Goal: Task Accomplishment & Management: Manage account settings

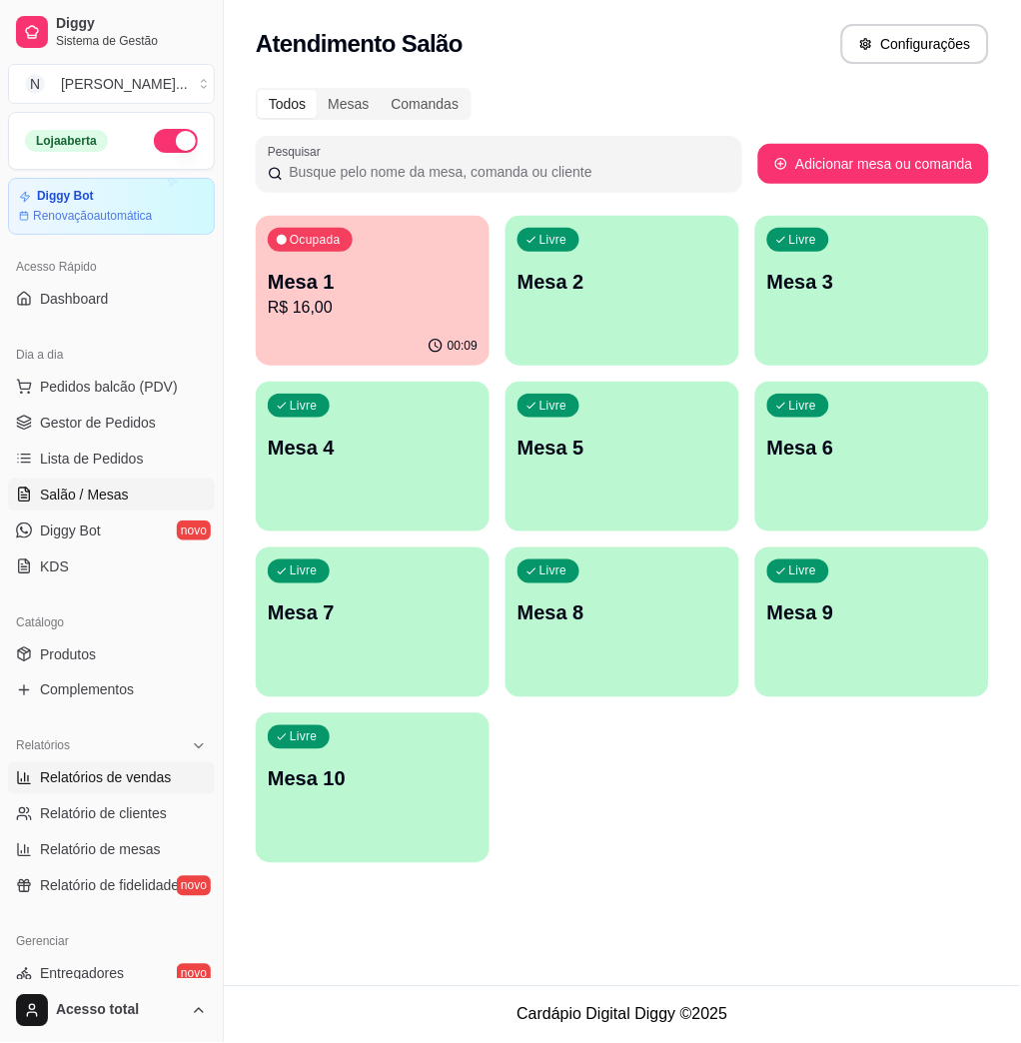
scroll to position [266, 0]
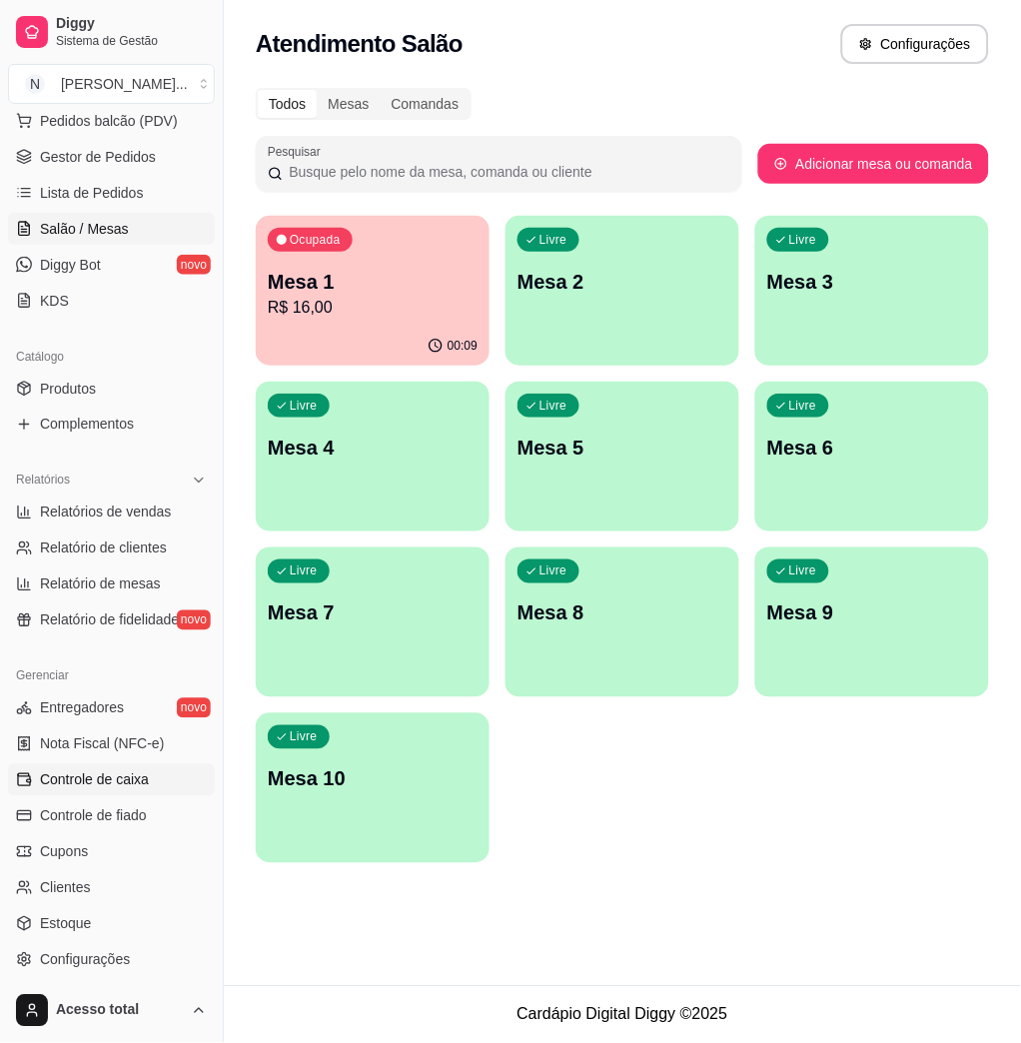
click at [138, 782] on span "Controle de caixa" at bounding box center [94, 780] width 109 height 20
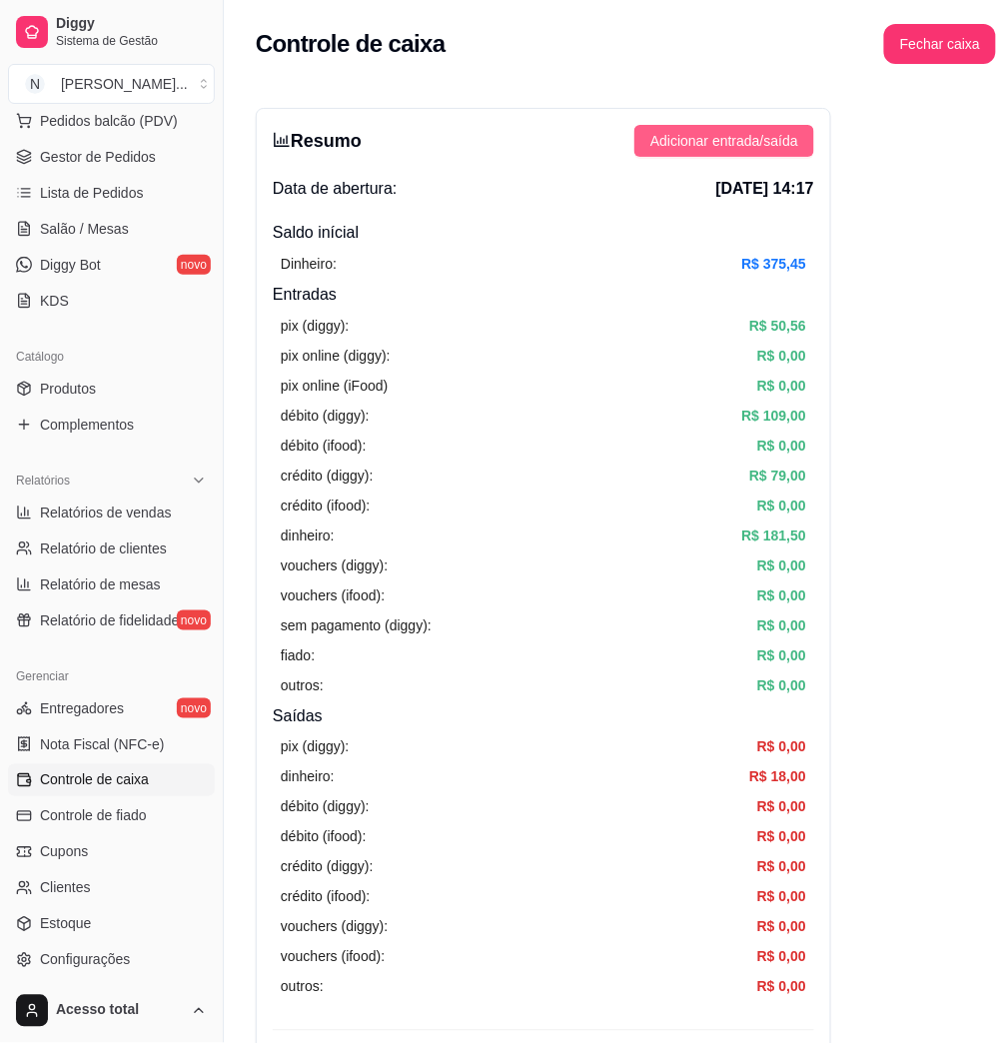
click at [732, 150] on span "Adicionar entrada/saída" at bounding box center [725, 141] width 148 height 22
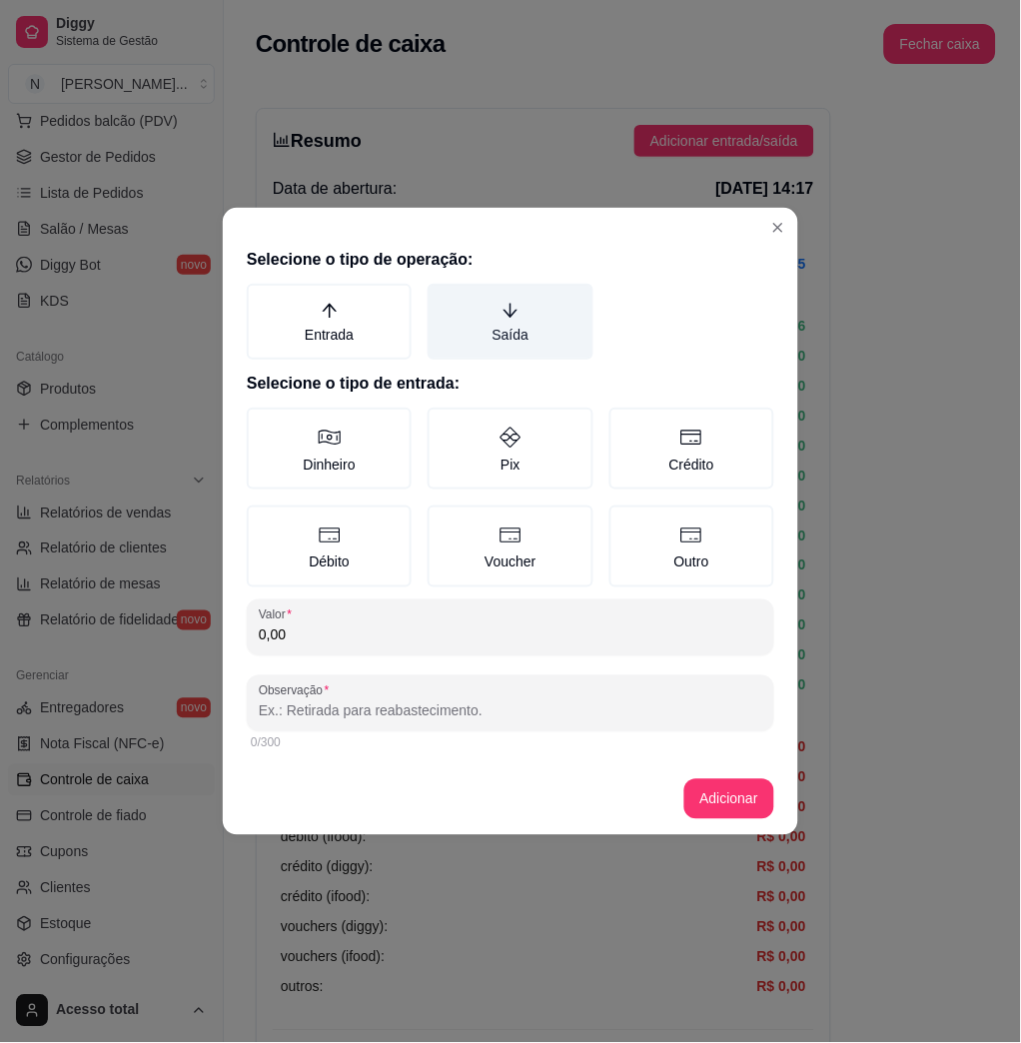
click at [518, 317] on icon "arrow-down" at bounding box center [511, 311] width 18 height 18
click at [443, 299] on button "Saída" at bounding box center [435, 291] width 16 height 16
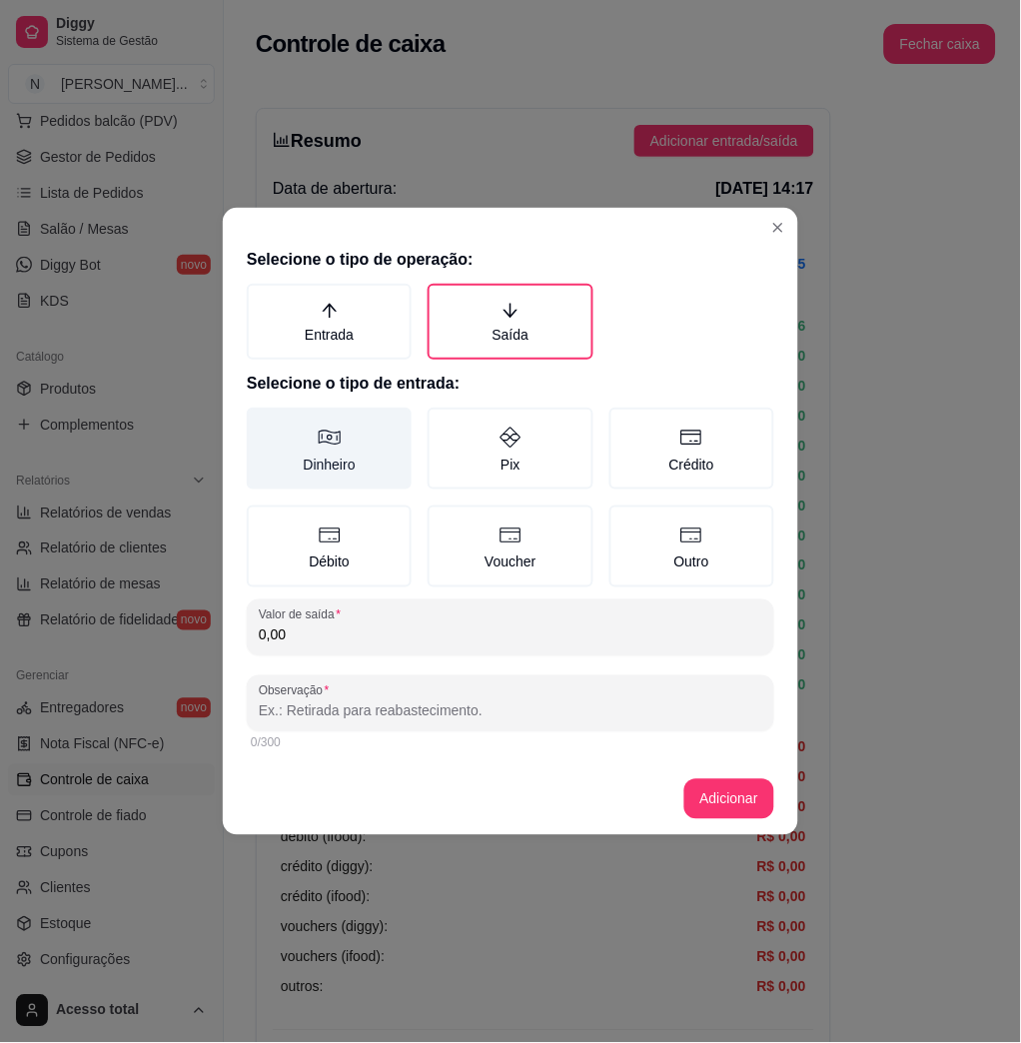
click at [348, 444] on label "Dinheiro" at bounding box center [329, 449] width 165 height 82
click at [262, 423] on button "Dinheiro" at bounding box center [254, 415] width 16 height 16
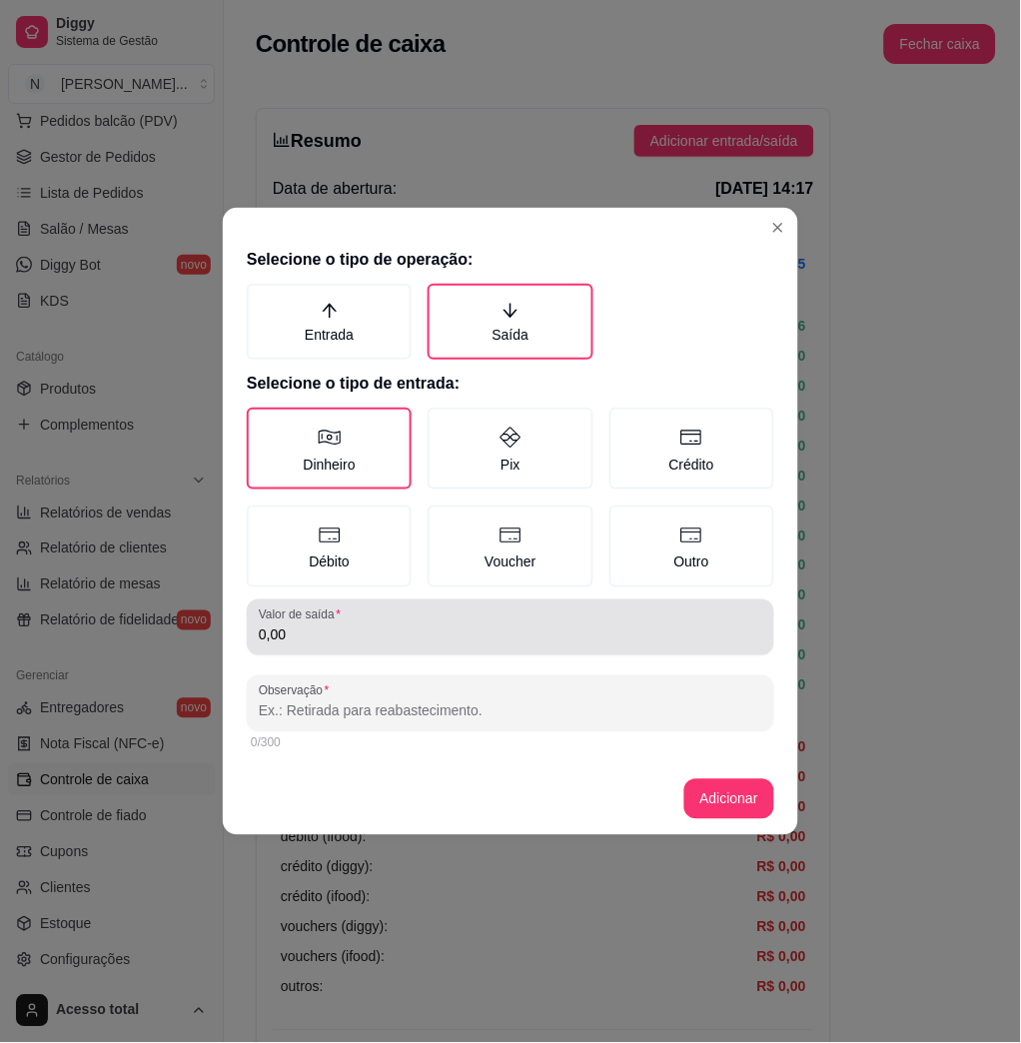
click at [393, 649] on div "Valor de saída 0,00" at bounding box center [511, 628] width 528 height 56
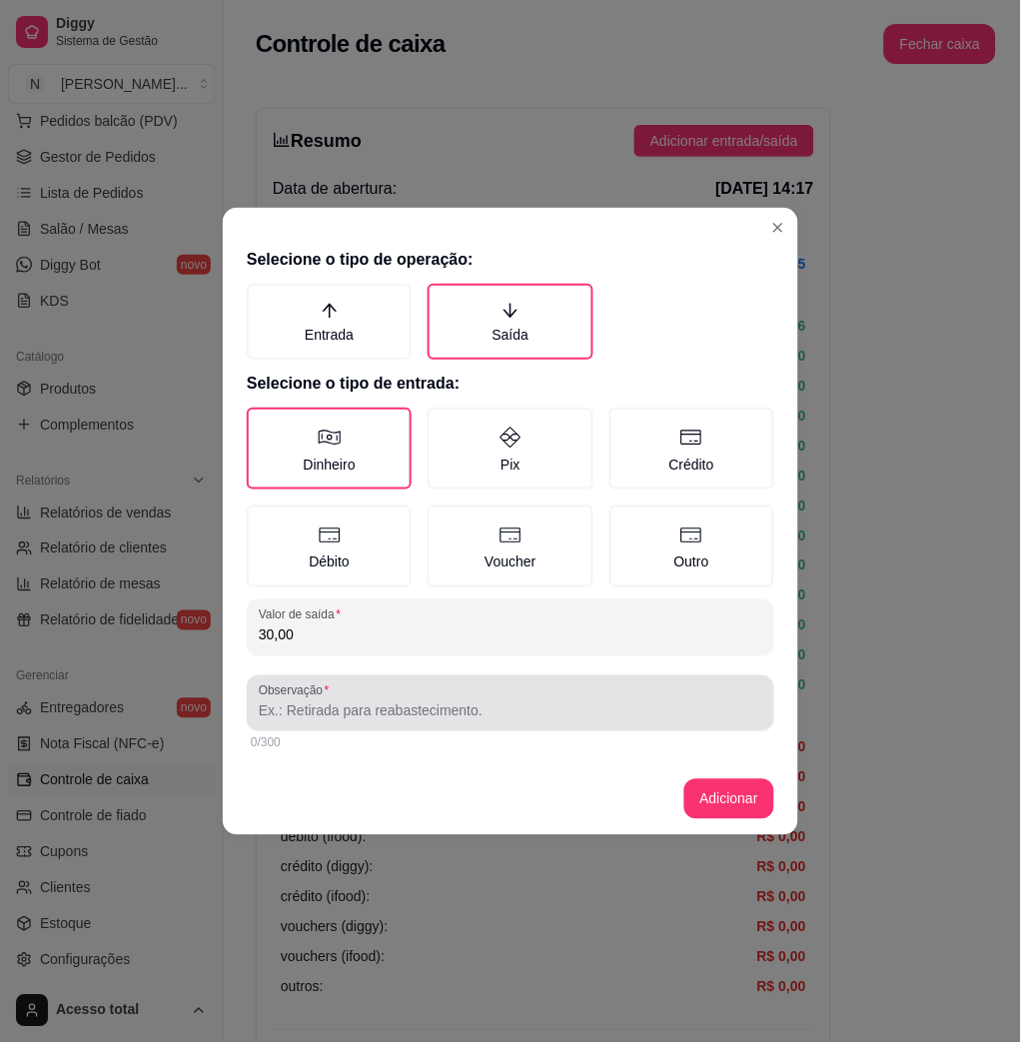
type input "30,00"
click at [458, 721] on div "Observação" at bounding box center [511, 704] width 528 height 56
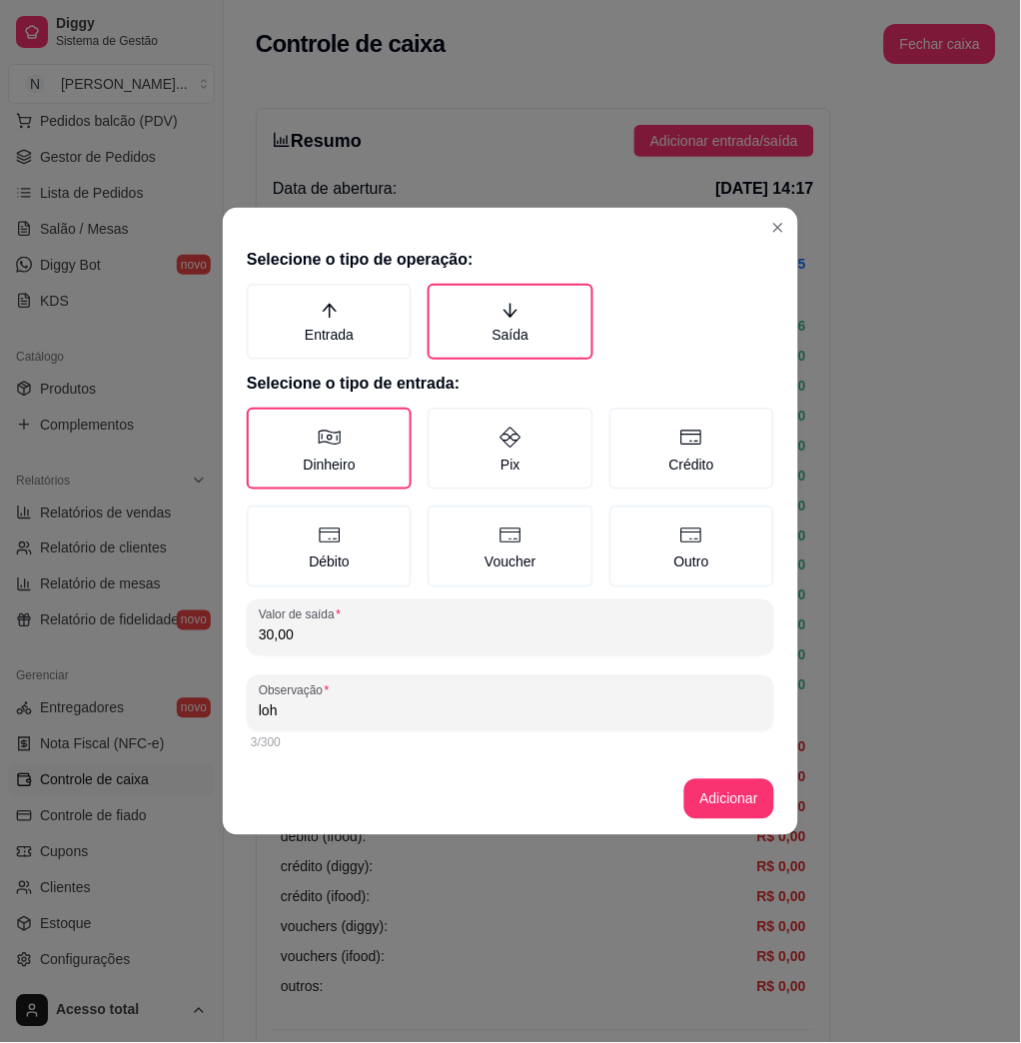
type input "loh"
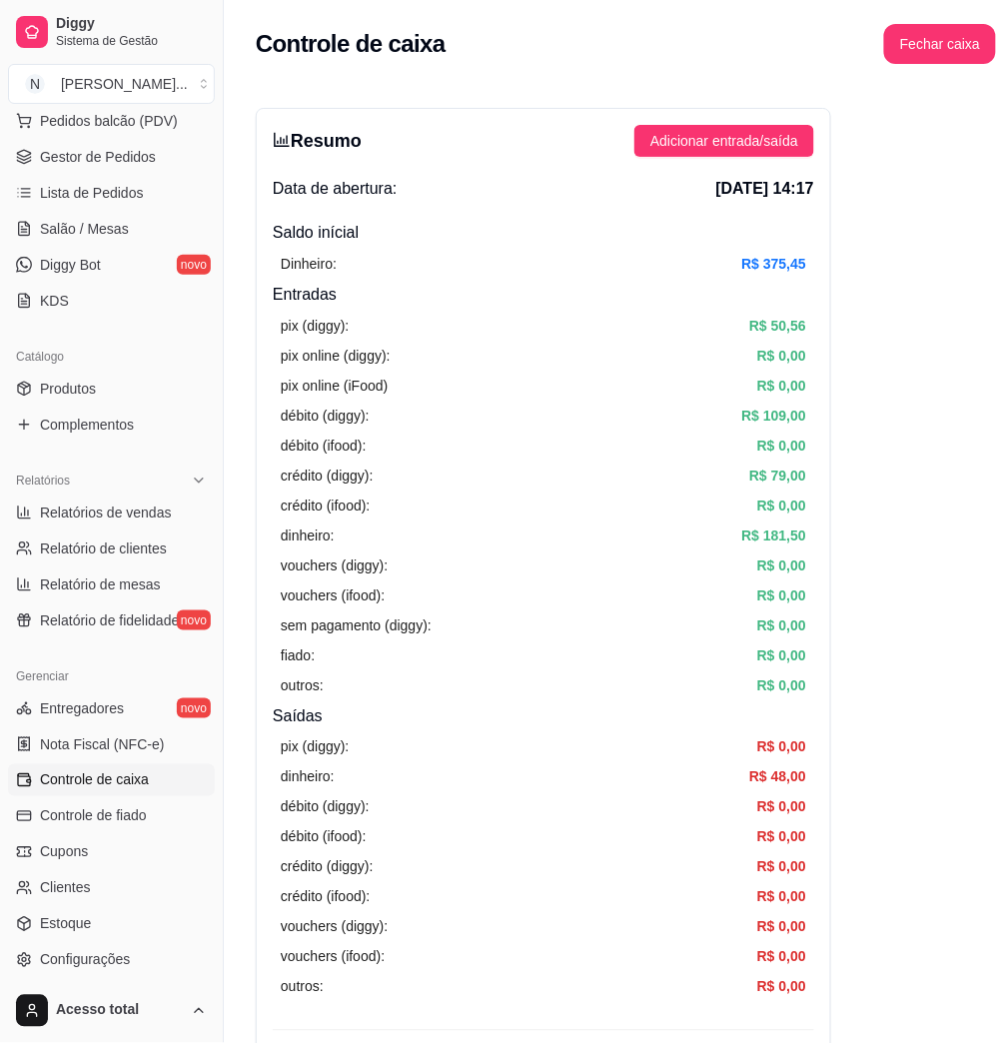
click at [90, 118] on span "Pedidos balcão (PDV)" at bounding box center [109, 121] width 138 height 20
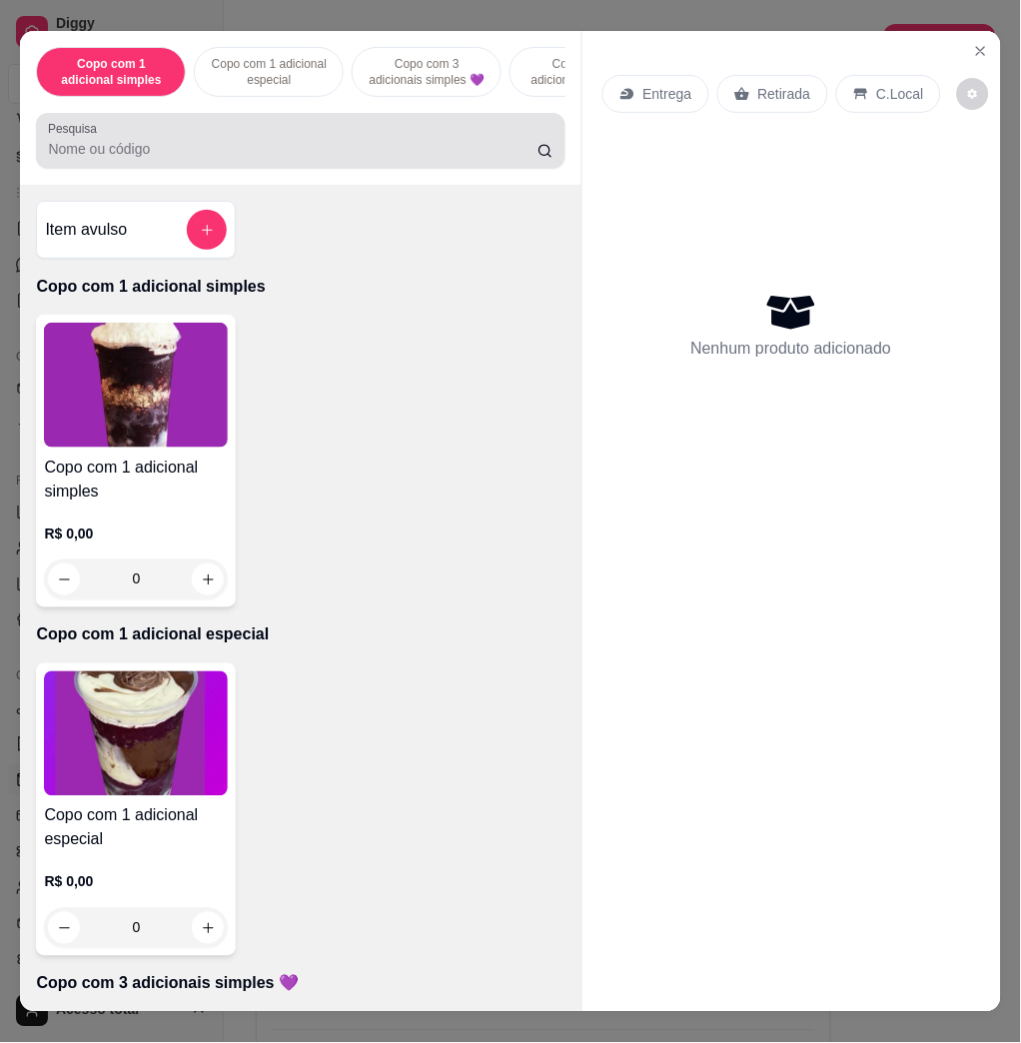
click at [334, 159] on input "Pesquisa" at bounding box center [293, 149] width 490 height 20
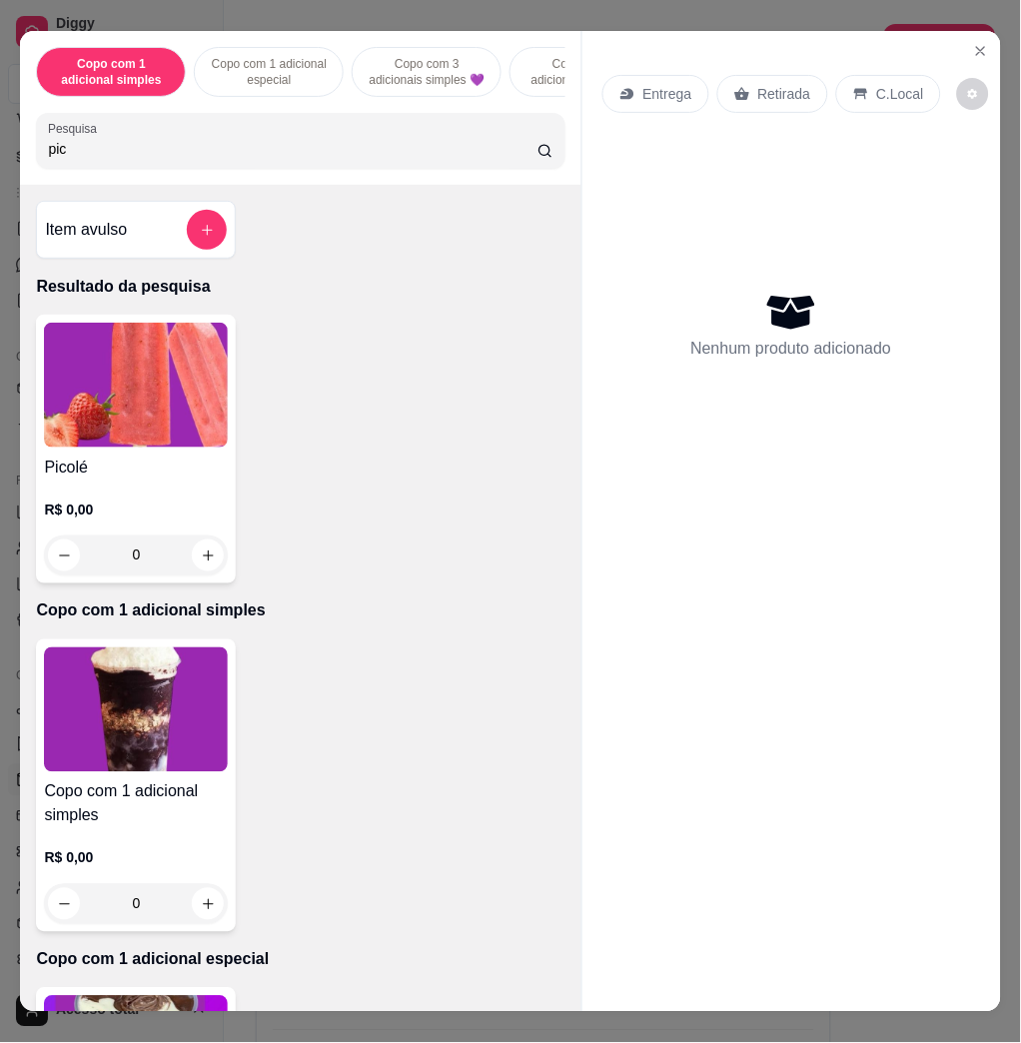
type input "pic"
click at [157, 396] on img at bounding box center [136, 385] width 184 height 125
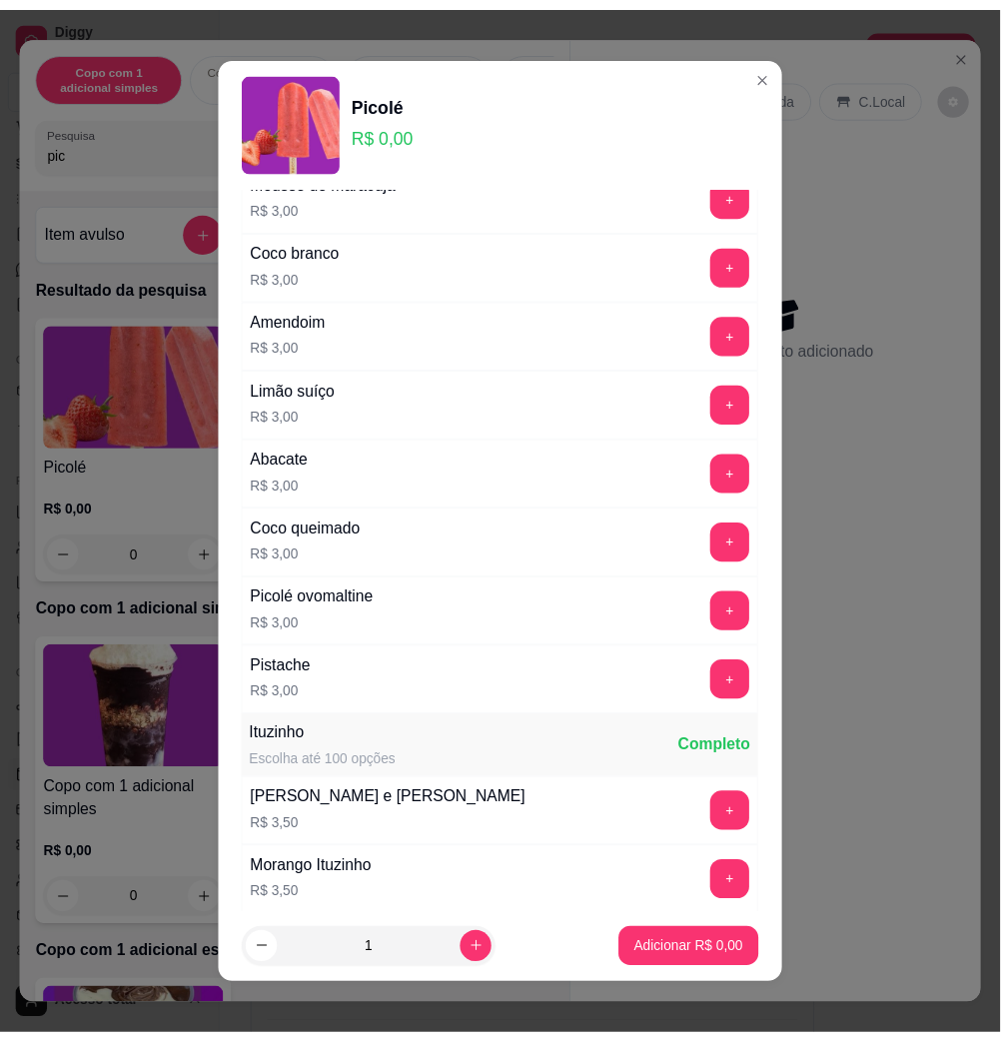
scroll to position [1332, 0]
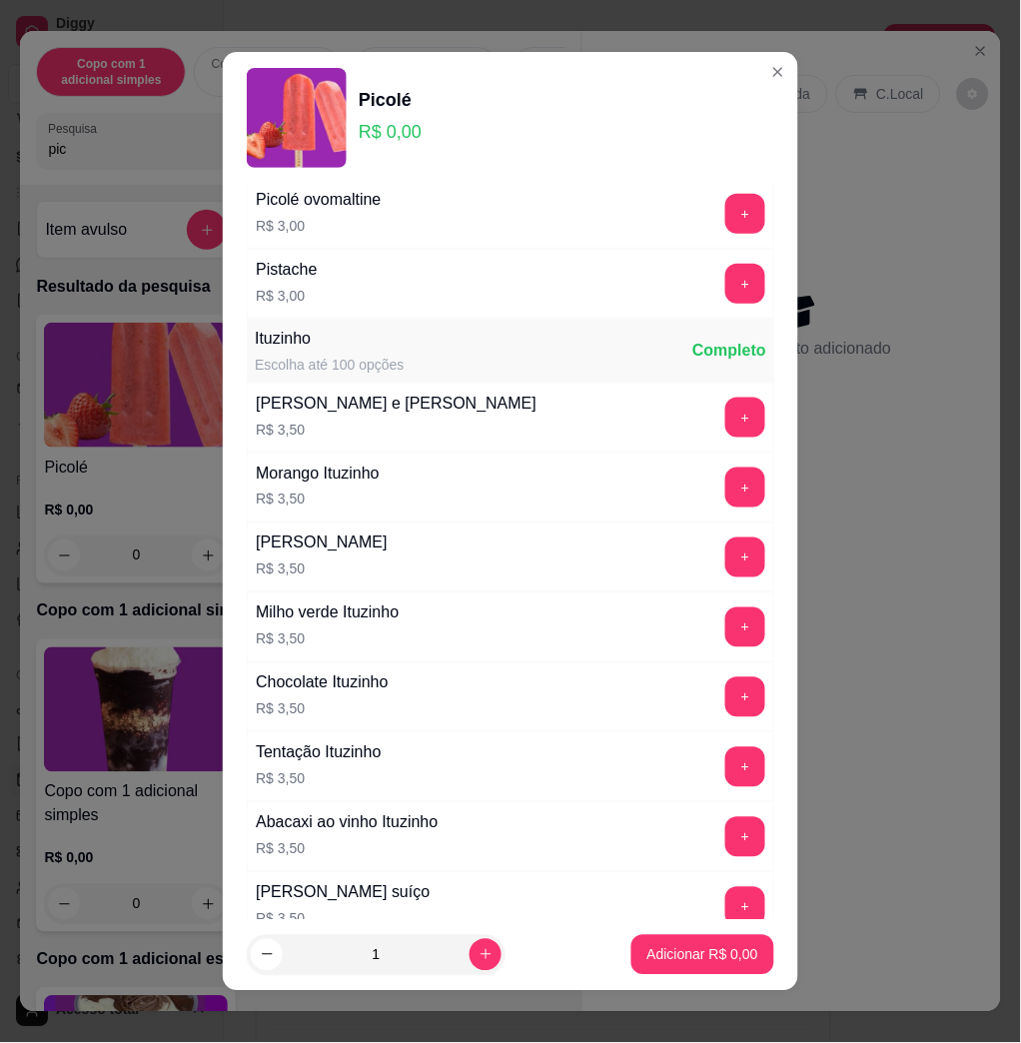
click at [717, 782] on div "+" at bounding box center [745, 767] width 56 height 40
click at [725, 778] on button "+" at bounding box center [745, 767] width 40 height 40
click at [696, 948] on p "Adicionar R$ 3,50" at bounding box center [703, 954] width 108 height 19
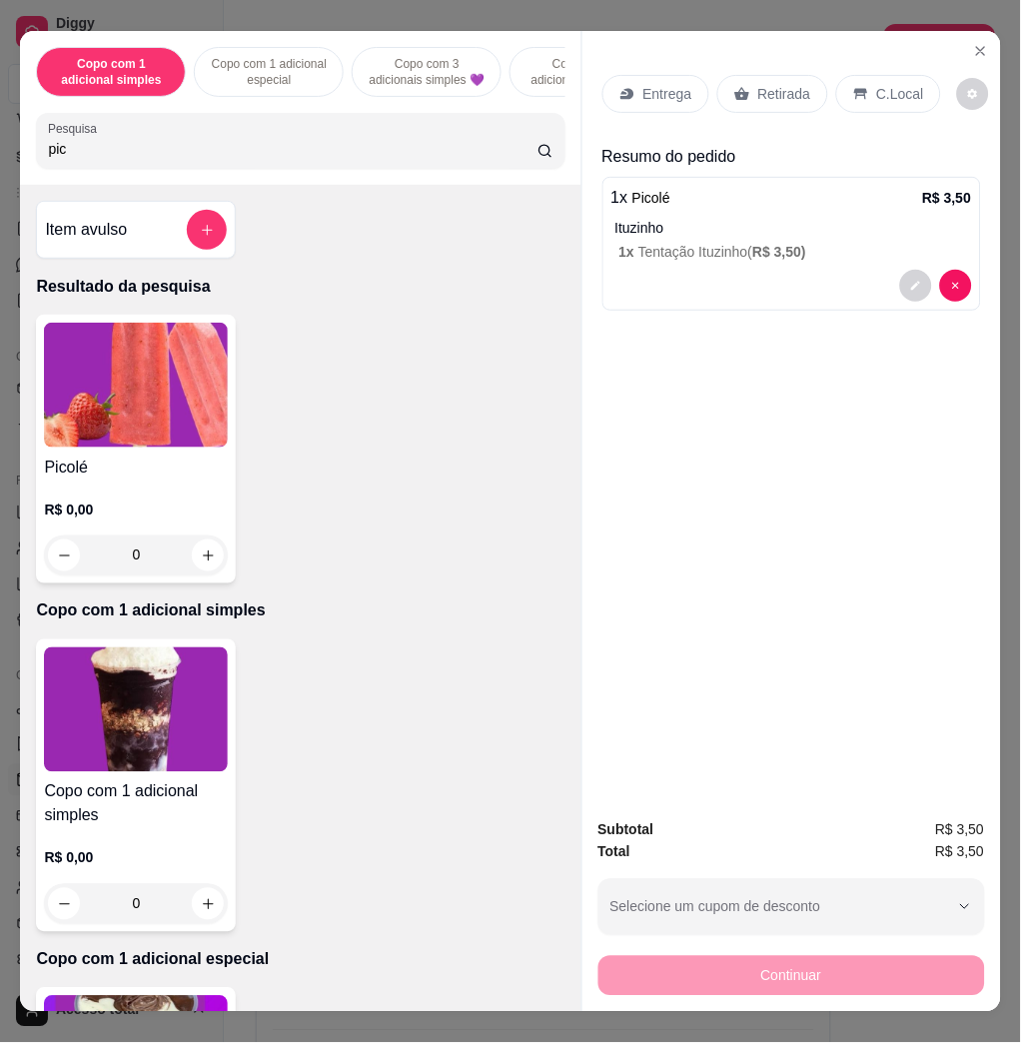
click at [892, 84] on p "C.Local" at bounding box center [900, 94] width 47 height 20
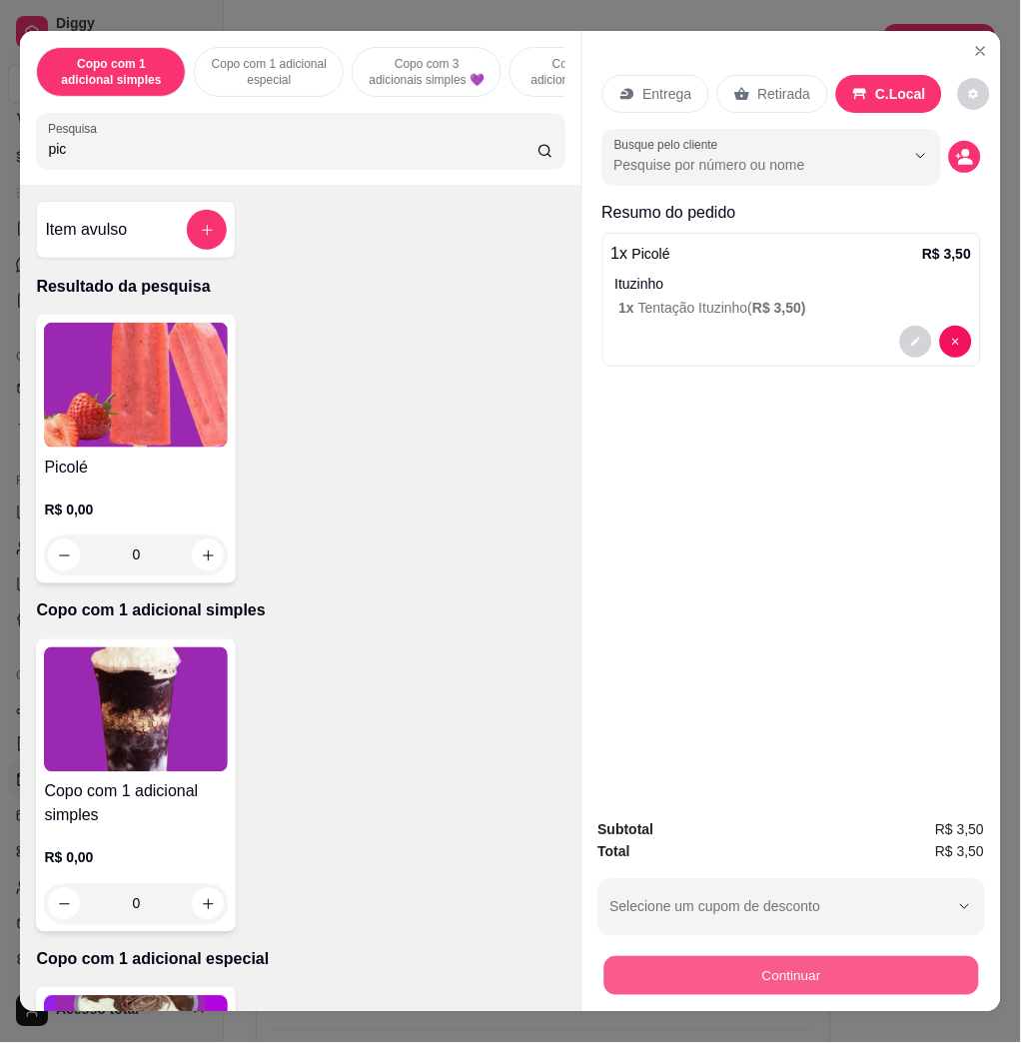
click at [882, 972] on button "Continuar" at bounding box center [791, 975] width 375 height 39
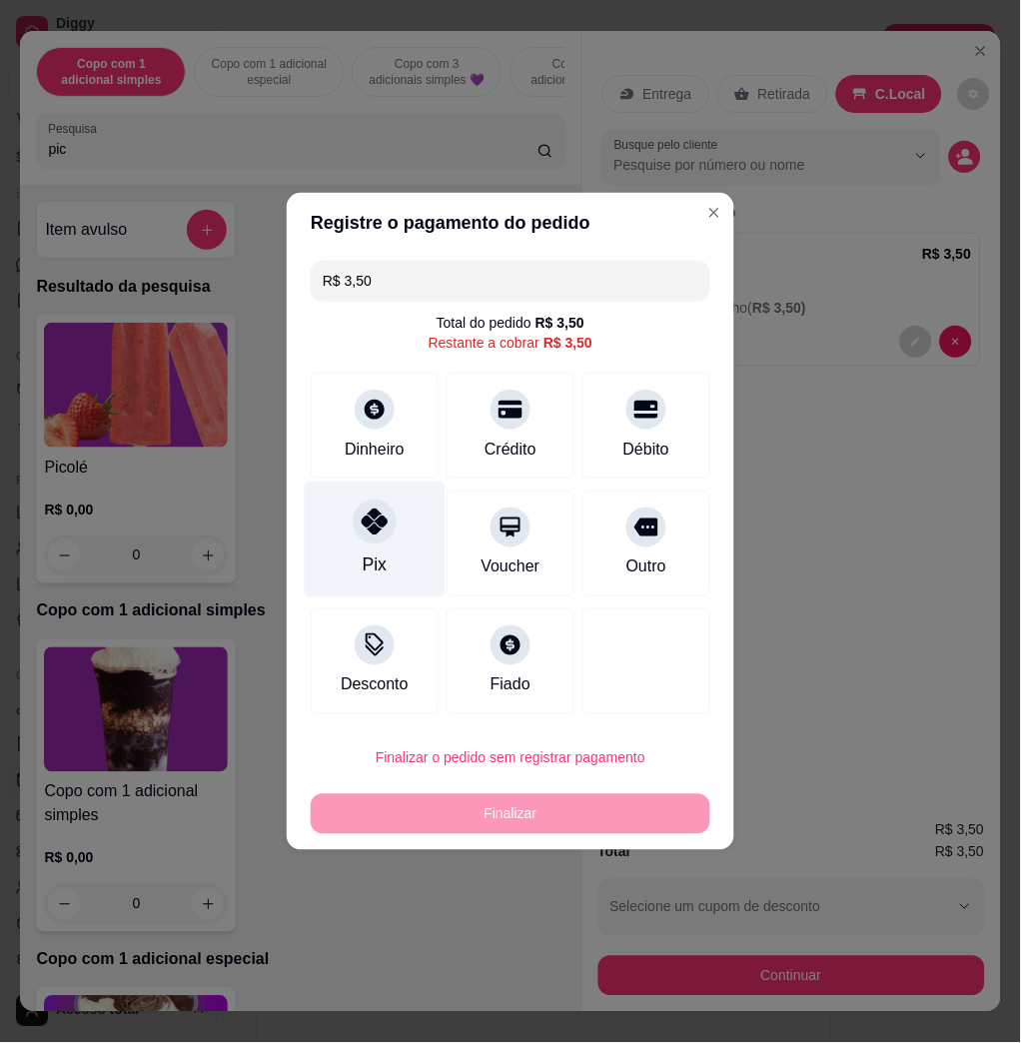
click at [382, 517] on icon at bounding box center [375, 522] width 26 height 26
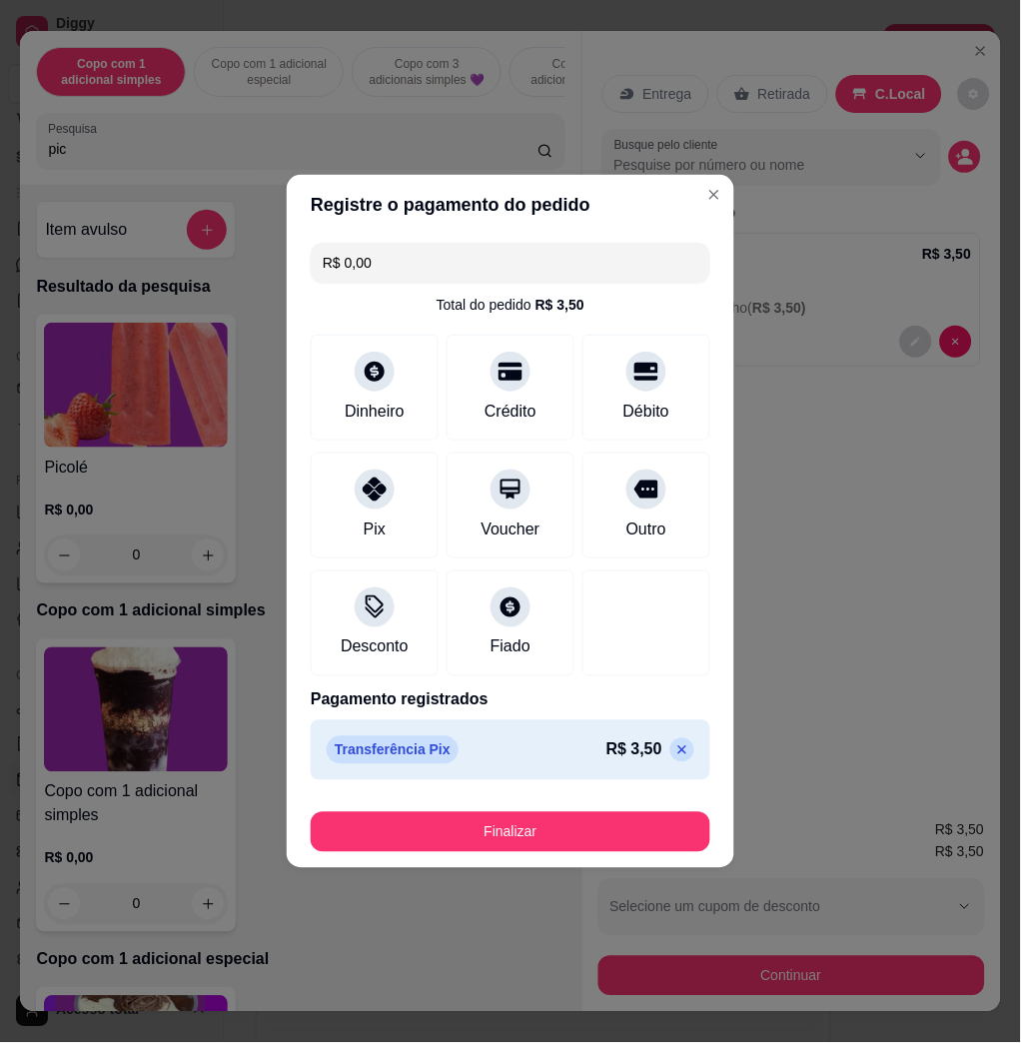
drag, startPoint x: 657, startPoint y: 749, endPoint x: 265, endPoint y: 318, distance: 582.9
click at [648, 749] on div "R$ 3,50" at bounding box center [651, 750] width 88 height 24
click at [411, 402] on div "Dinheiro" at bounding box center [375, 384] width 141 height 117
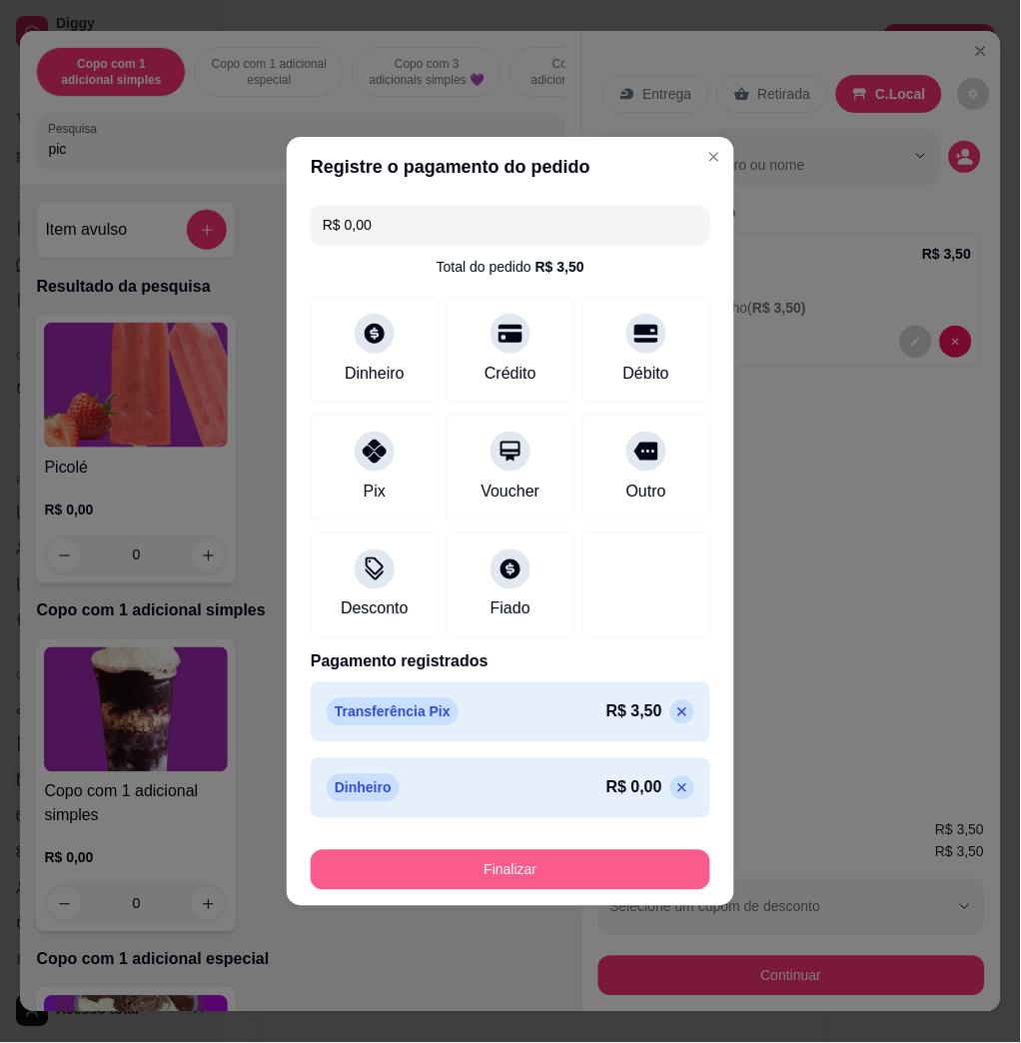
click at [615, 864] on button "Finalizar" at bounding box center [511, 870] width 400 height 40
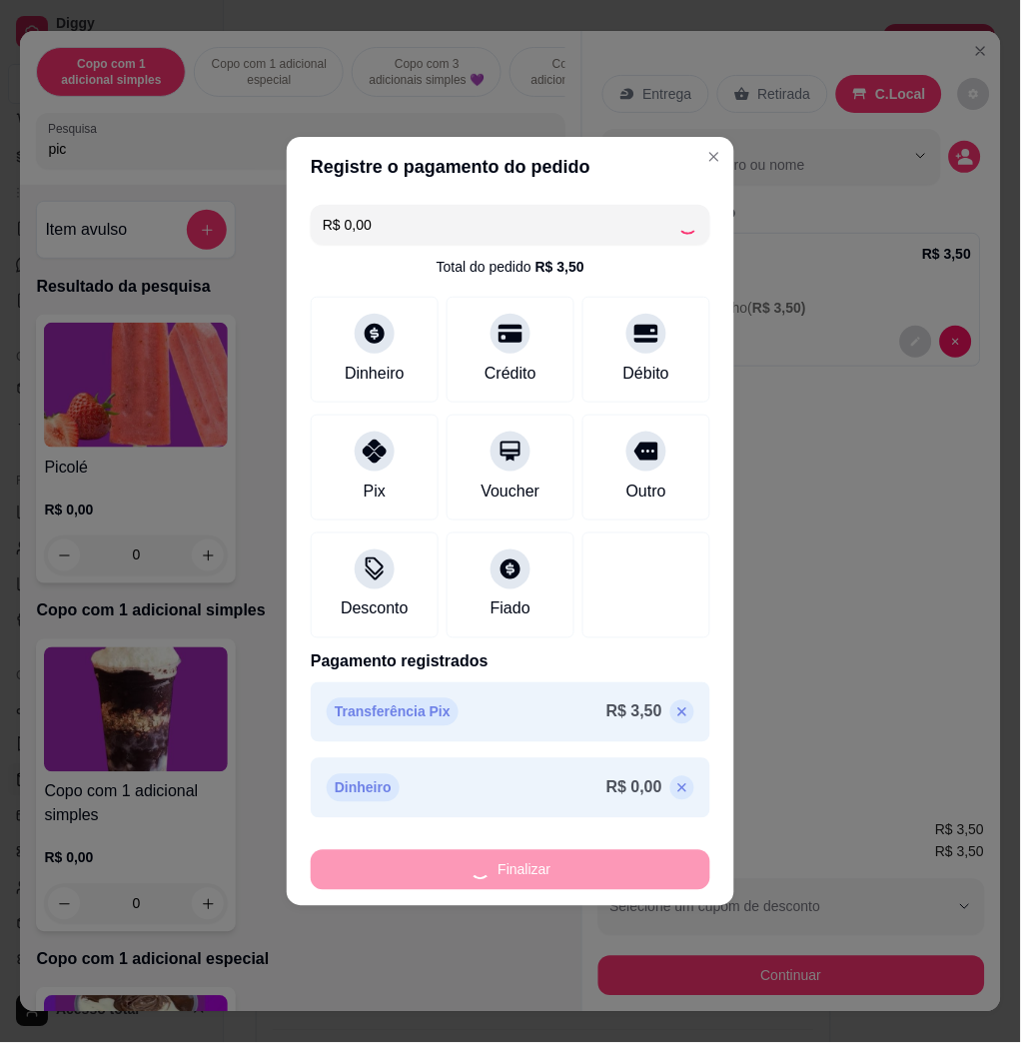
type input "-R$ 3,50"
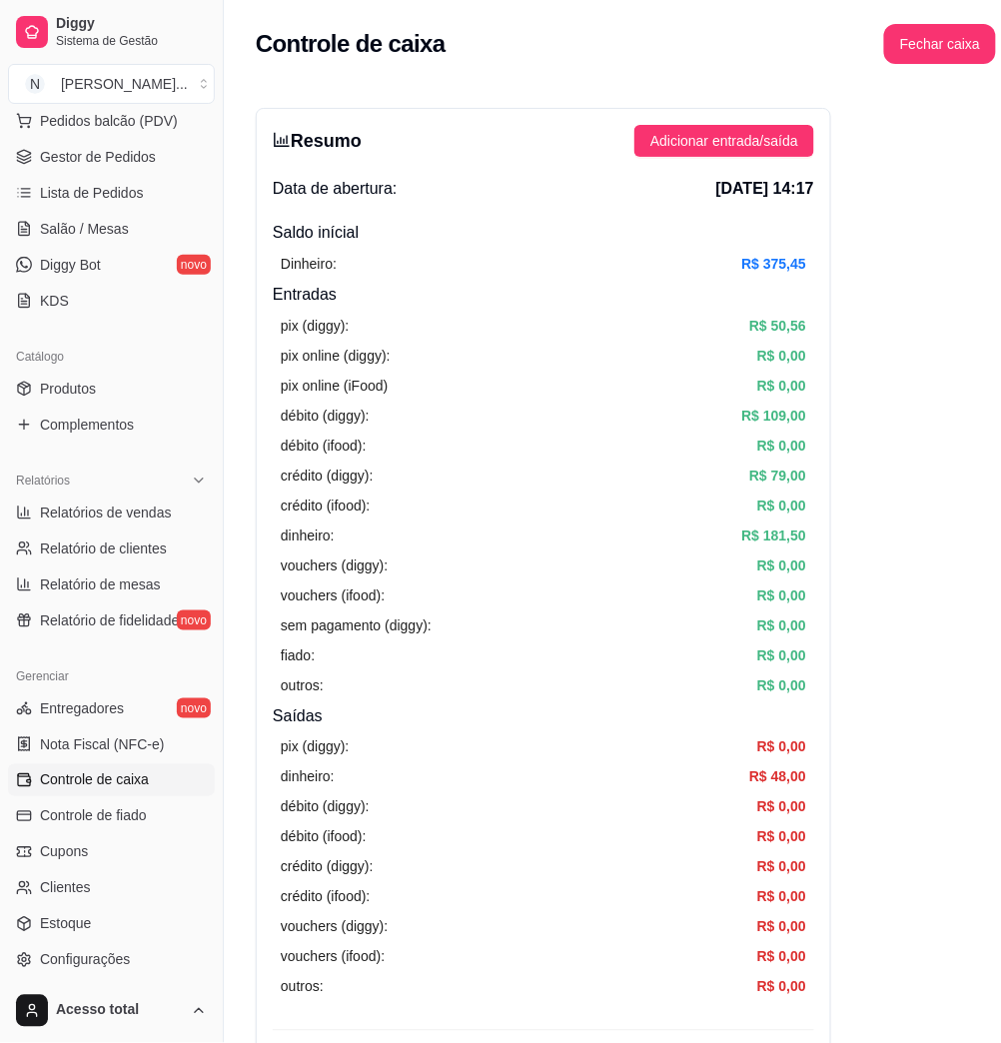
scroll to position [266, 0]
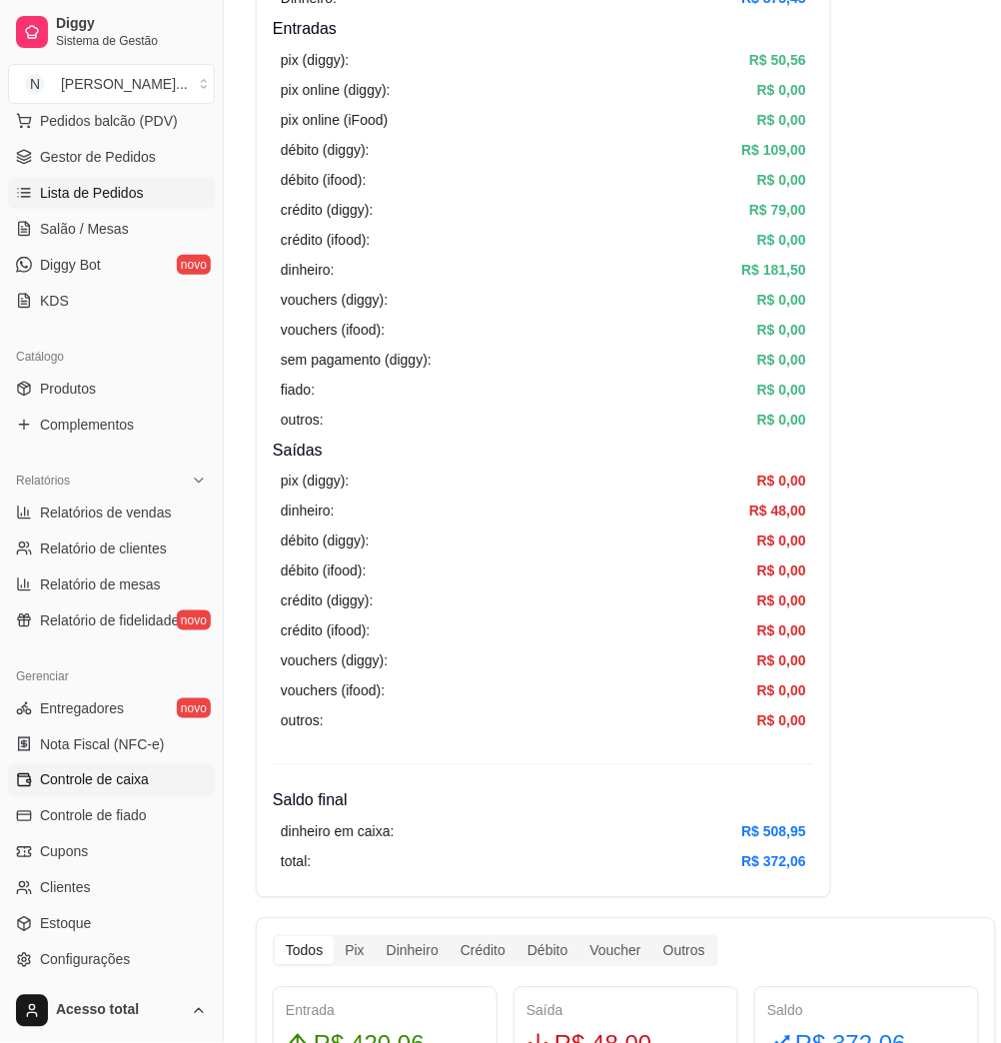
click at [69, 198] on span "Lista de Pedidos" at bounding box center [92, 193] width 104 height 20
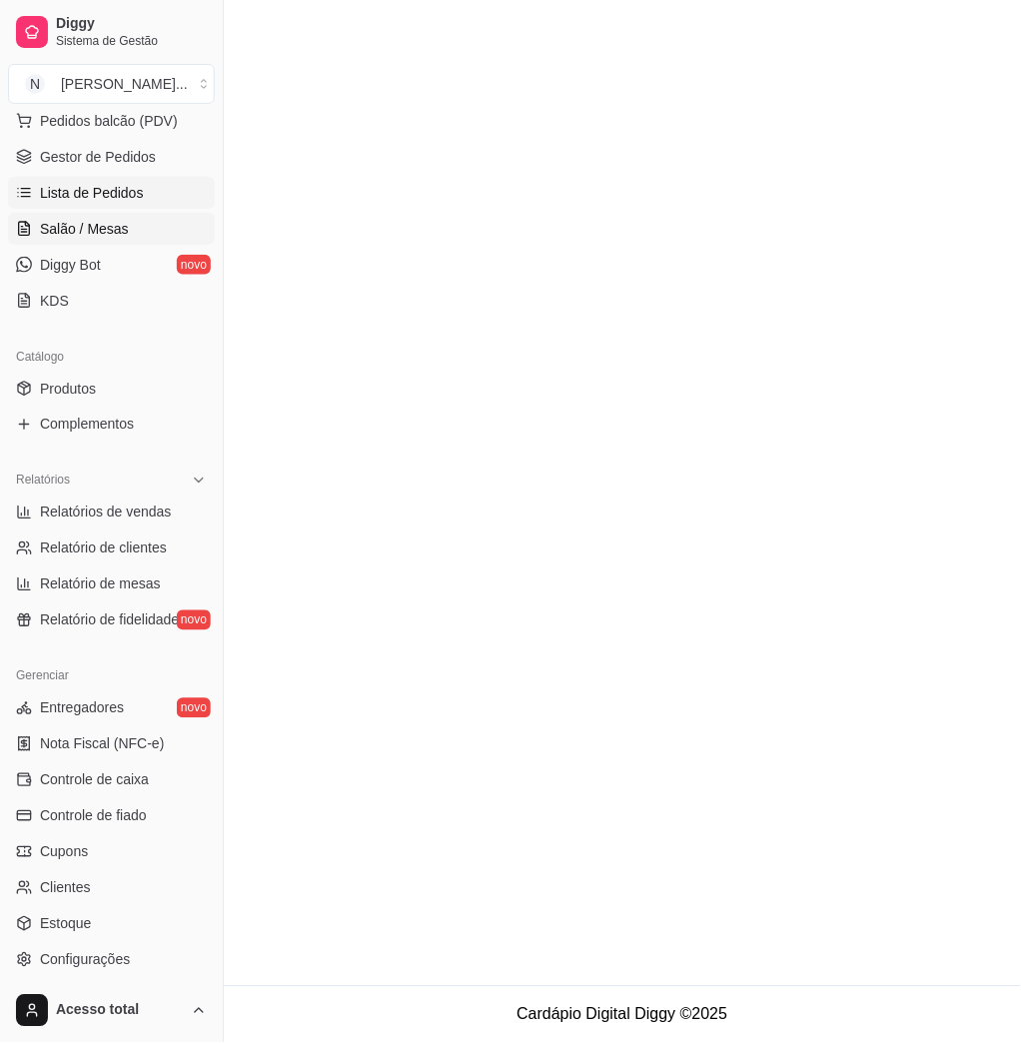
click at [69, 224] on span "Salão / Mesas" at bounding box center [84, 229] width 89 height 20
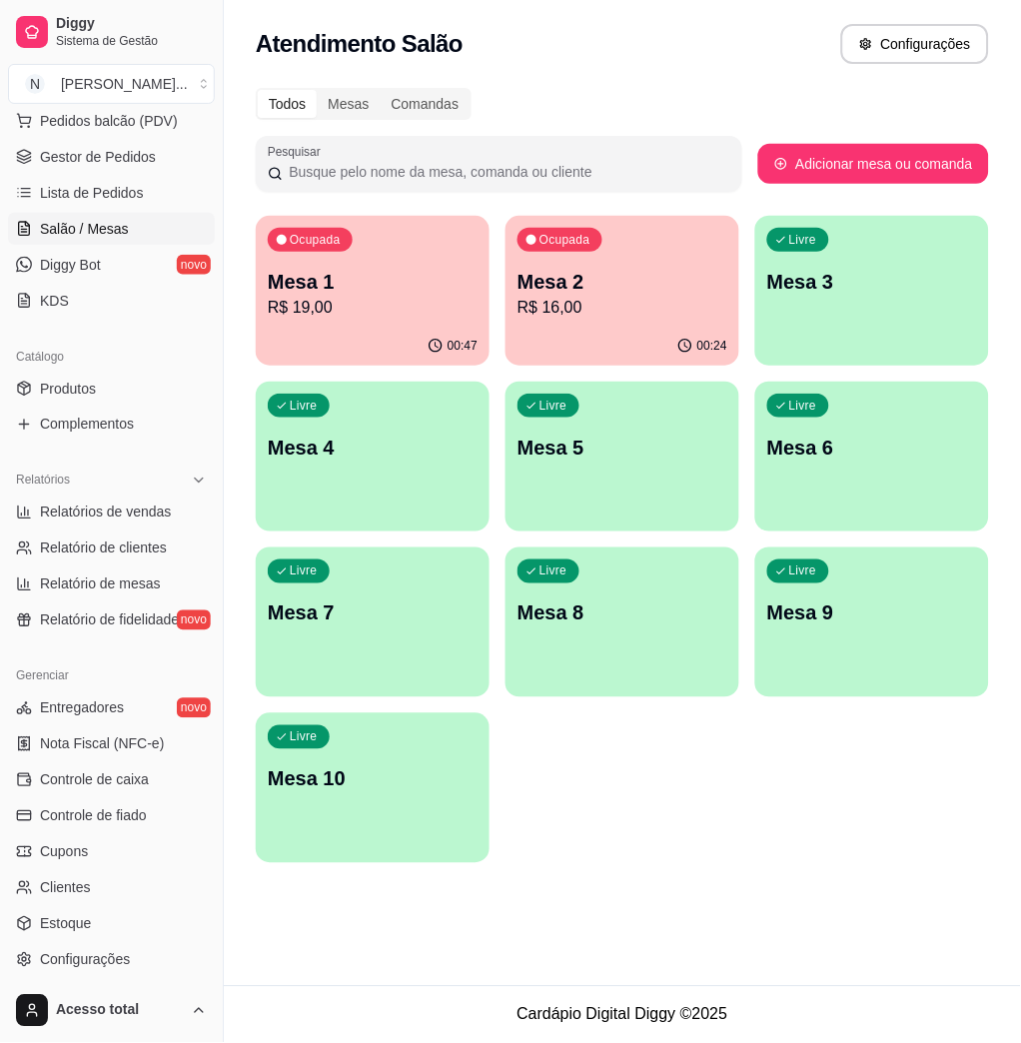
click at [368, 298] on p "R$ 19,00" at bounding box center [373, 308] width 210 height 24
click at [357, 270] on p "Mesa 1" at bounding box center [373, 282] width 204 height 27
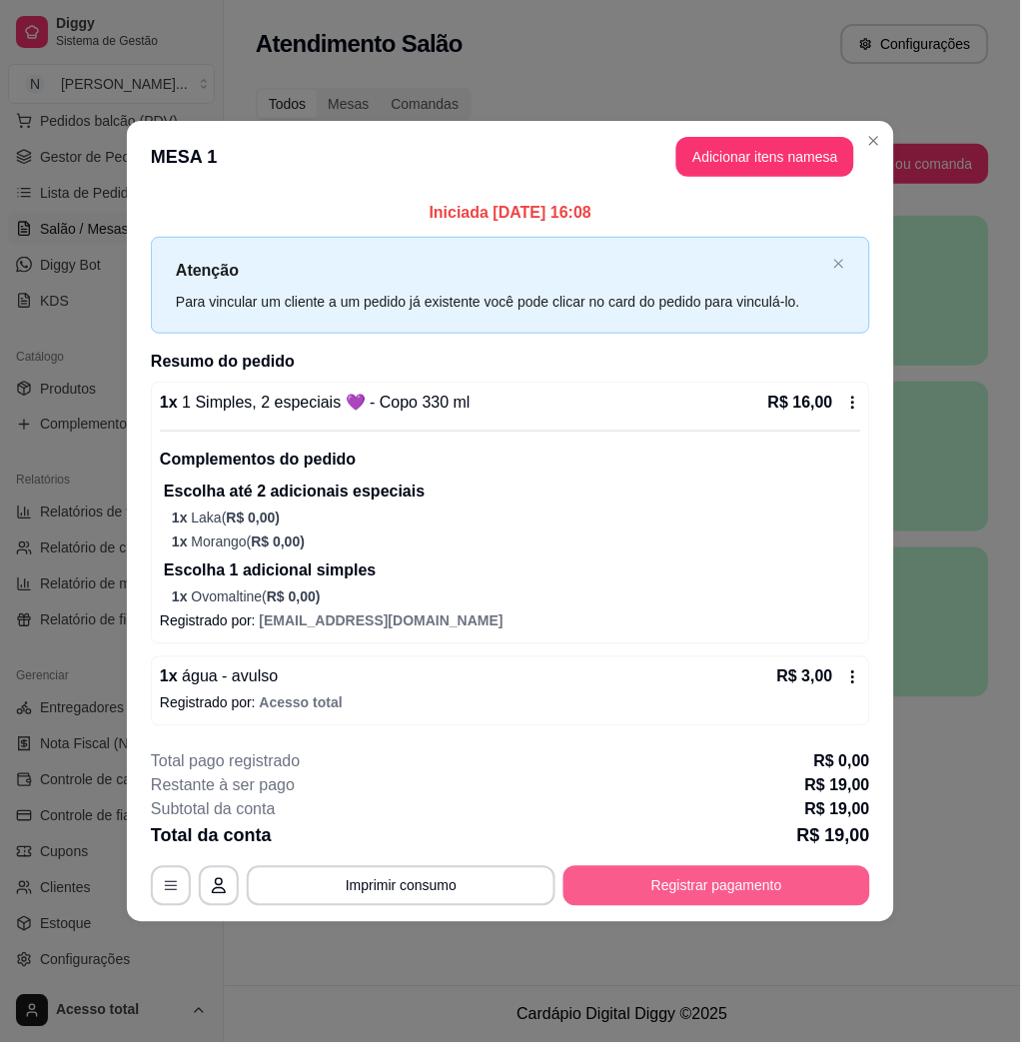
click at [818, 876] on button "Registrar pagamento" at bounding box center [717, 886] width 307 height 40
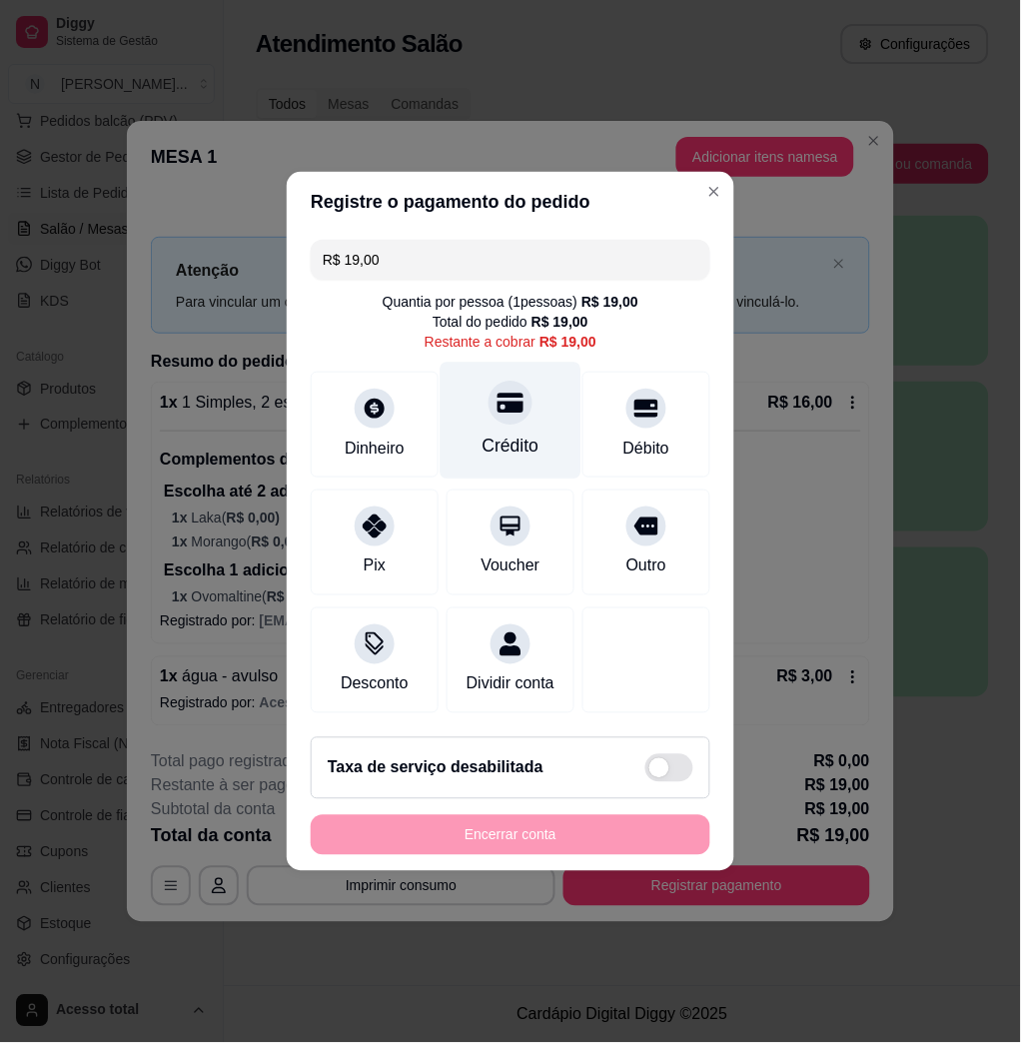
click at [468, 363] on div "Crédito" at bounding box center [511, 421] width 141 height 117
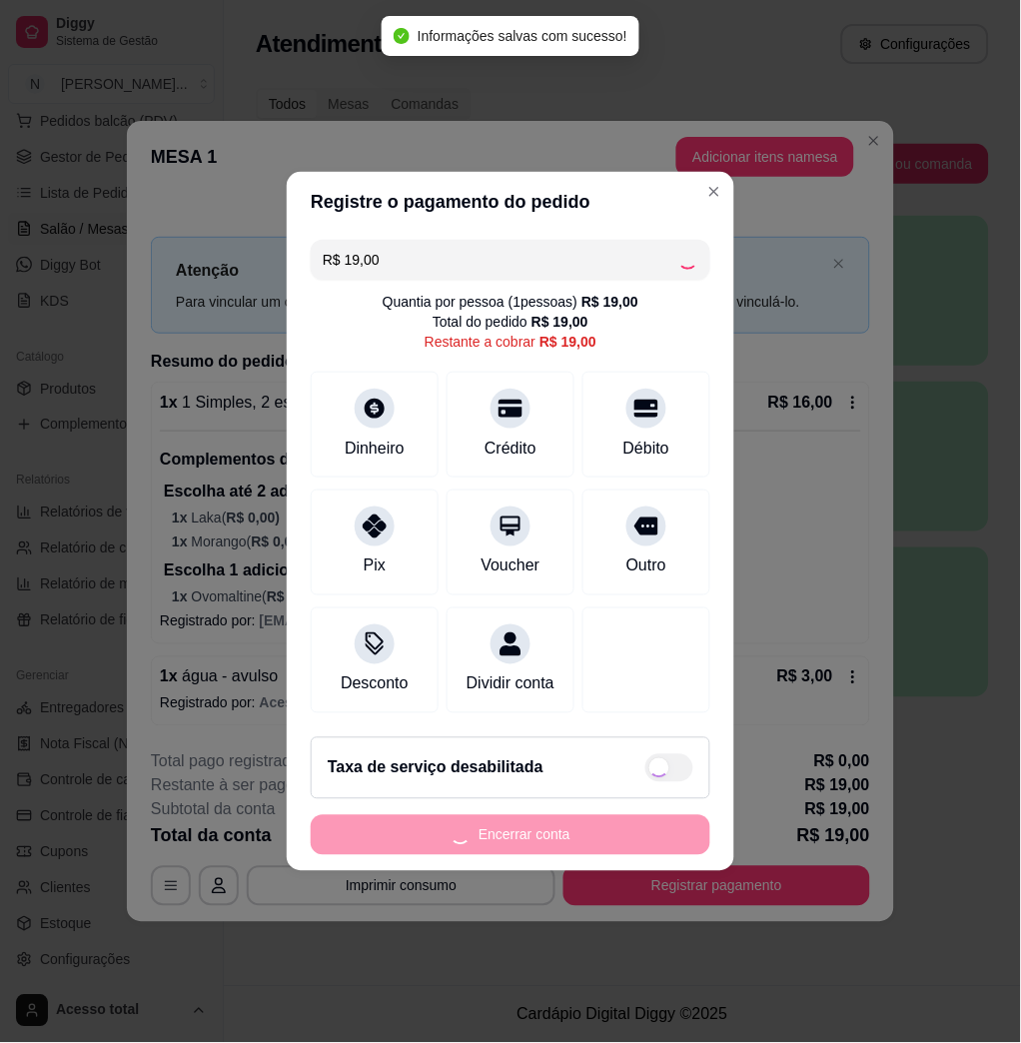
type input "R$ 0,00"
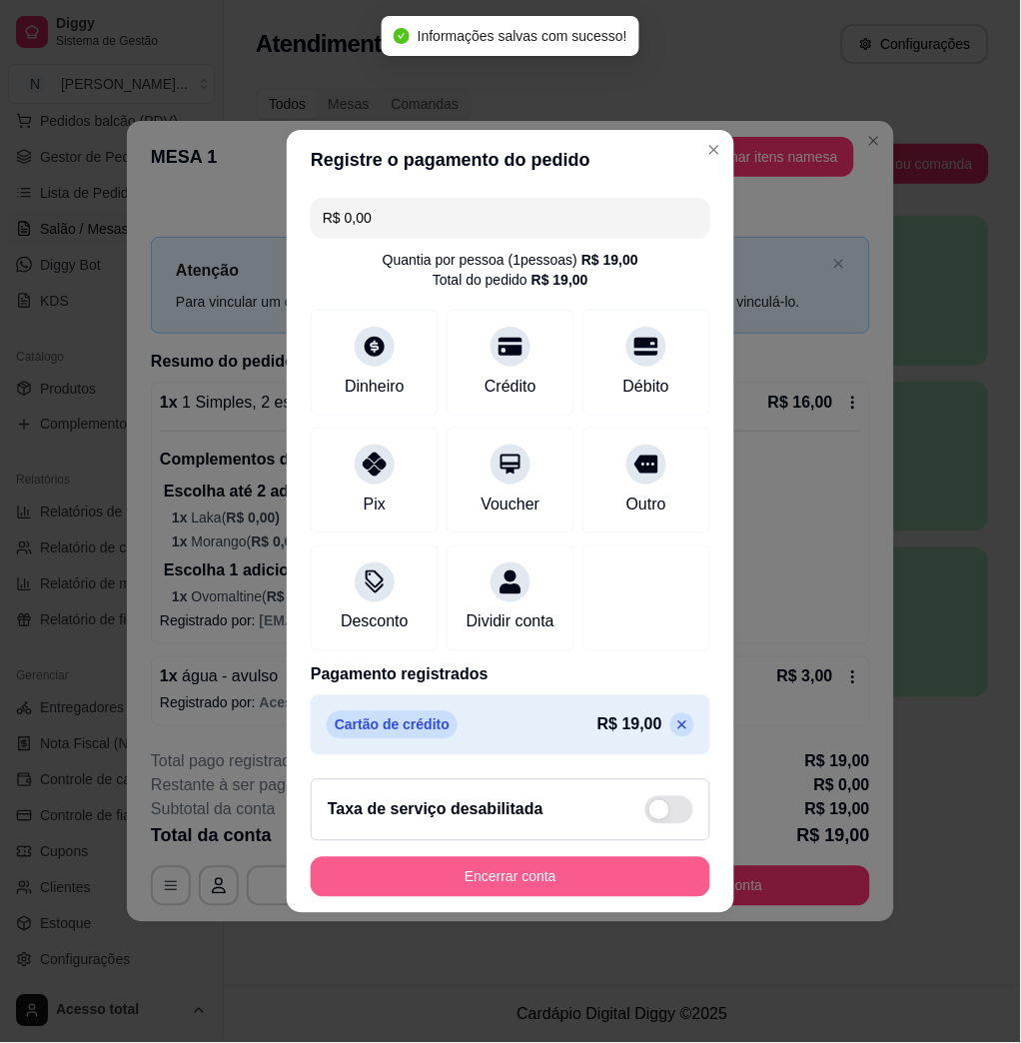
click at [524, 897] on button "Encerrar conta" at bounding box center [511, 877] width 400 height 40
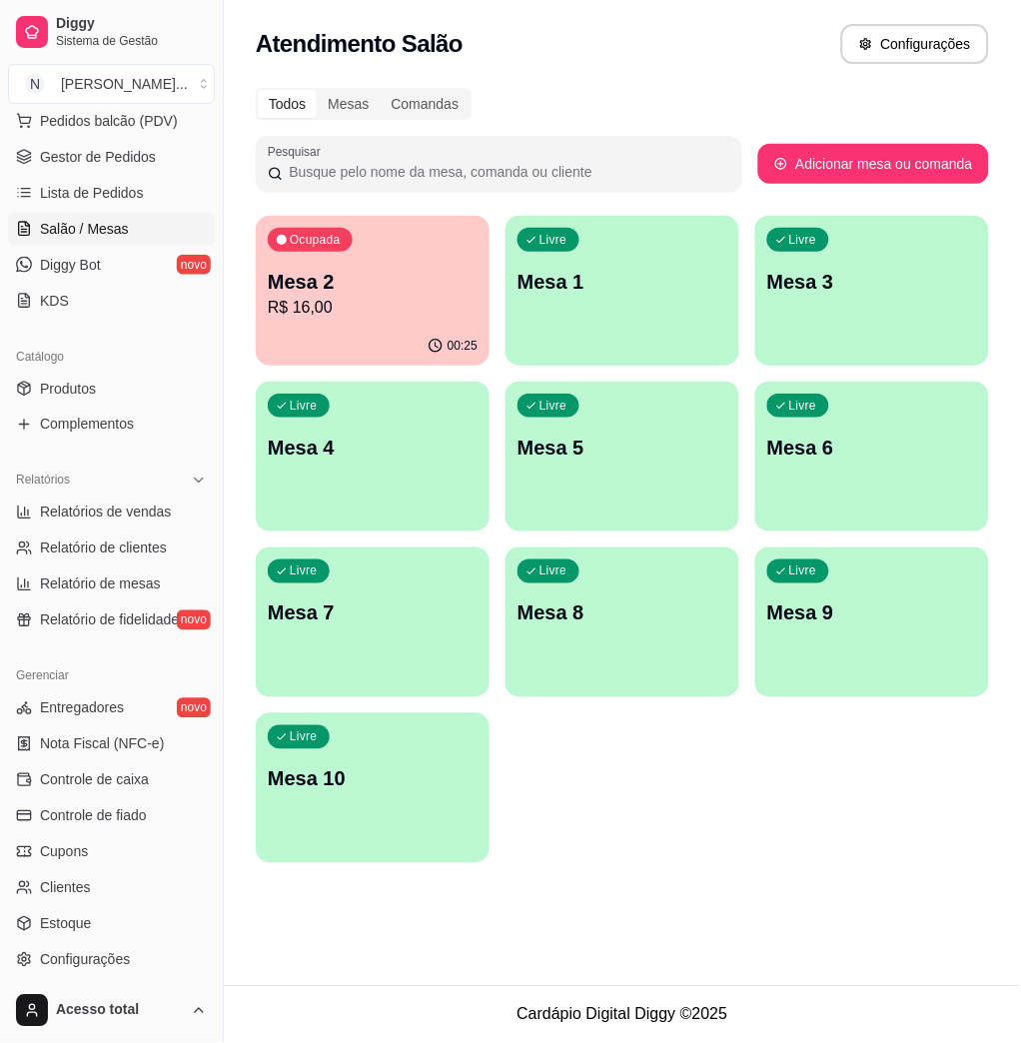
click at [393, 295] on div "Mesa 2 R$ 16,00" at bounding box center [373, 294] width 210 height 52
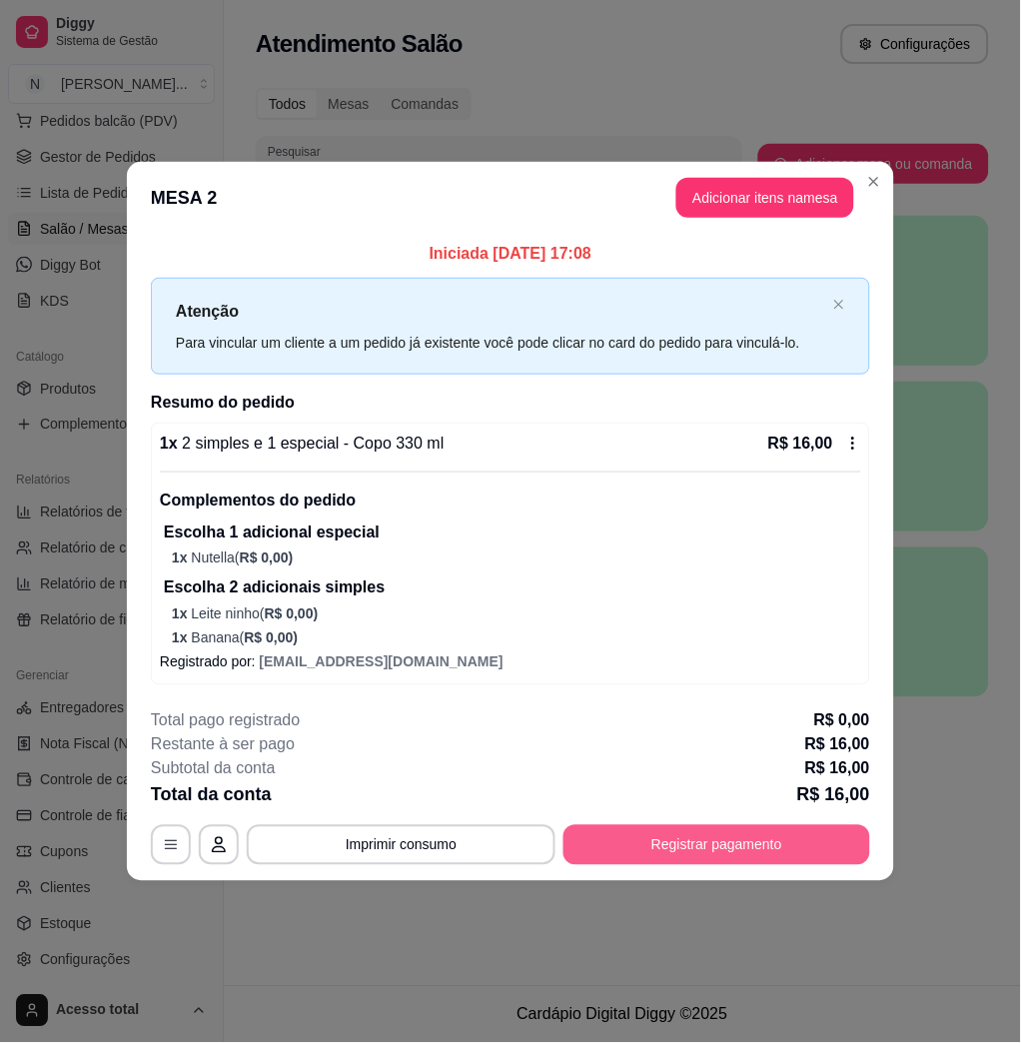
click at [669, 847] on button "Registrar pagamento" at bounding box center [717, 845] width 307 height 40
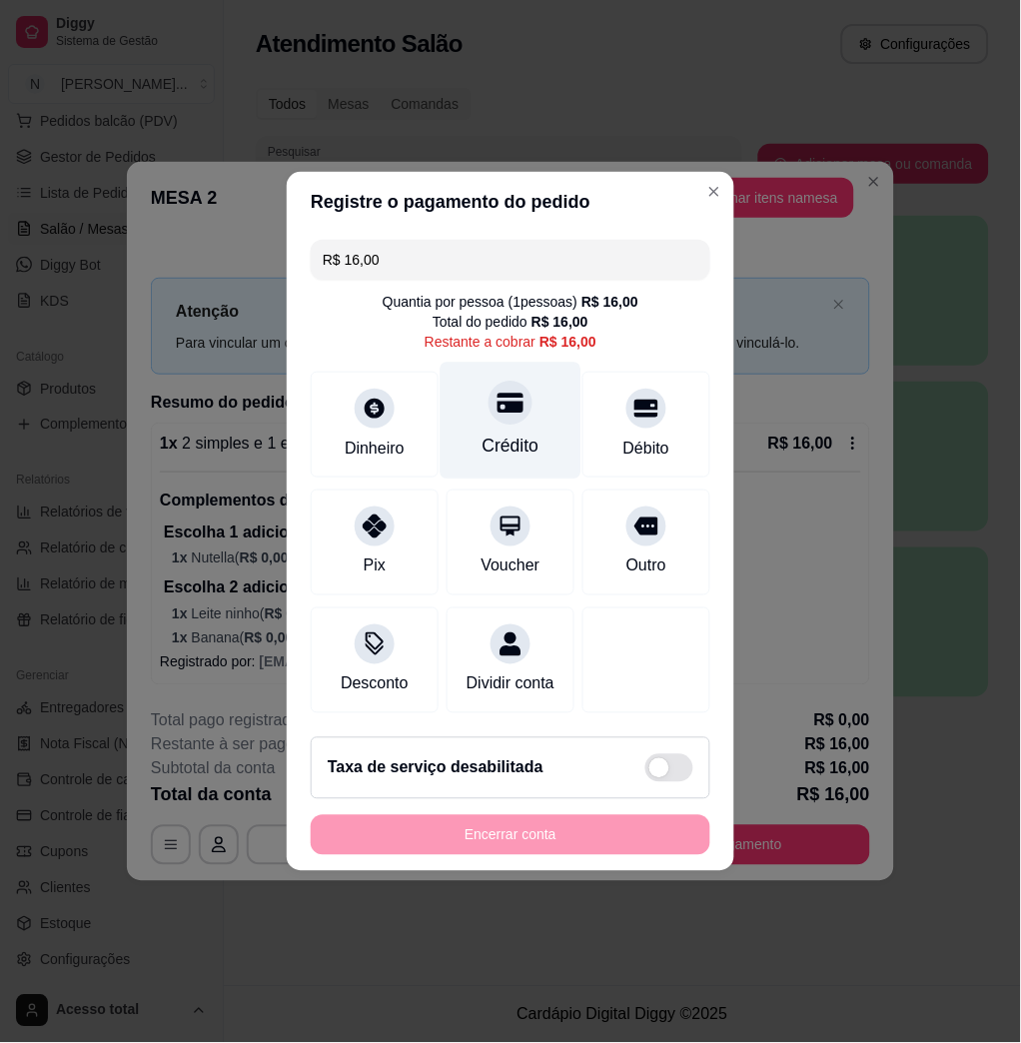
click at [520, 398] on div at bounding box center [511, 403] width 44 height 44
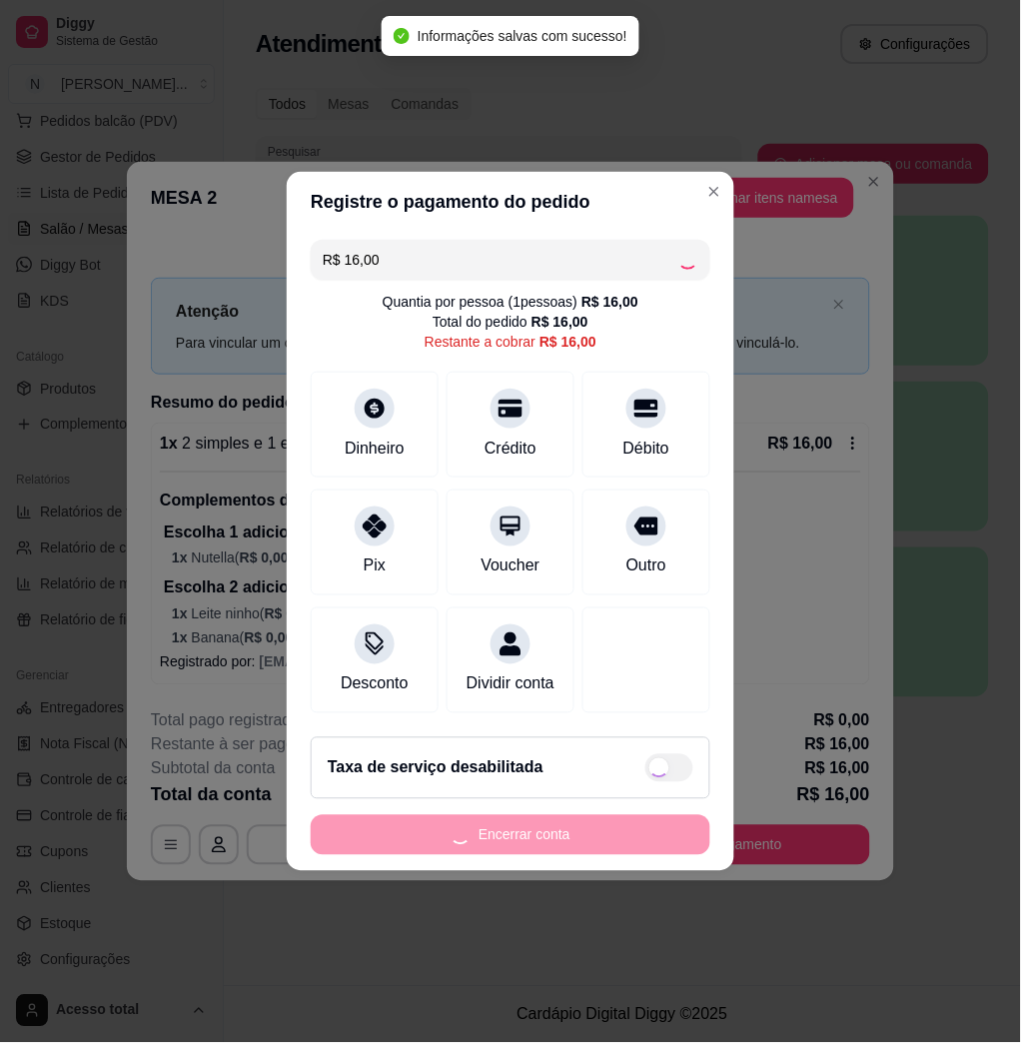
type input "R$ 0,00"
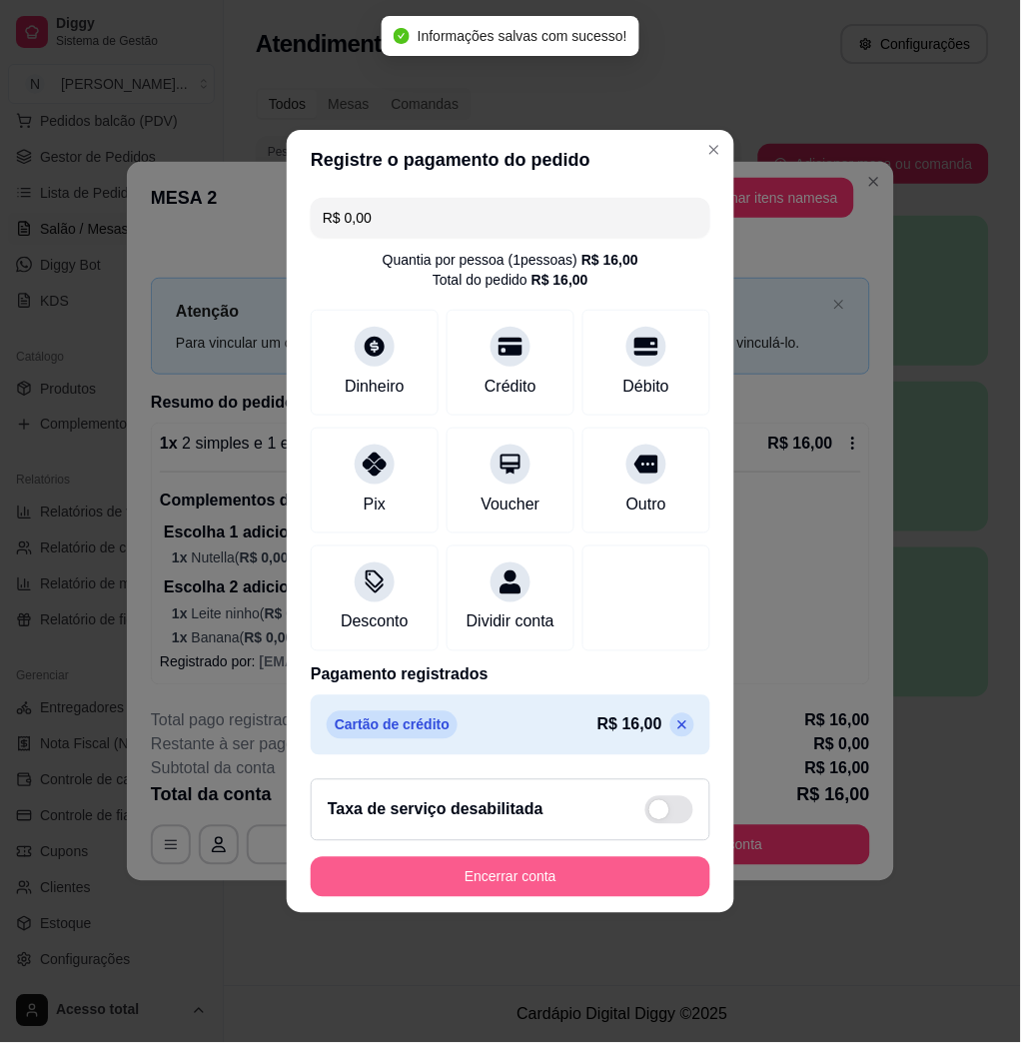
click at [659, 897] on button "Encerrar conta" at bounding box center [511, 877] width 400 height 40
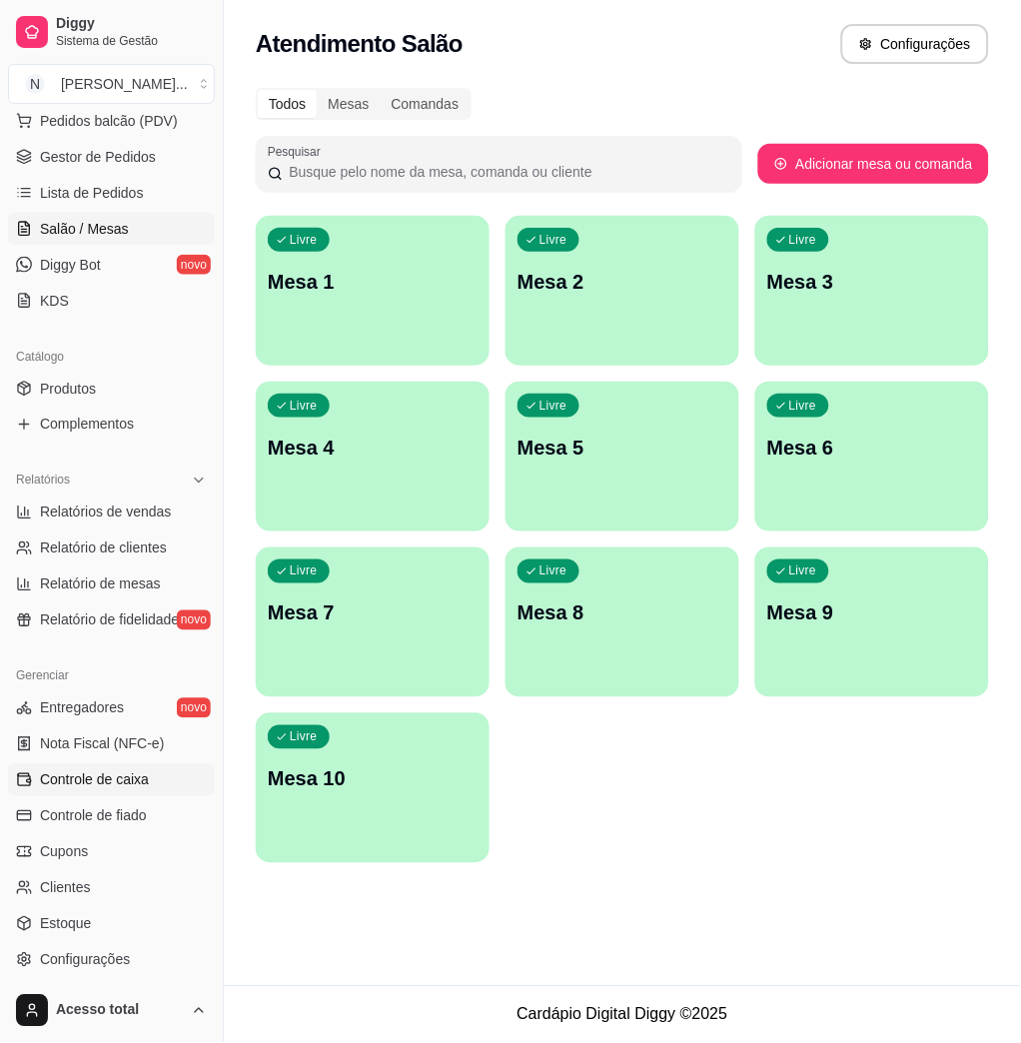
click at [106, 775] on span "Controle de caixa" at bounding box center [94, 780] width 109 height 20
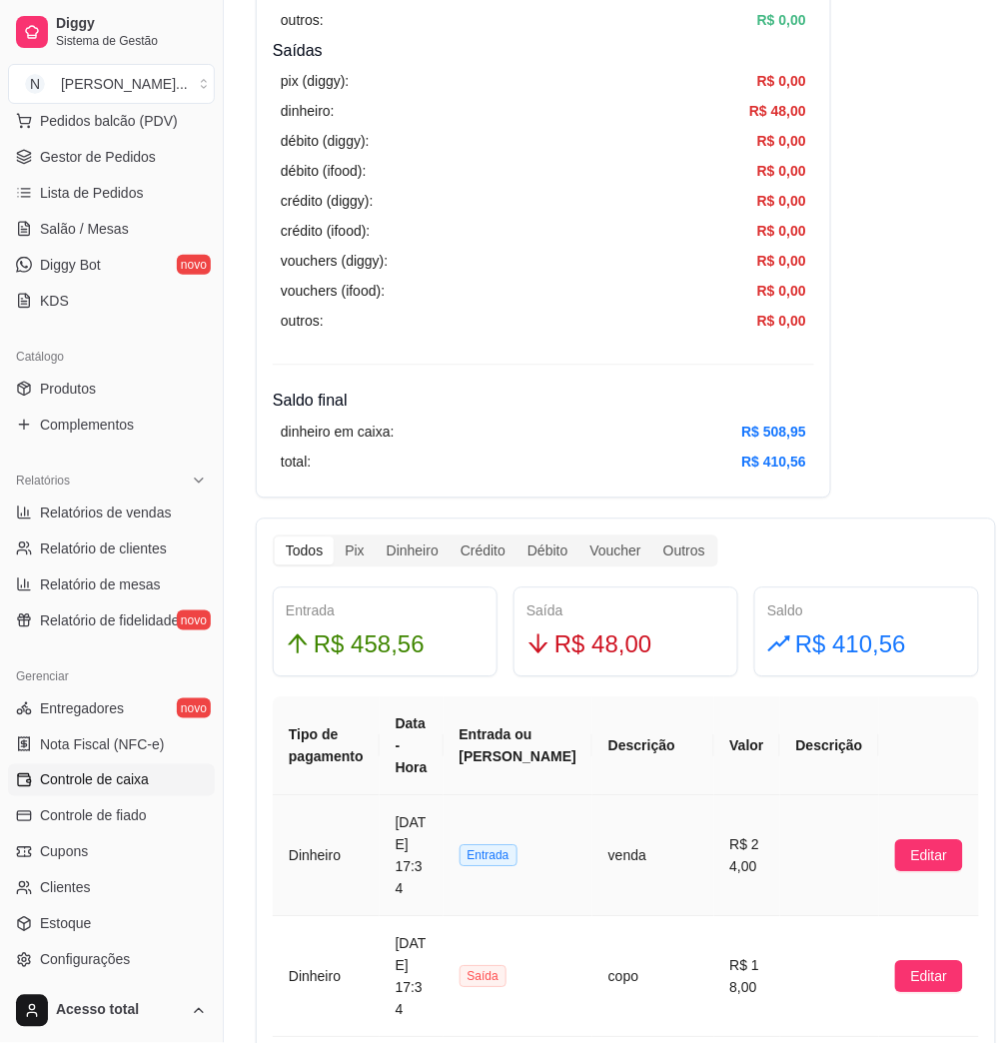
scroll to position [932, 0]
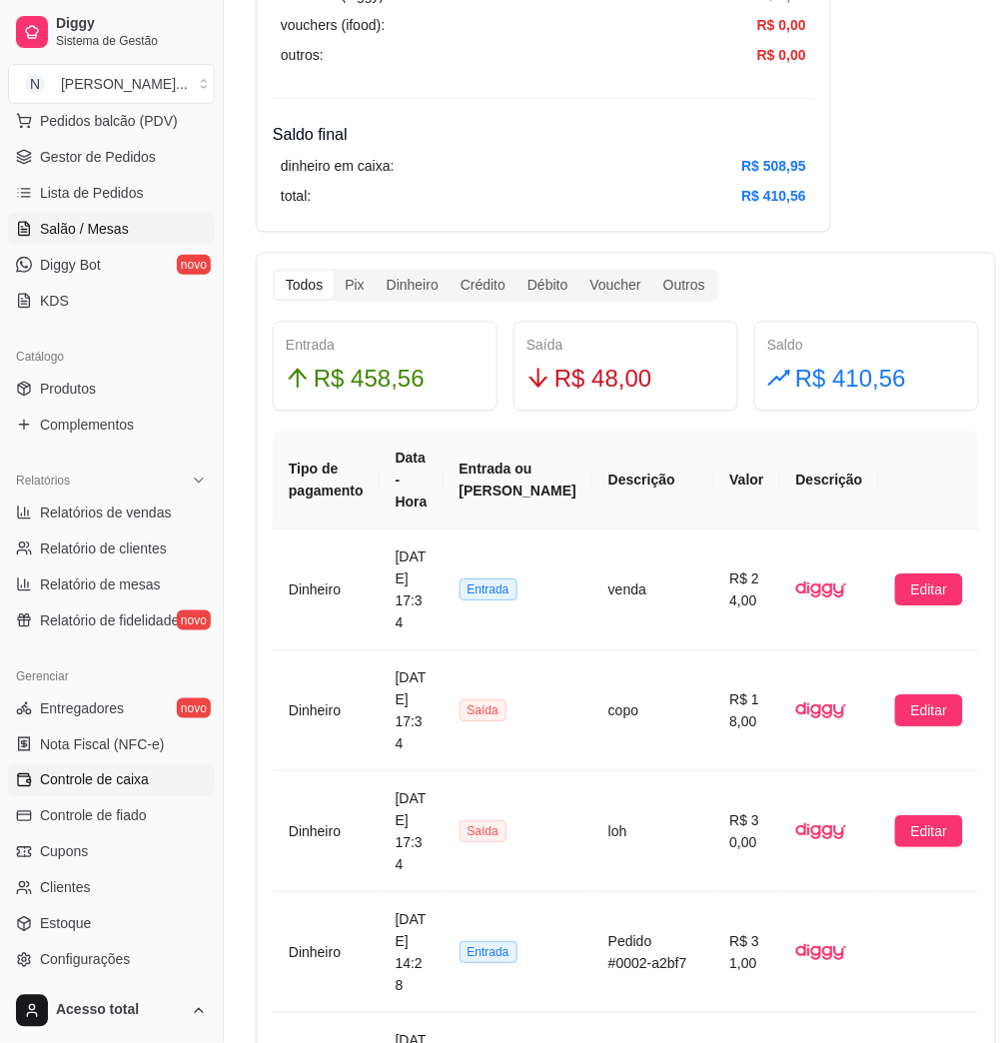
click at [33, 228] on link "Salão / Mesas" at bounding box center [111, 229] width 207 height 32
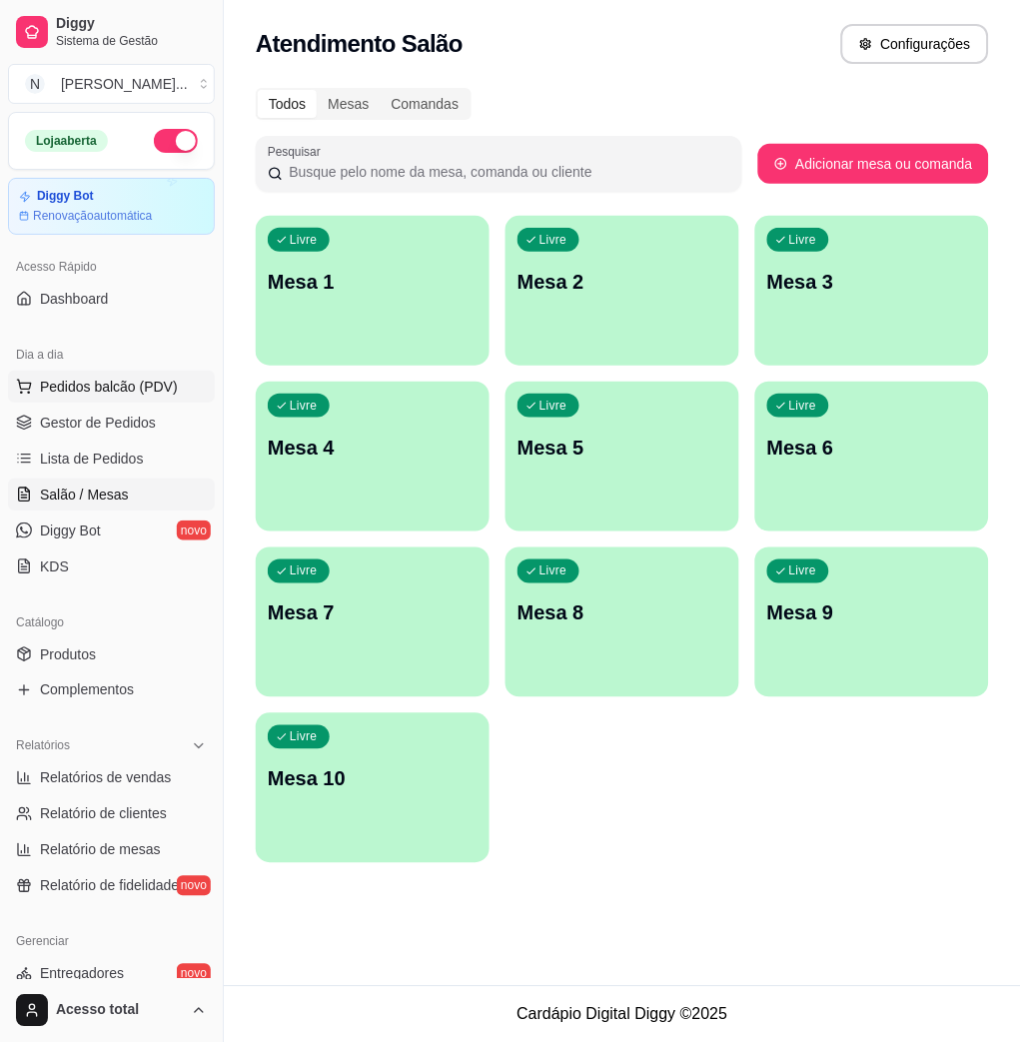
click at [146, 398] on button "Pedidos balcão (PDV)" at bounding box center [111, 387] width 207 height 32
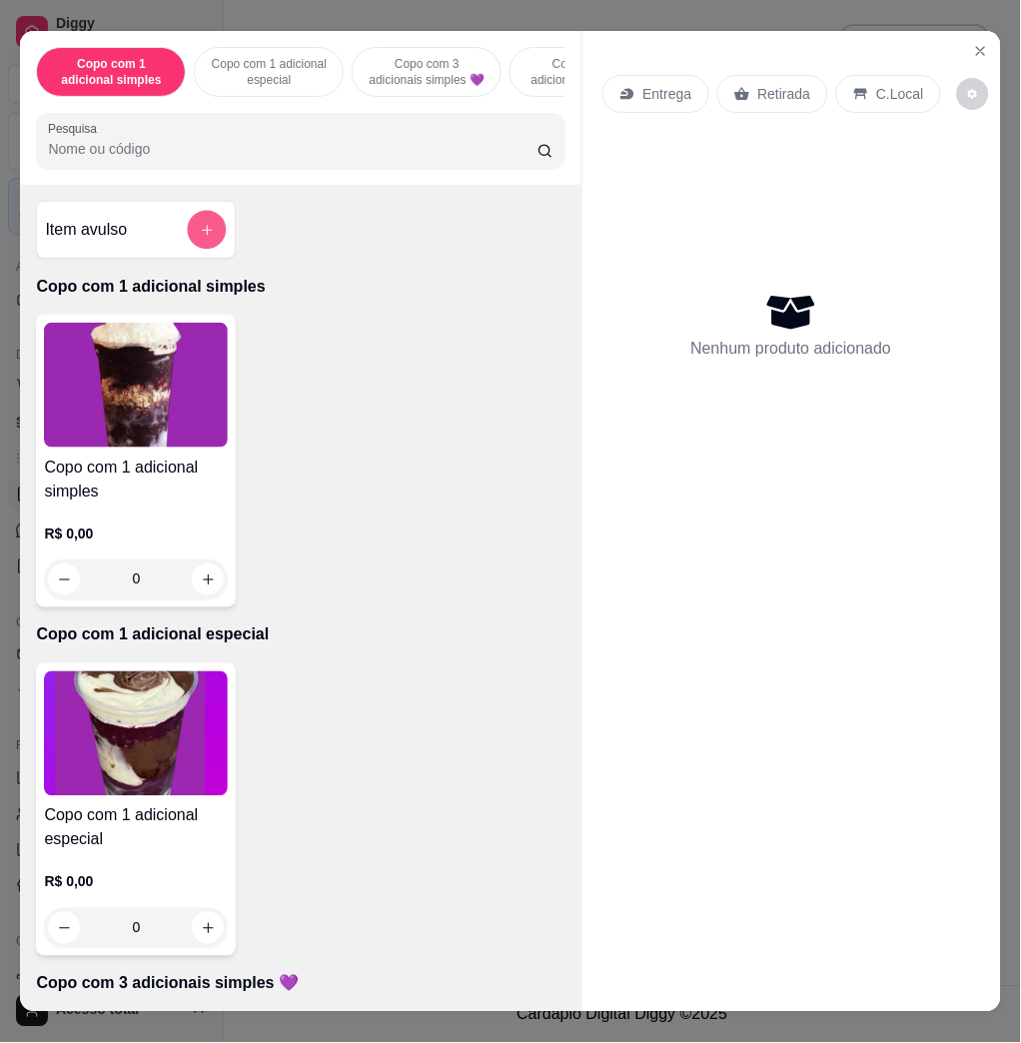
click at [200, 234] on icon "add-separate-item" at bounding box center [207, 230] width 15 height 15
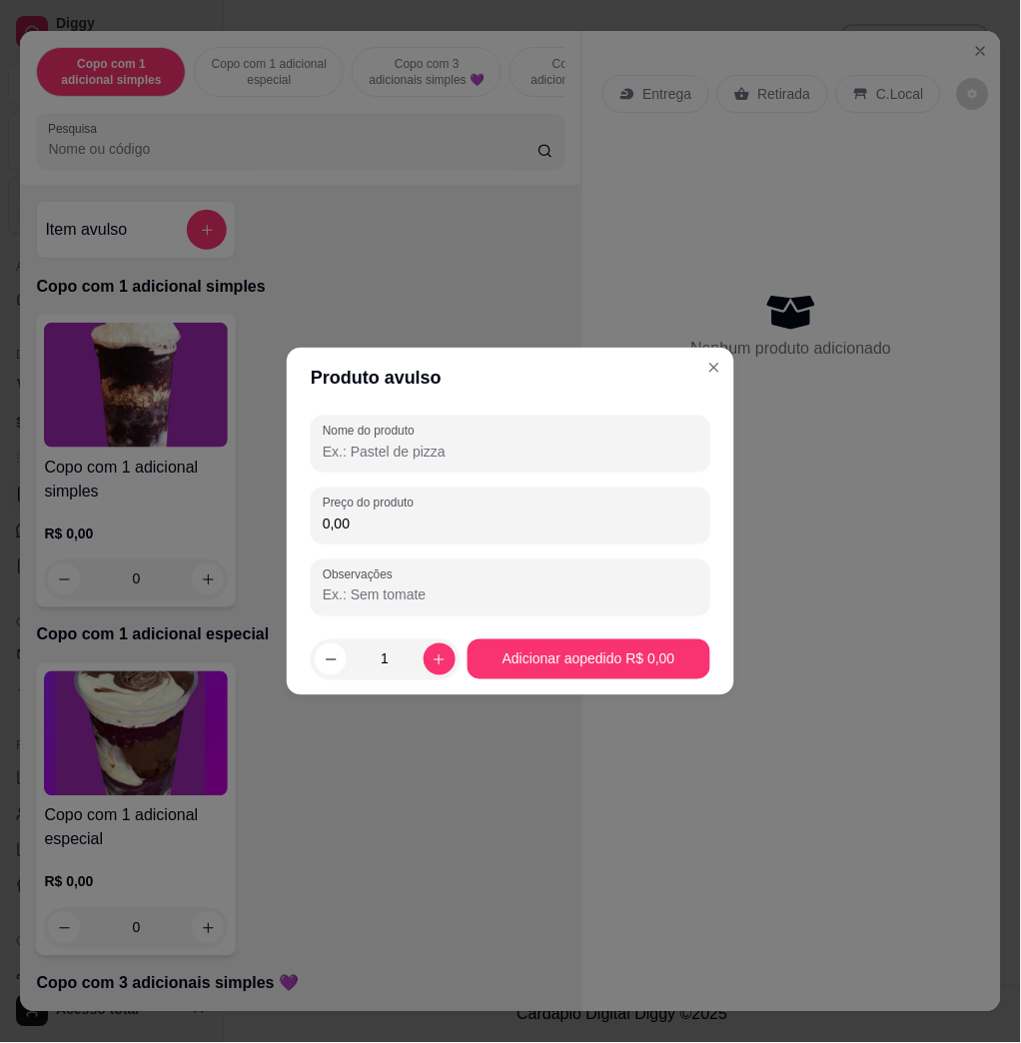
click at [503, 520] on input "0,00" at bounding box center [511, 524] width 376 height 20
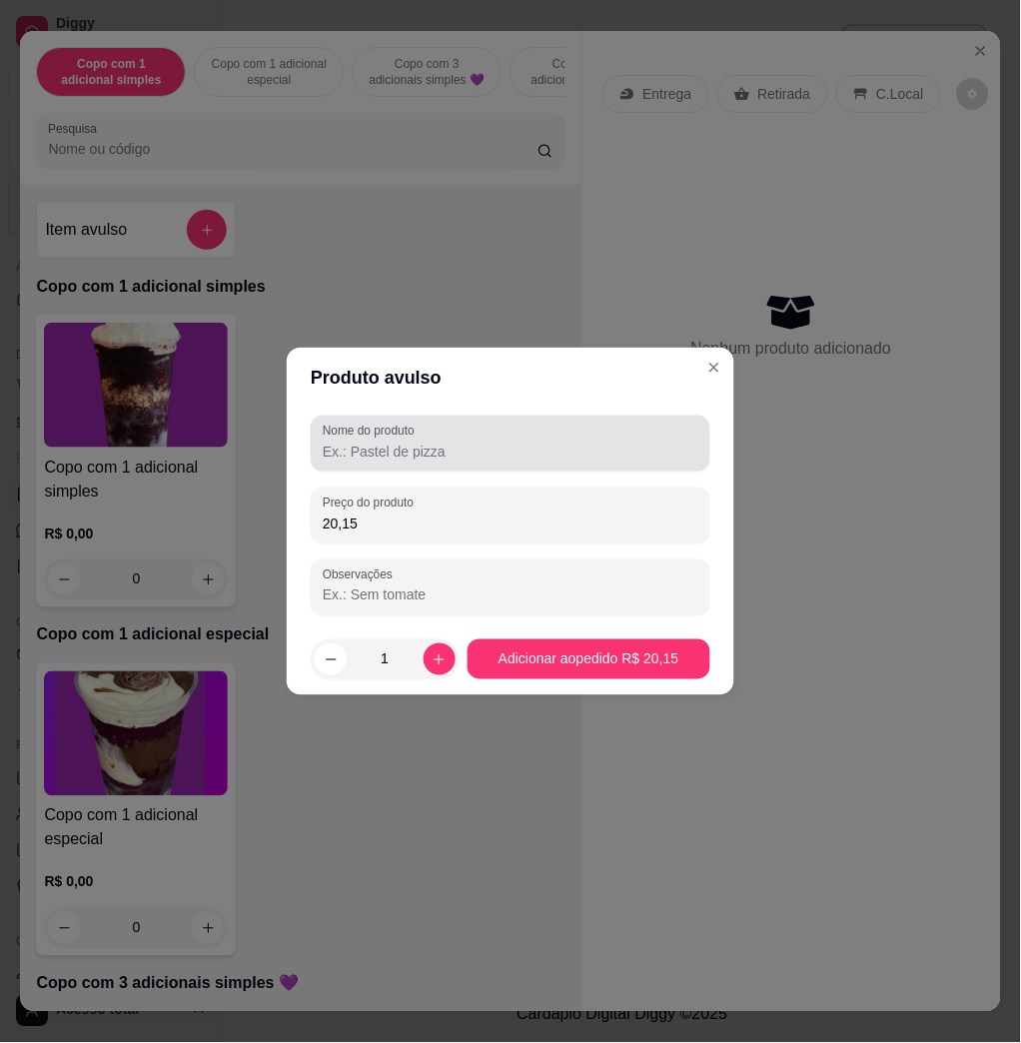
type input "20,15"
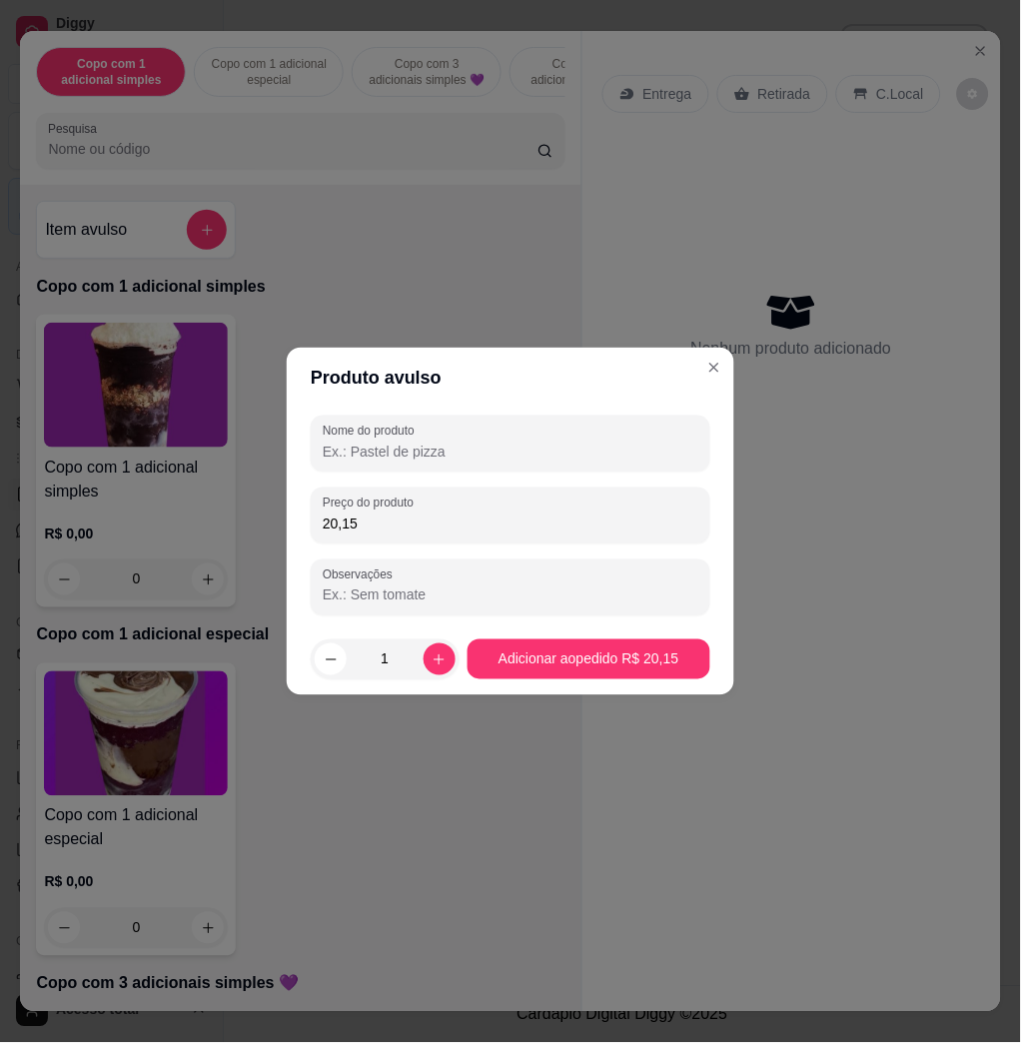
click at [428, 450] on input "Nome do produto" at bounding box center [511, 452] width 376 height 20
type input "kg"
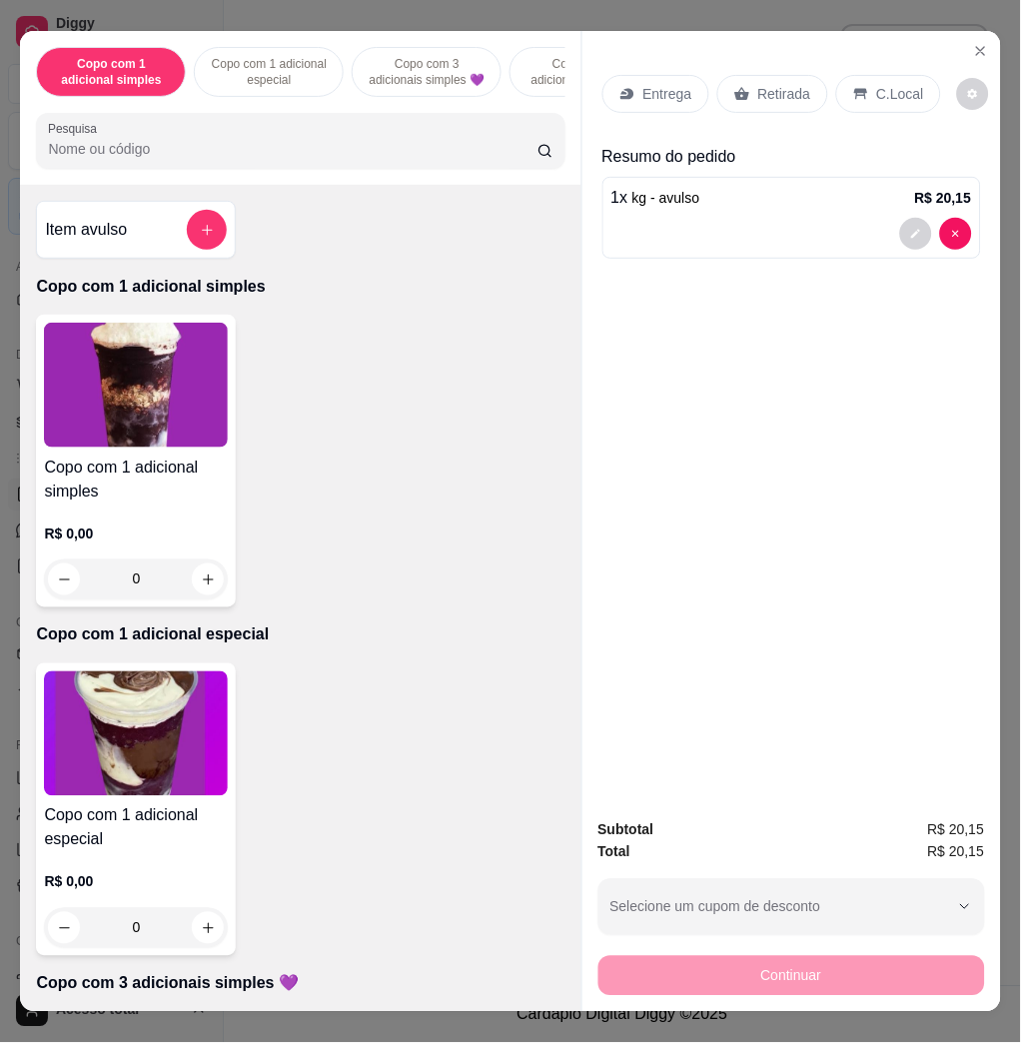
click at [882, 89] on p "C.Local" at bounding box center [900, 94] width 47 height 20
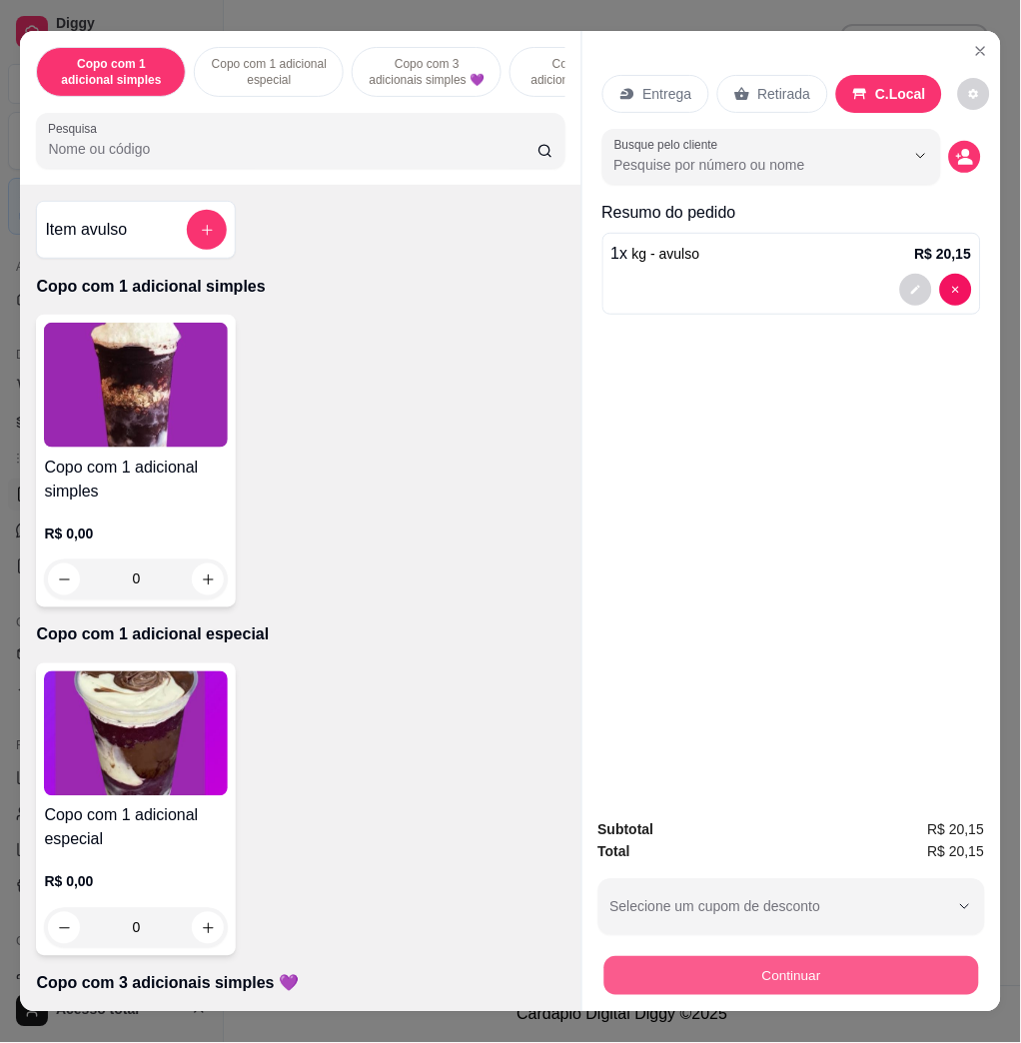
click at [737, 959] on button "Continuar" at bounding box center [791, 975] width 375 height 39
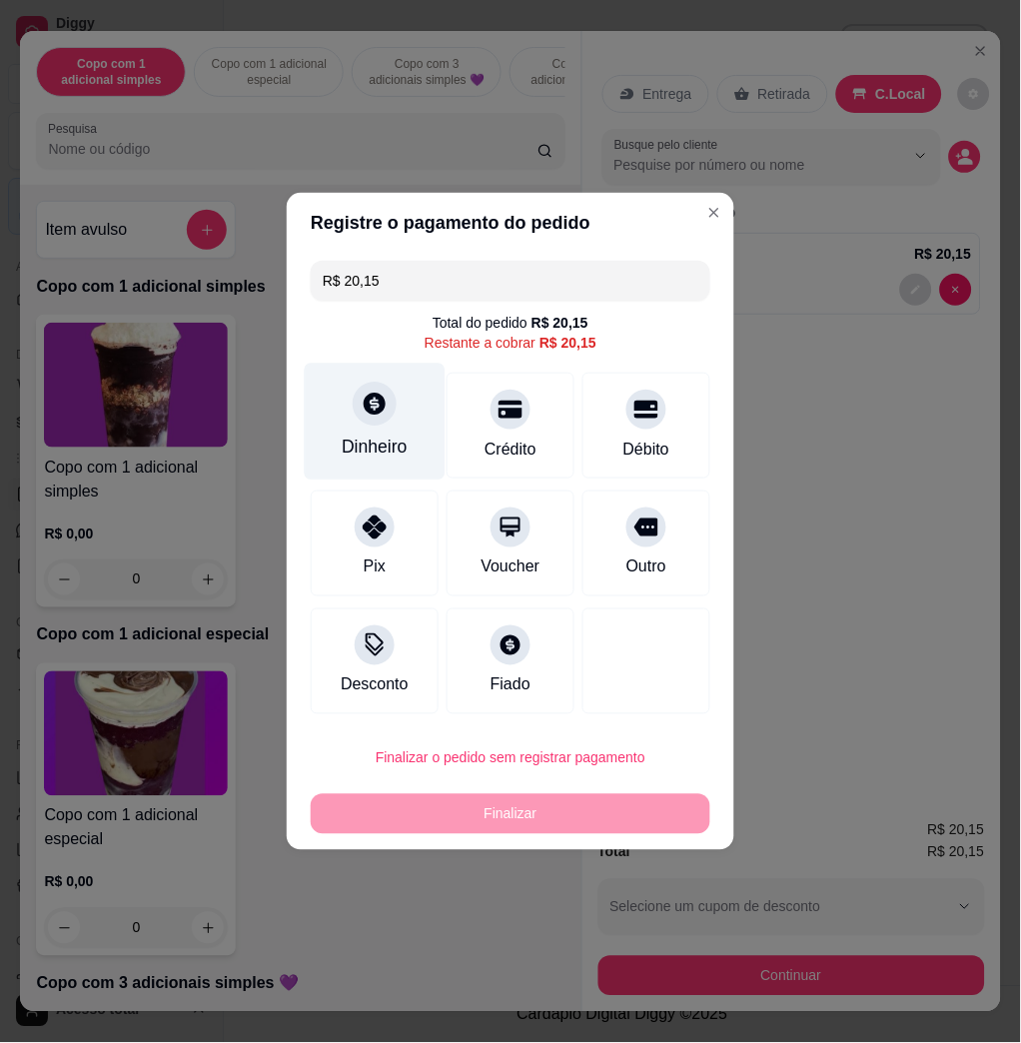
click at [408, 404] on div "Dinheiro" at bounding box center [375, 422] width 141 height 117
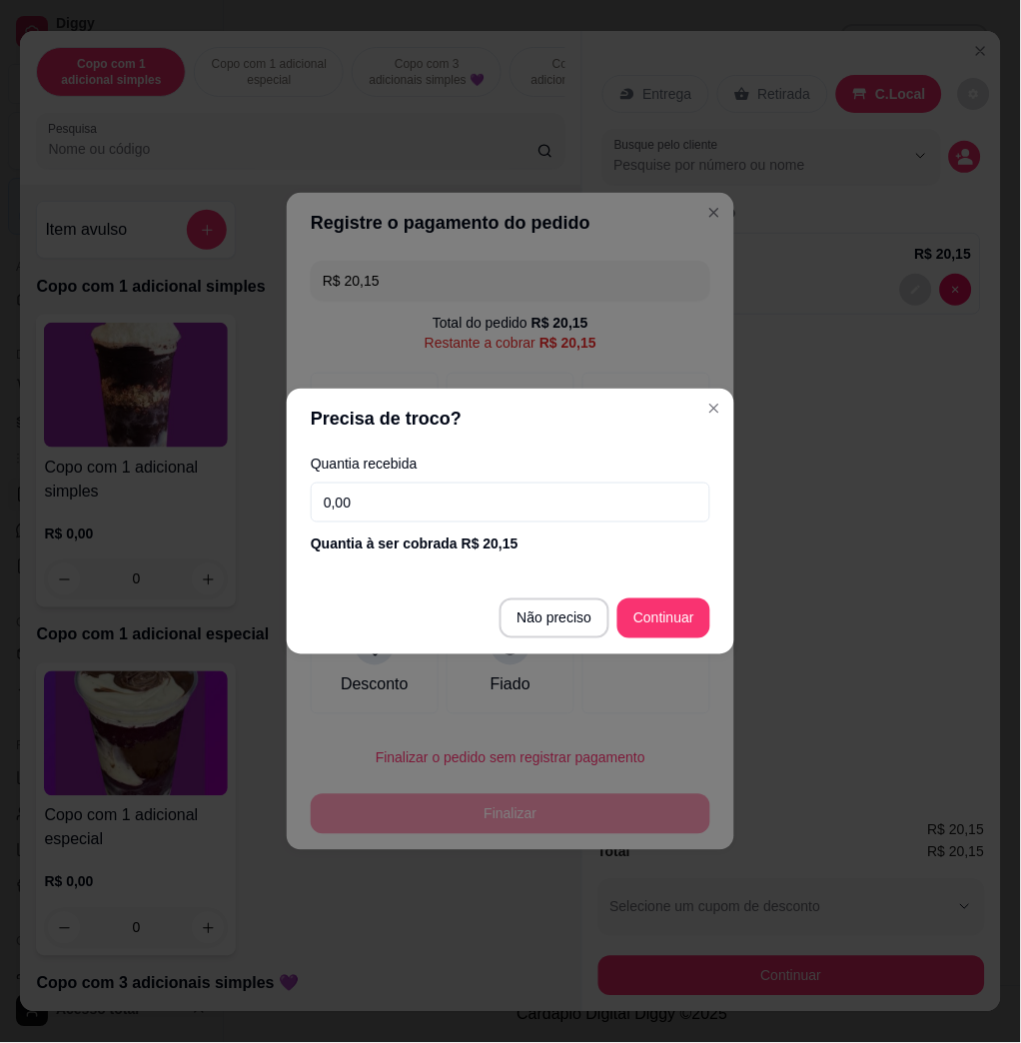
click at [469, 511] on input "0,00" at bounding box center [511, 503] width 400 height 40
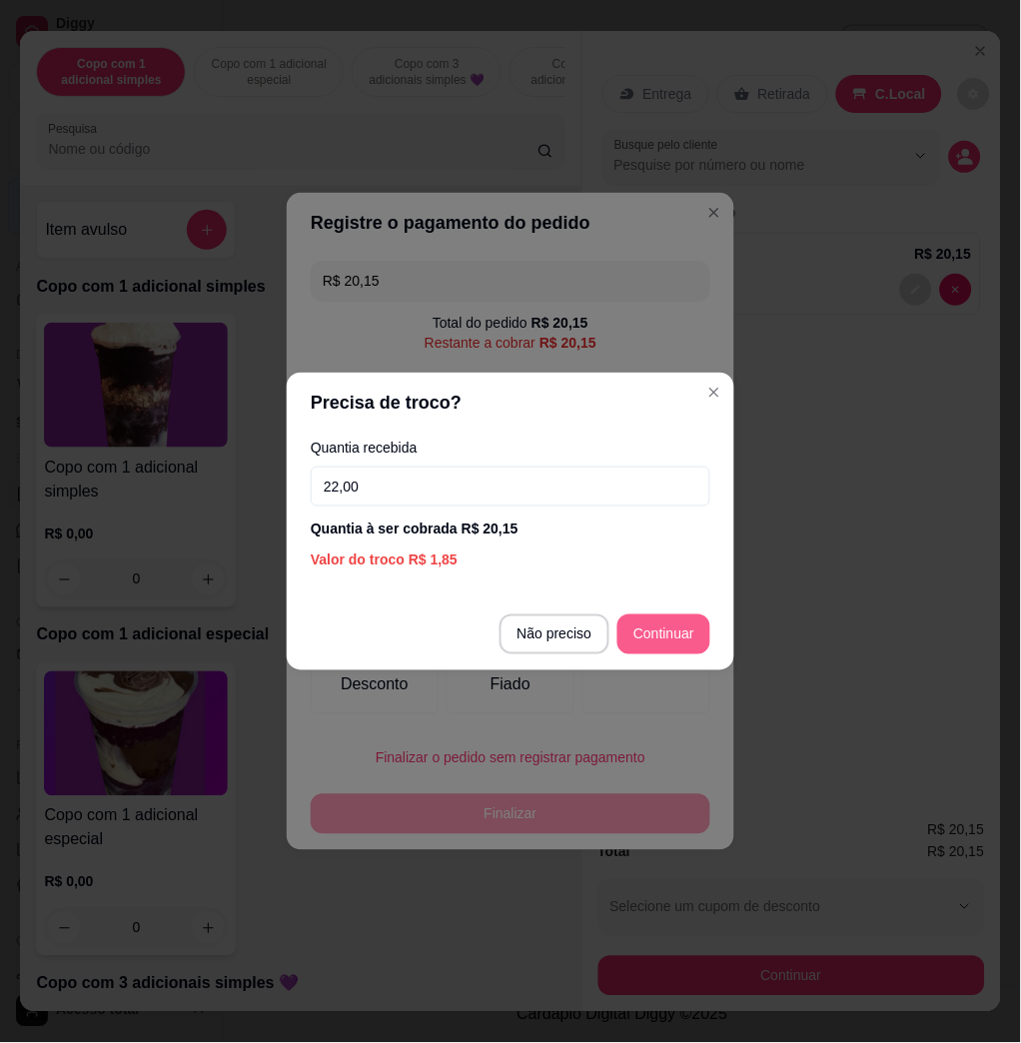
type input "22,00"
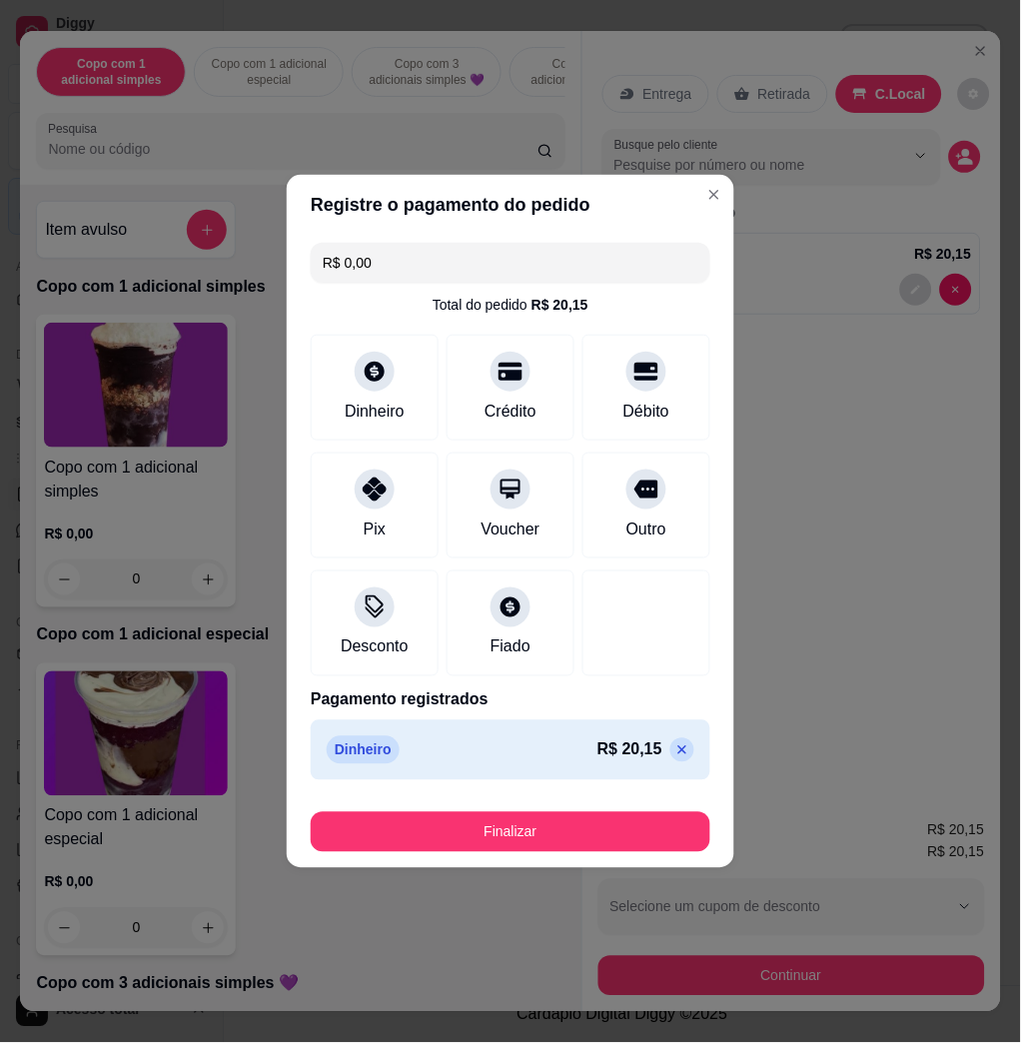
click at [626, 798] on footer "Finalizar" at bounding box center [511, 828] width 448 height 80
click at [610, 865] on footer "Finalizar" at bounding box center [511, 828] width 448 height 80
click at [610, 894] on div "Registre o pagamento do pedido R$ 0,00 Total do pedido R$ 20,15 Dinheiro Crédit…" at bounding box center [510, 521] width 1021 height 1043
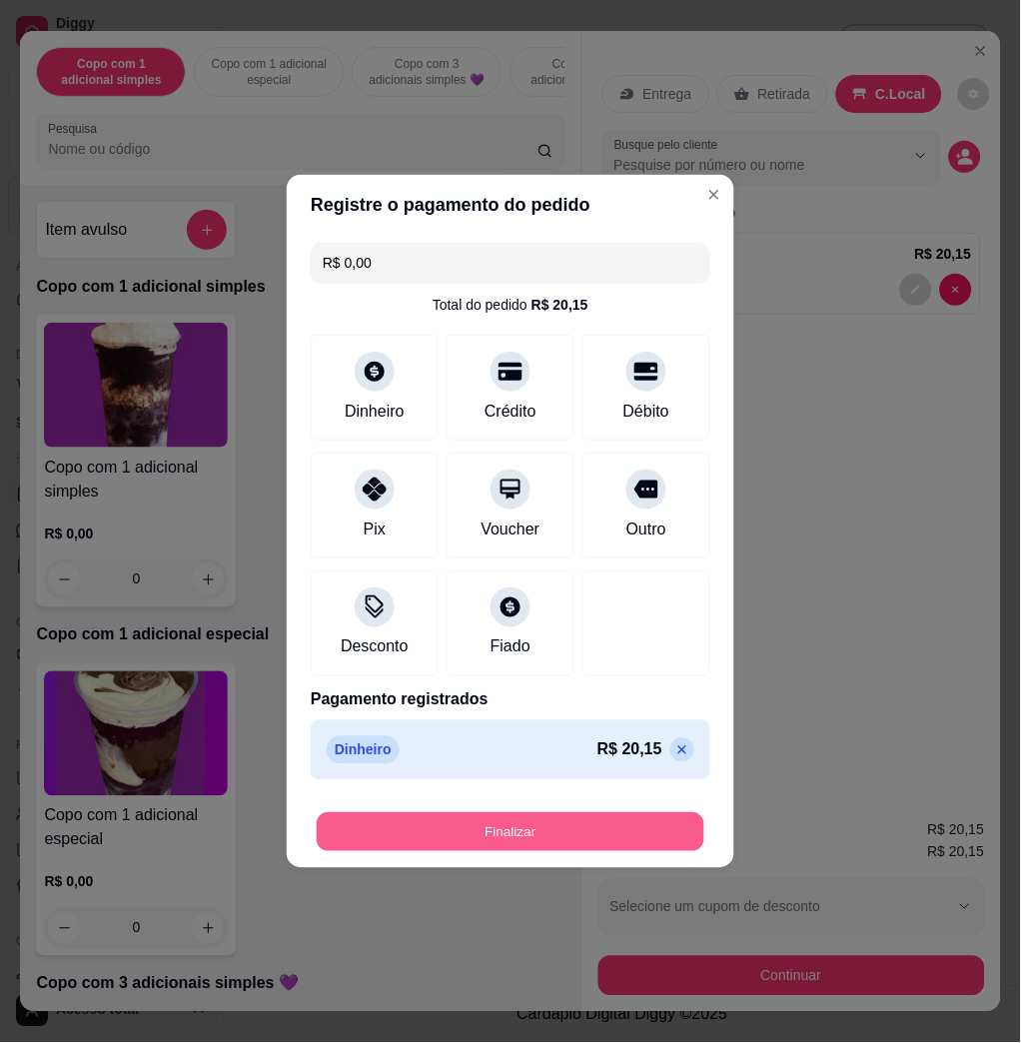
click at [618, 845] on button "Finalizar" at bounding box center [511, 832] width 388 height 39
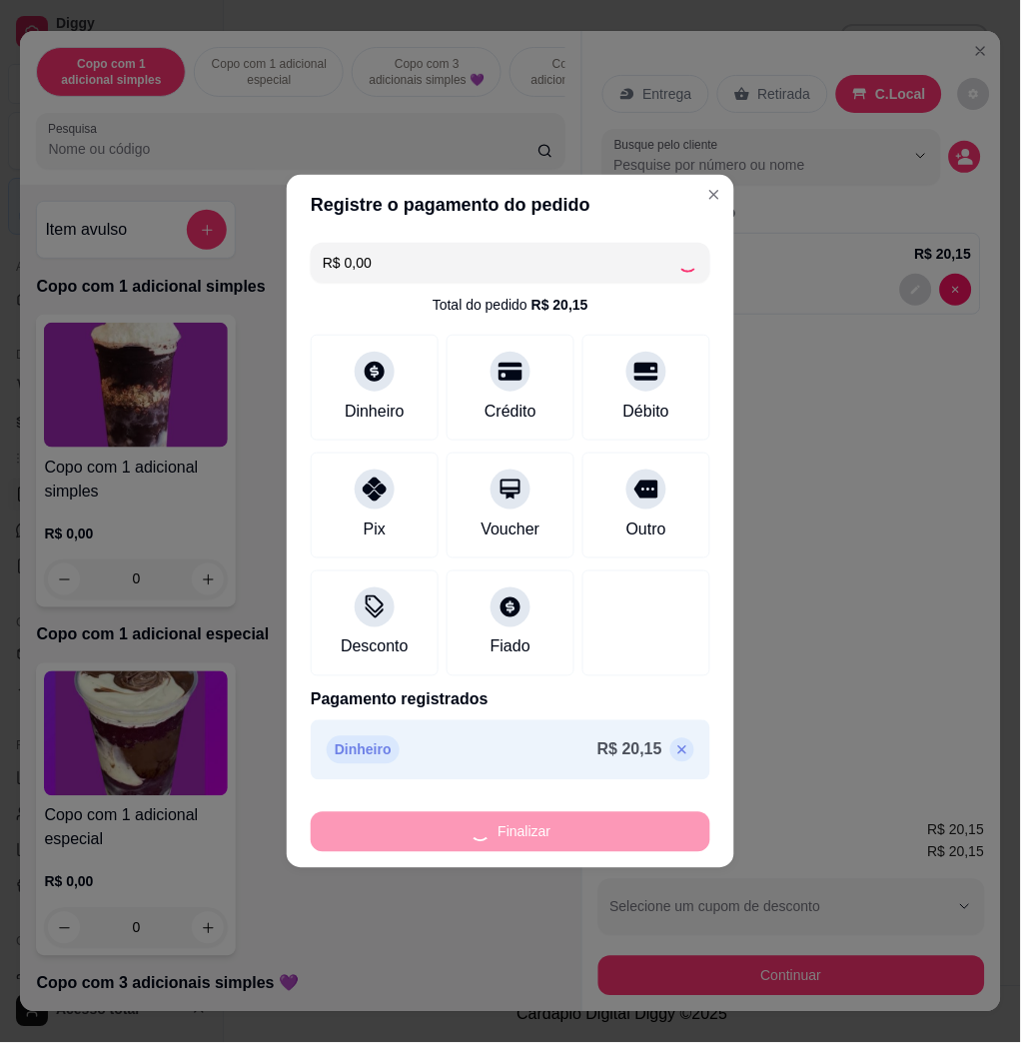
type input "-R$ 20,15"
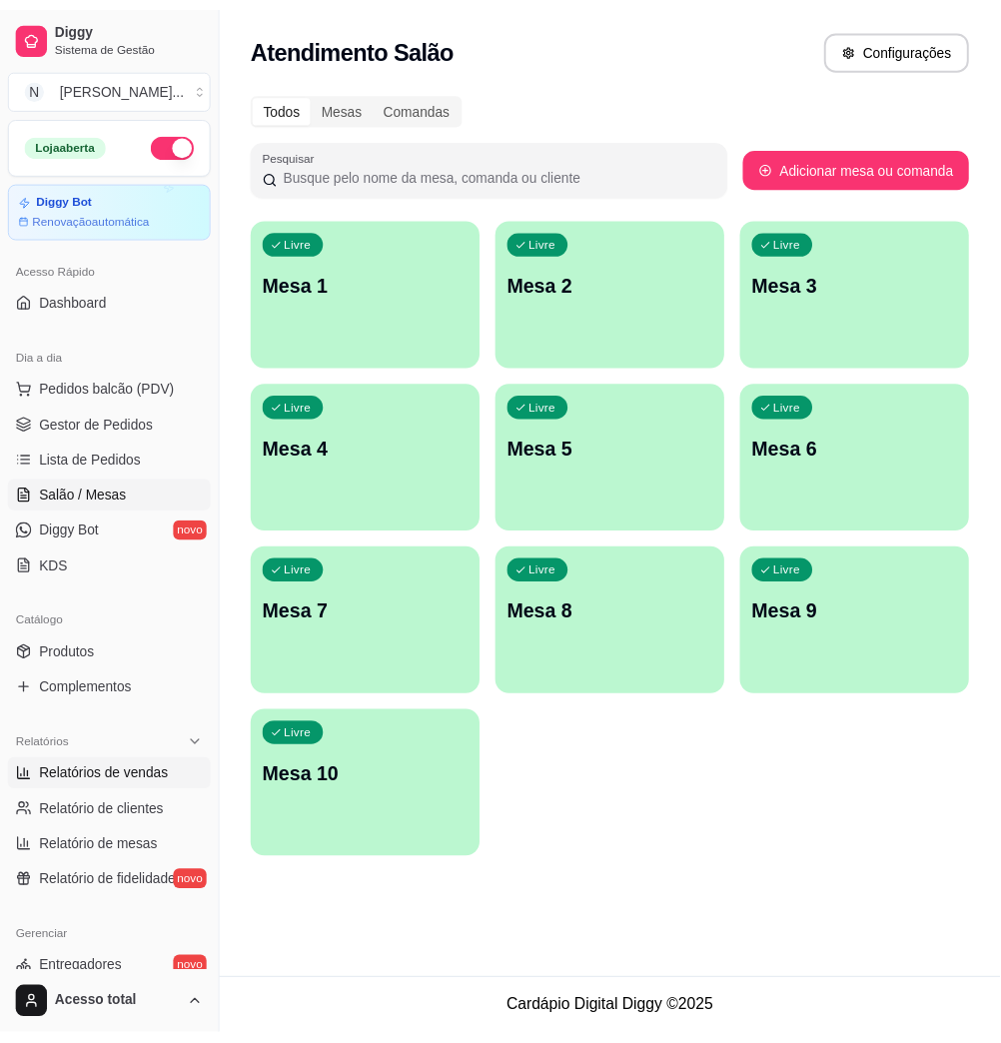
scroll to position [394, 0]
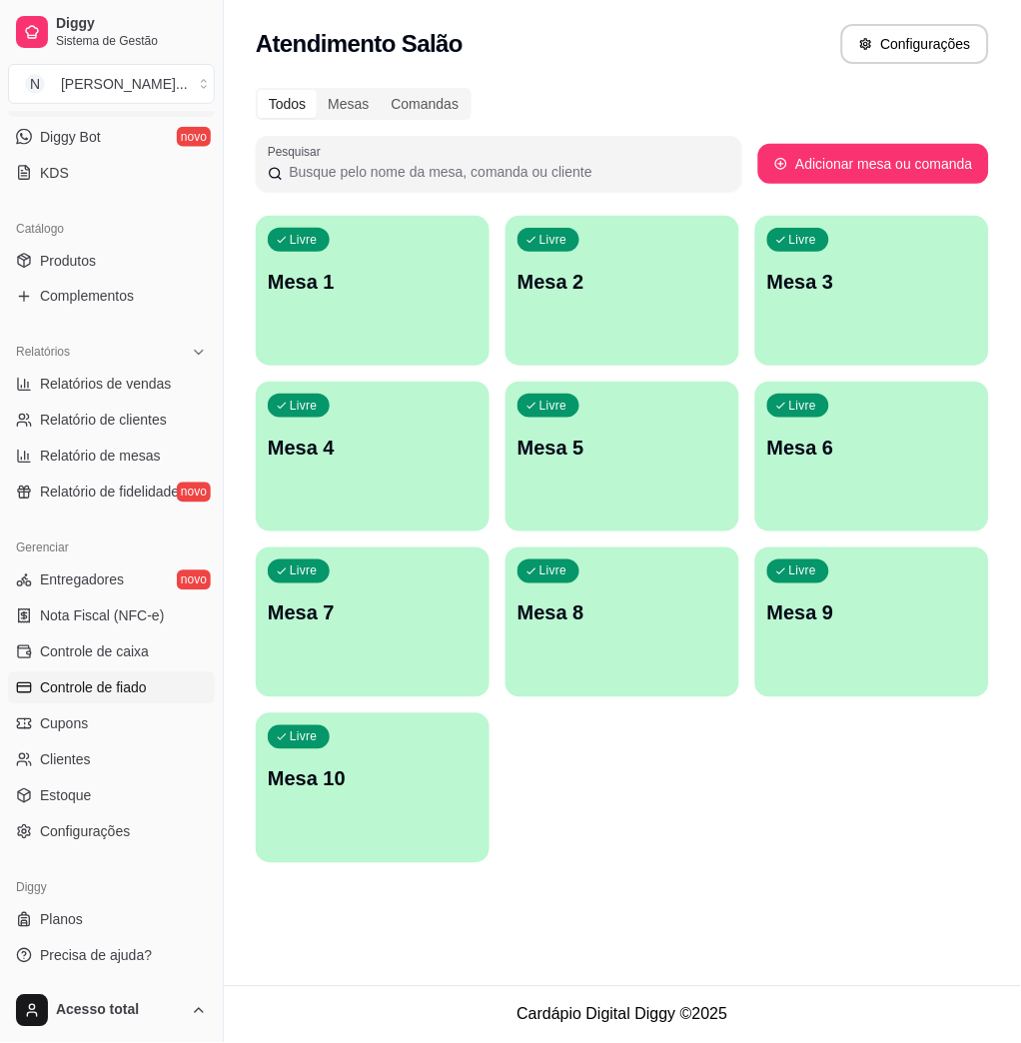
click at [124, 694] on span "Controle de fiado" at bounding box center [93, 689] width 107 height 20
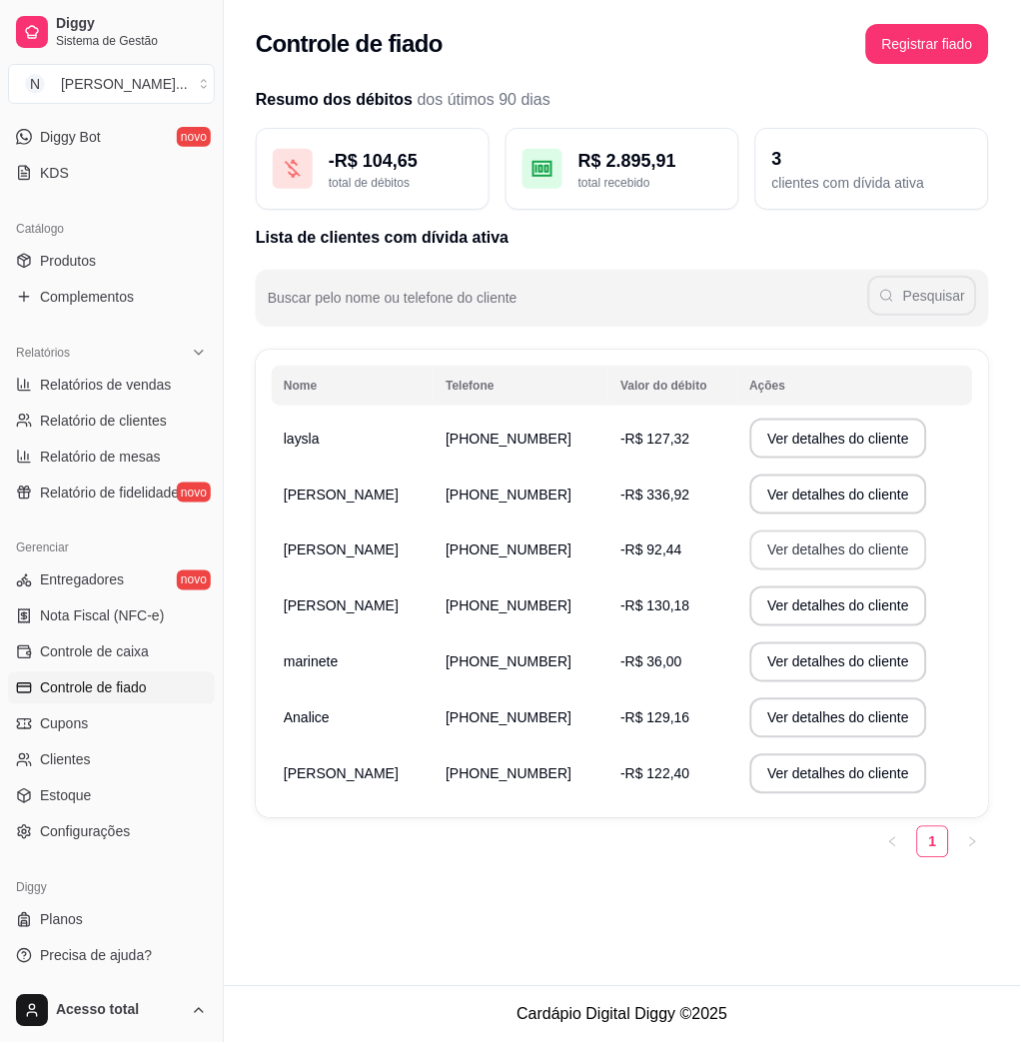
click at [811, 548] on button "Ver detalhes do cliente" at bounding box center [839, 551] width 178 height 40
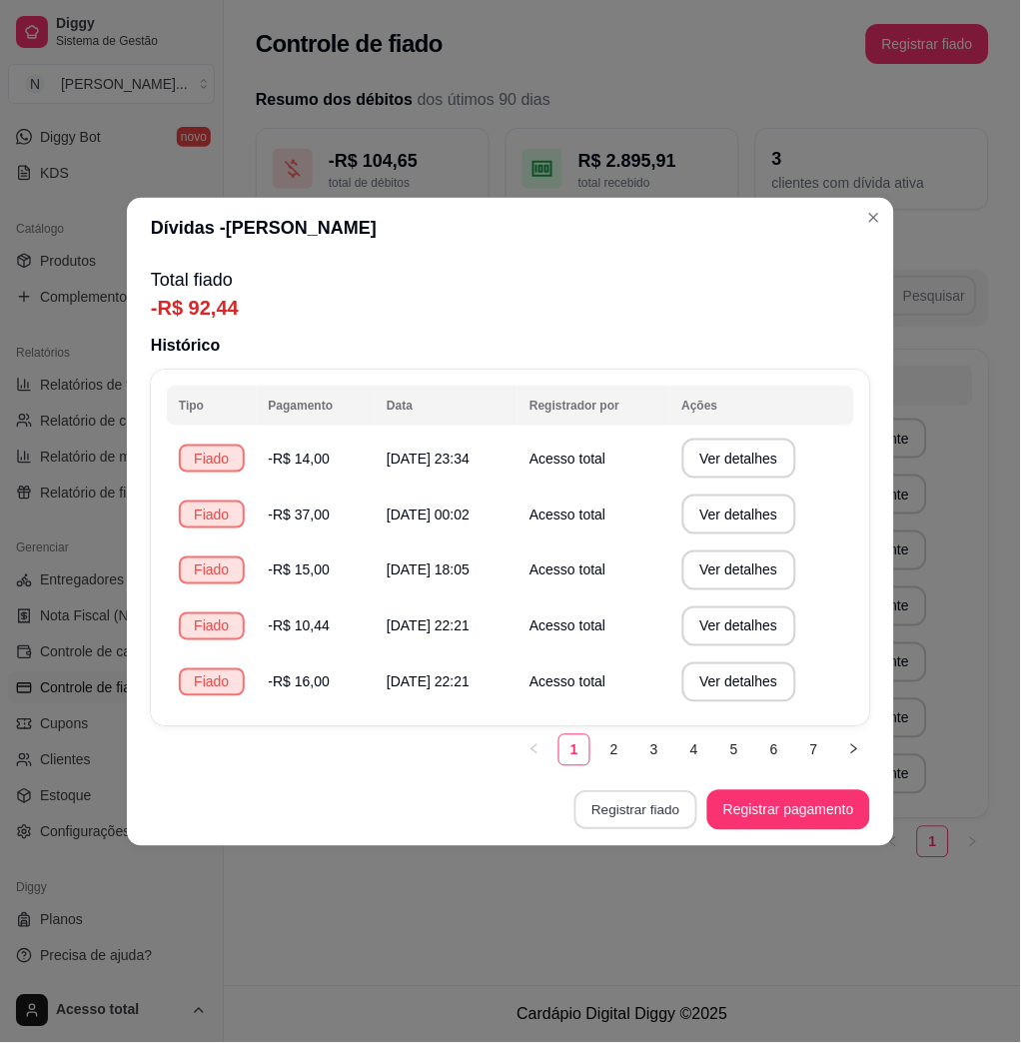
click at [638, 814] on button "Registrar fiado" at bounding box center [636, 809] width 123 height 39
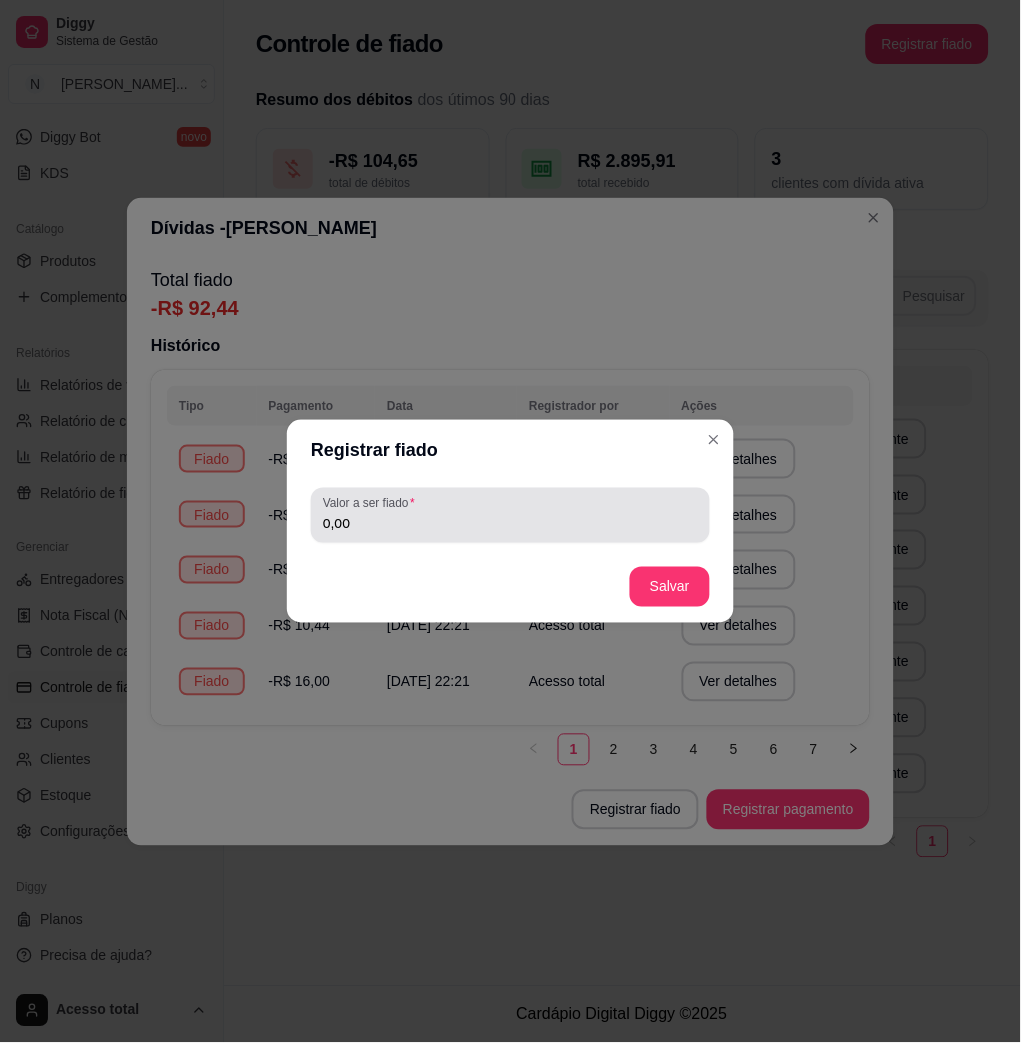
click at [516, 497] on div "0,00" at bounding box center [511, 516] width 376 height 40
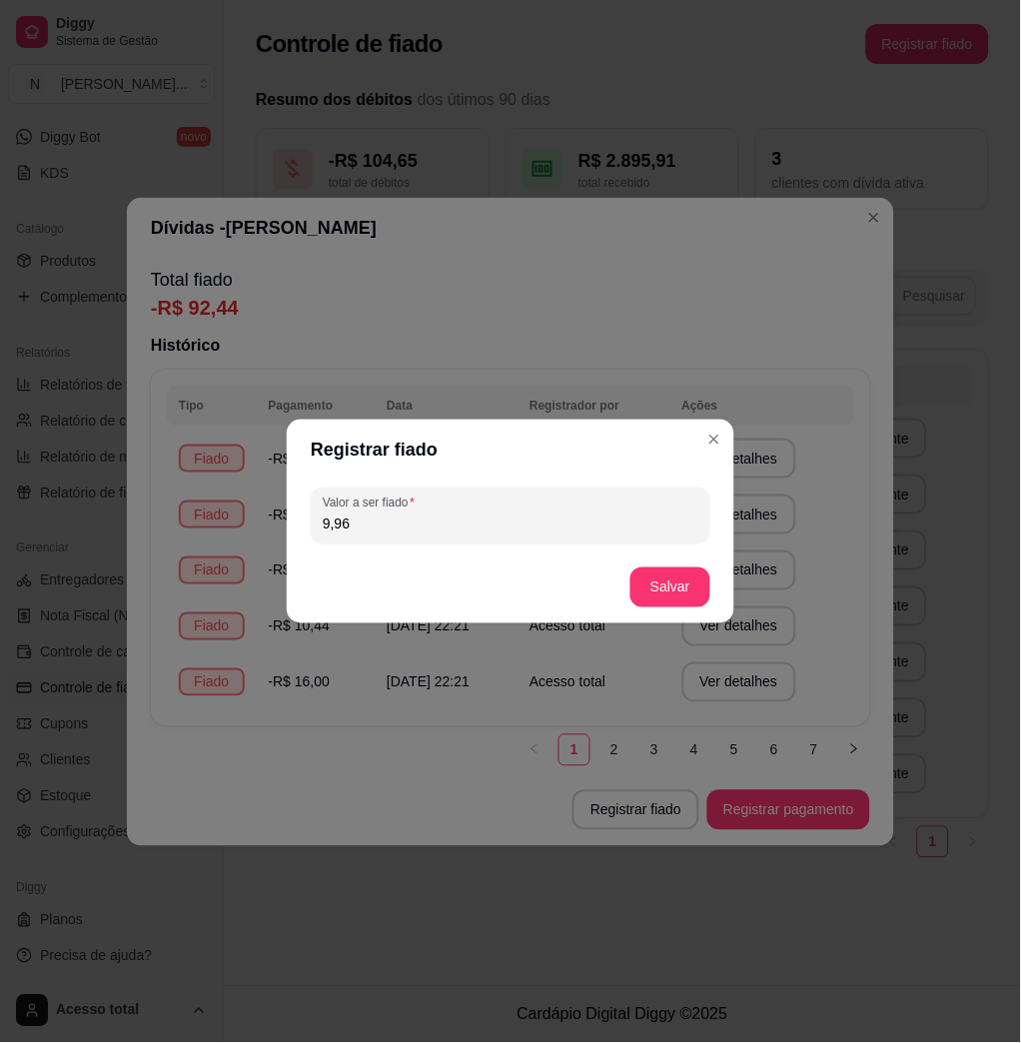
type input "9,96"
click at [641, 619] on footer "Salvar" at bounding box center [511, 588] width 448 height 72
click at [664, 587] on button "Salvar" at bounding box center [671, 588] width 80 height 40
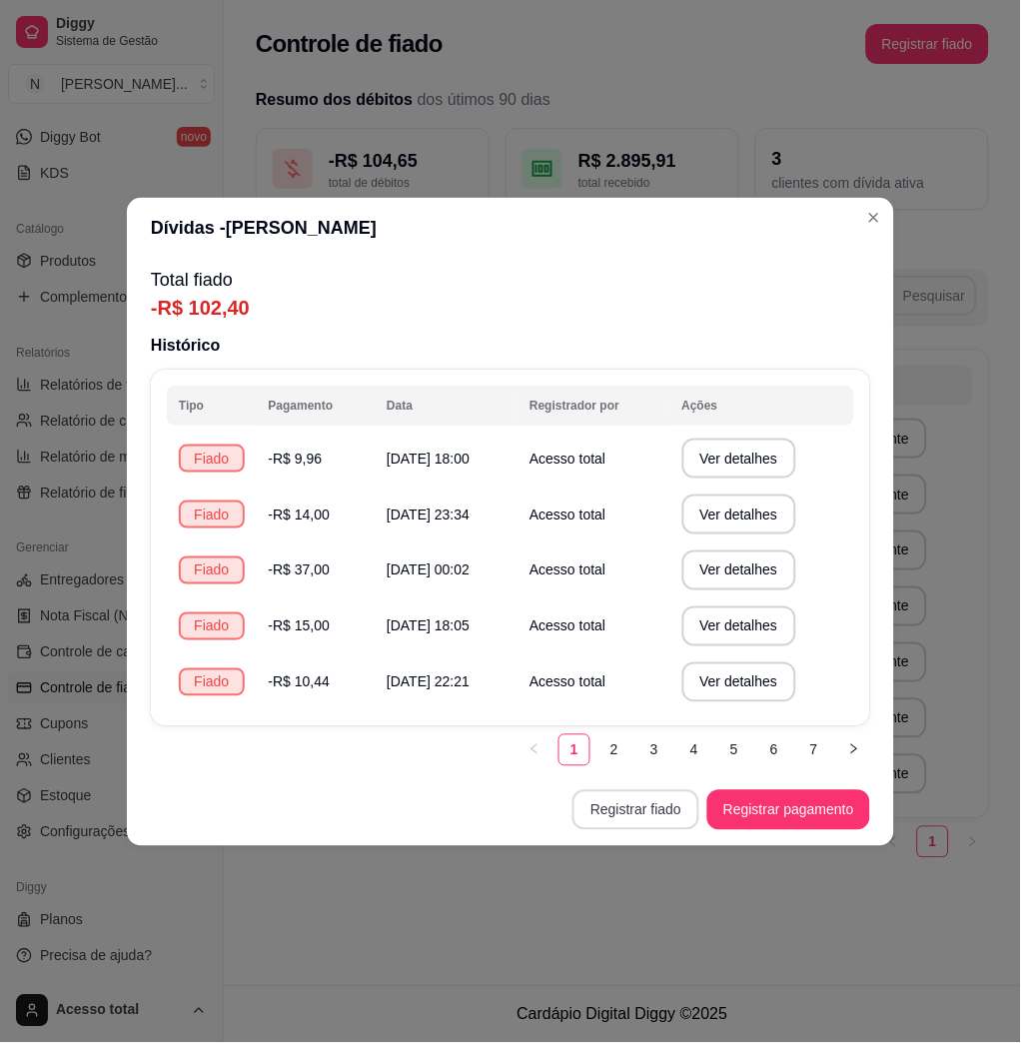
click at [653, 804] on button "Registrar fiado" at bounding box center [636, 810] width 127 height 40
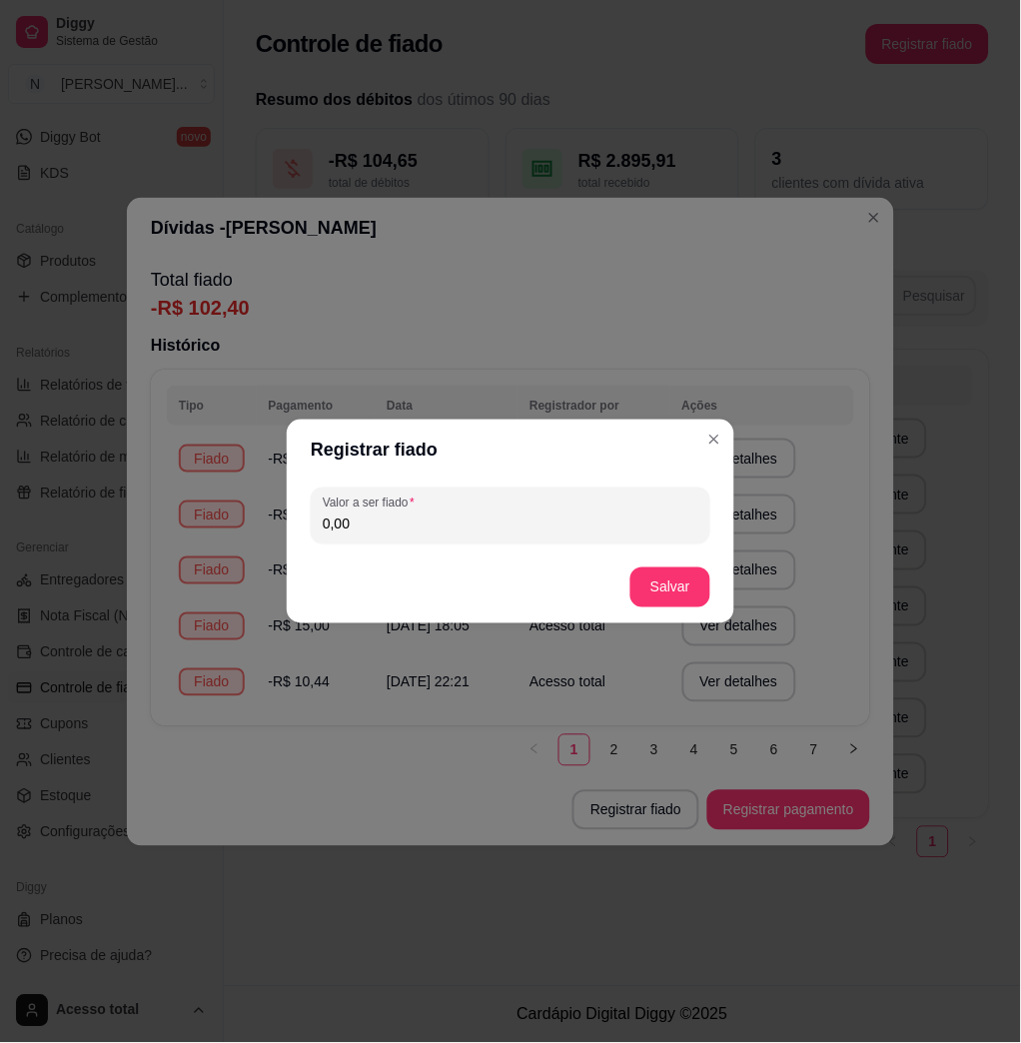
drag, startPoint x: 487, startPoint y: 525, endPoint x: 464, endPoint y: 501, distance: 33.2
click at [487, 522] on input "0,00" at bounding box center [511, 524] width 376 height 20
type input "13,92"
click at [649, 577] on button "Salvar" at bounding box center [671, 588] width 78 height 39
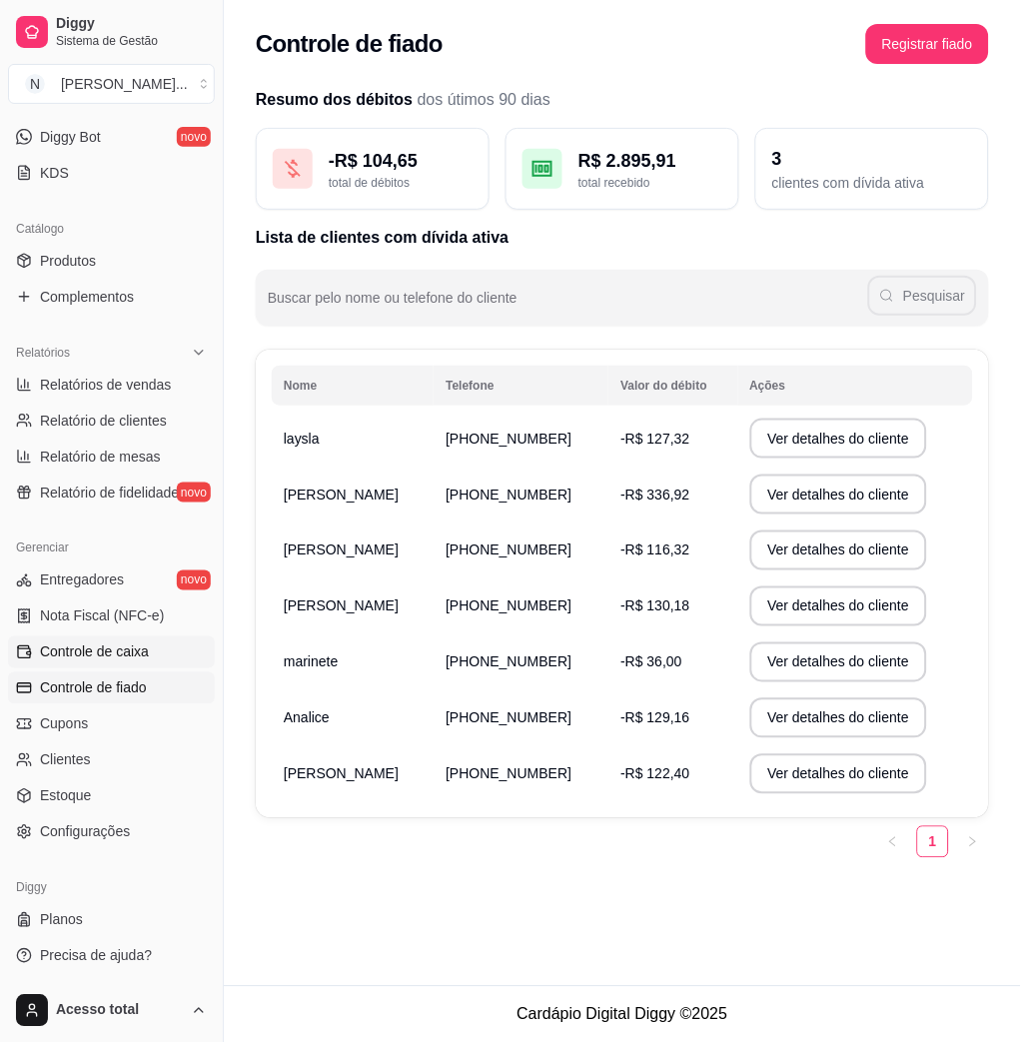
click at [130, 639] on link "Controle de caixa" at bounding box center [111, 653] width 207 height 32
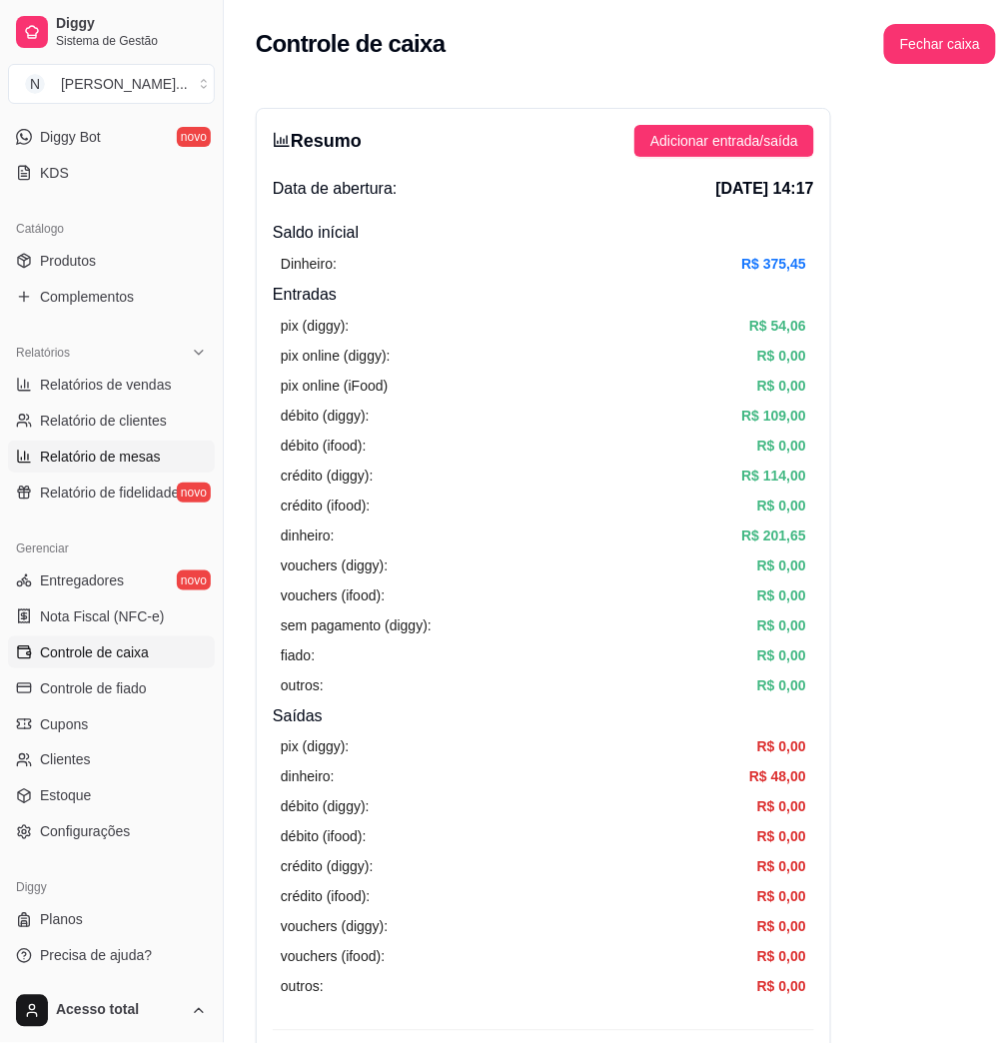
click at [148, 462] on span "Relatório de mesas" at bounding box center [100, 457] width 121 height 20
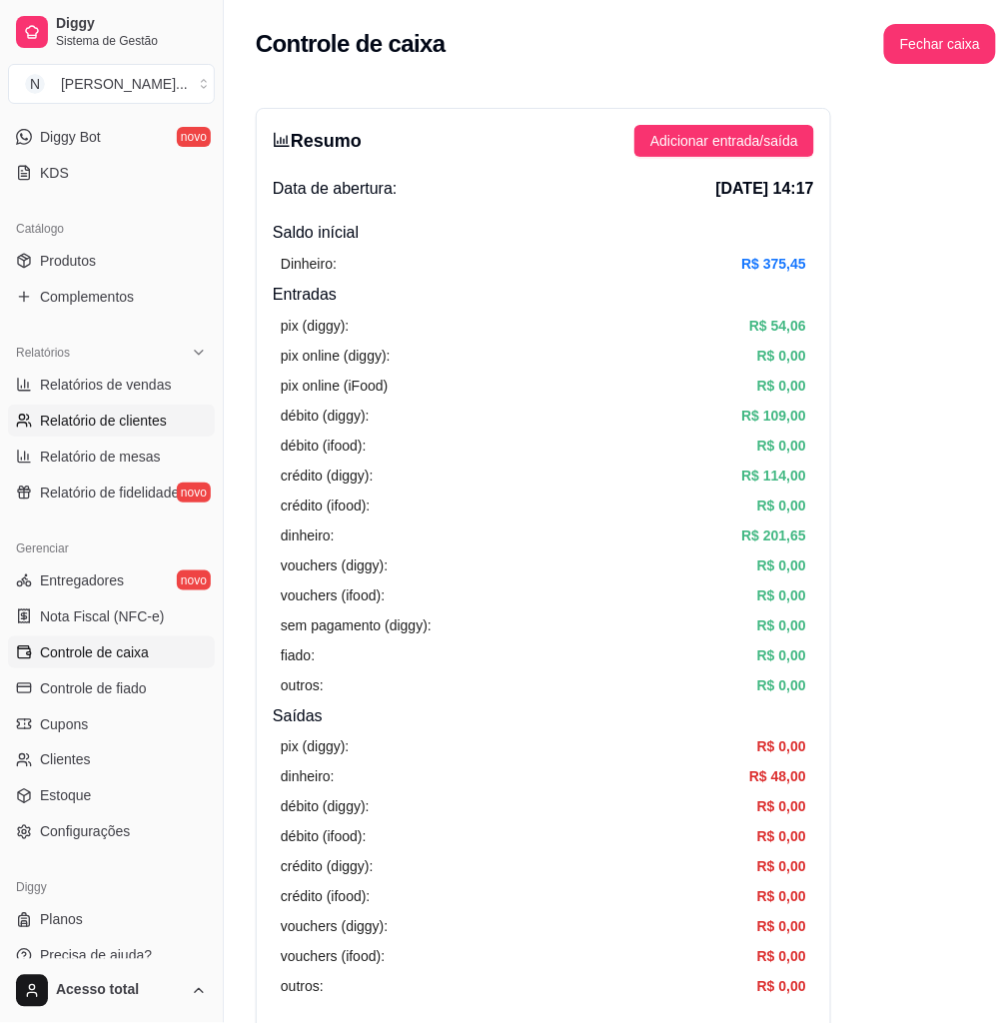
select select "TOTAL_OF_ORDERS"
select select "7"
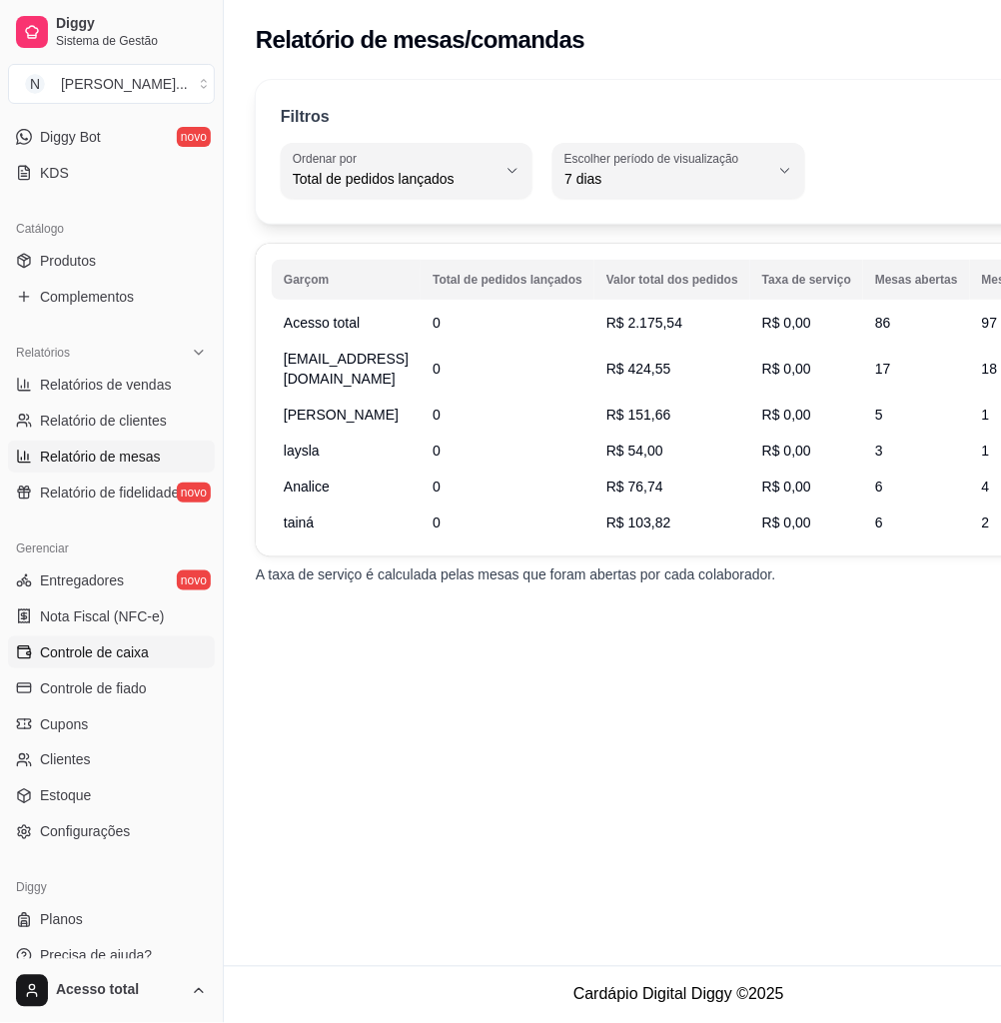
click at [119, 650] on span "Controle de caixa" at bounding box center [94, 653] width 109 height 20
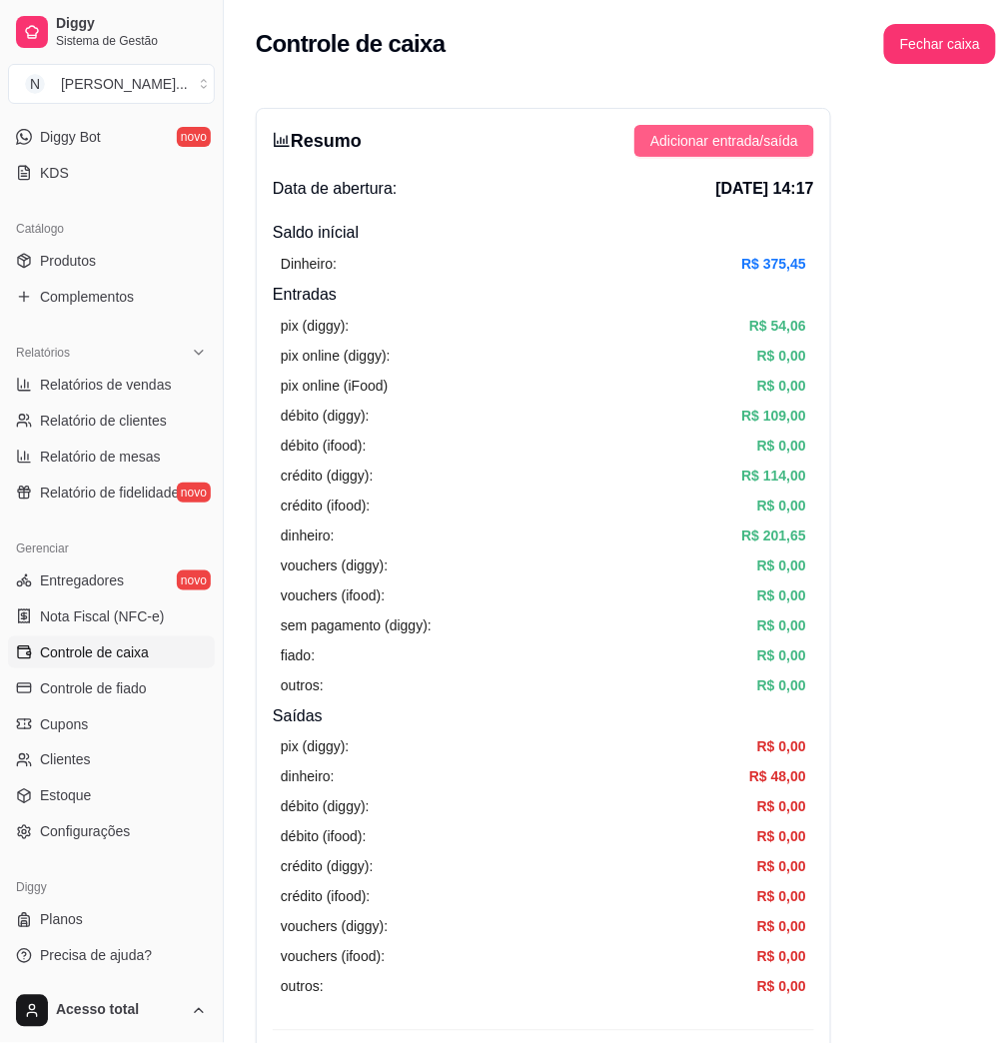
click at [725, 148] on span "Adicionar entrada/saída" at bounding box center [725, 141] width 148 height 22
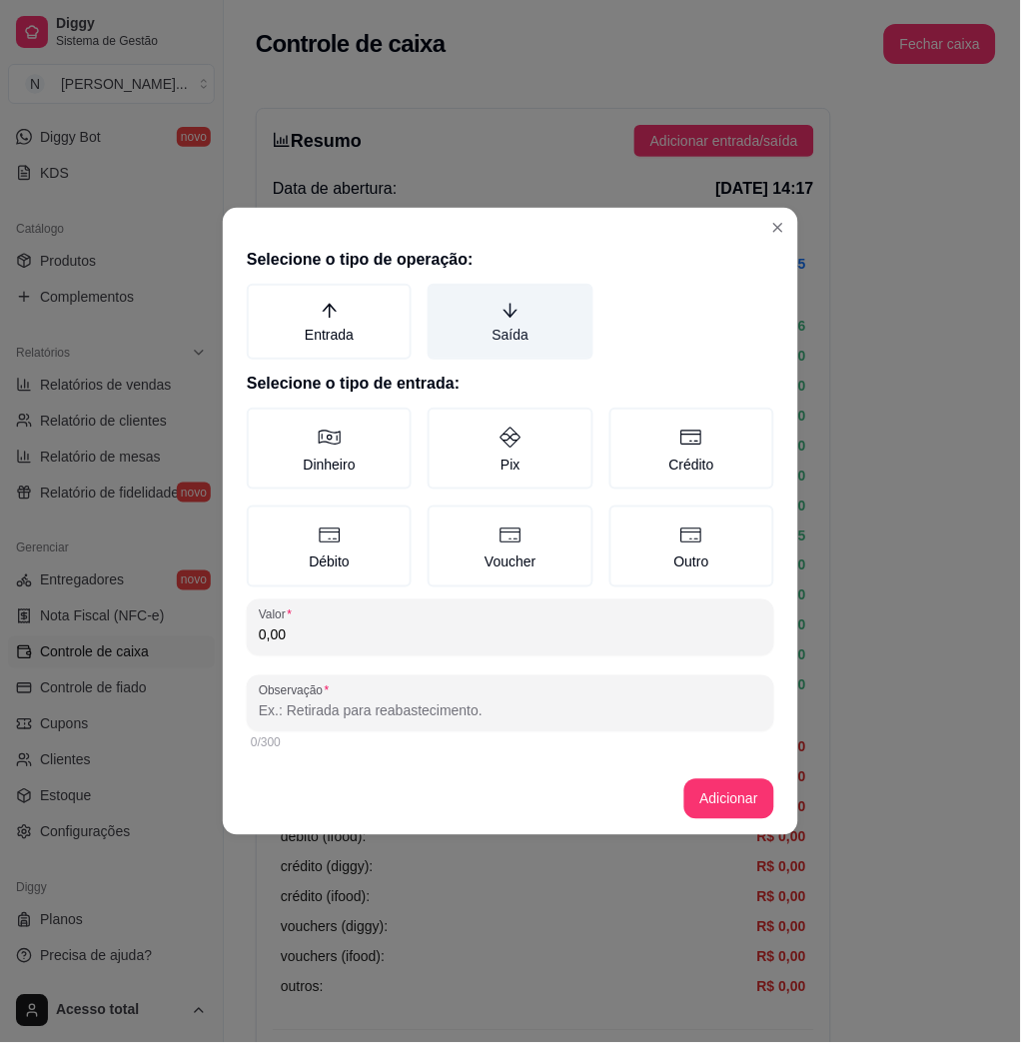
drag, startPoint x: 488, startPoint y: 329, endPoint x: 455, endPoint y: 327, distance: 33.0
click at [487, 329] on label "Saída" at bounding box center [510, 322] width 165 height 76
click at [443, 299] on button "Saída" at bounding box center [435, 291] width 16 height 16
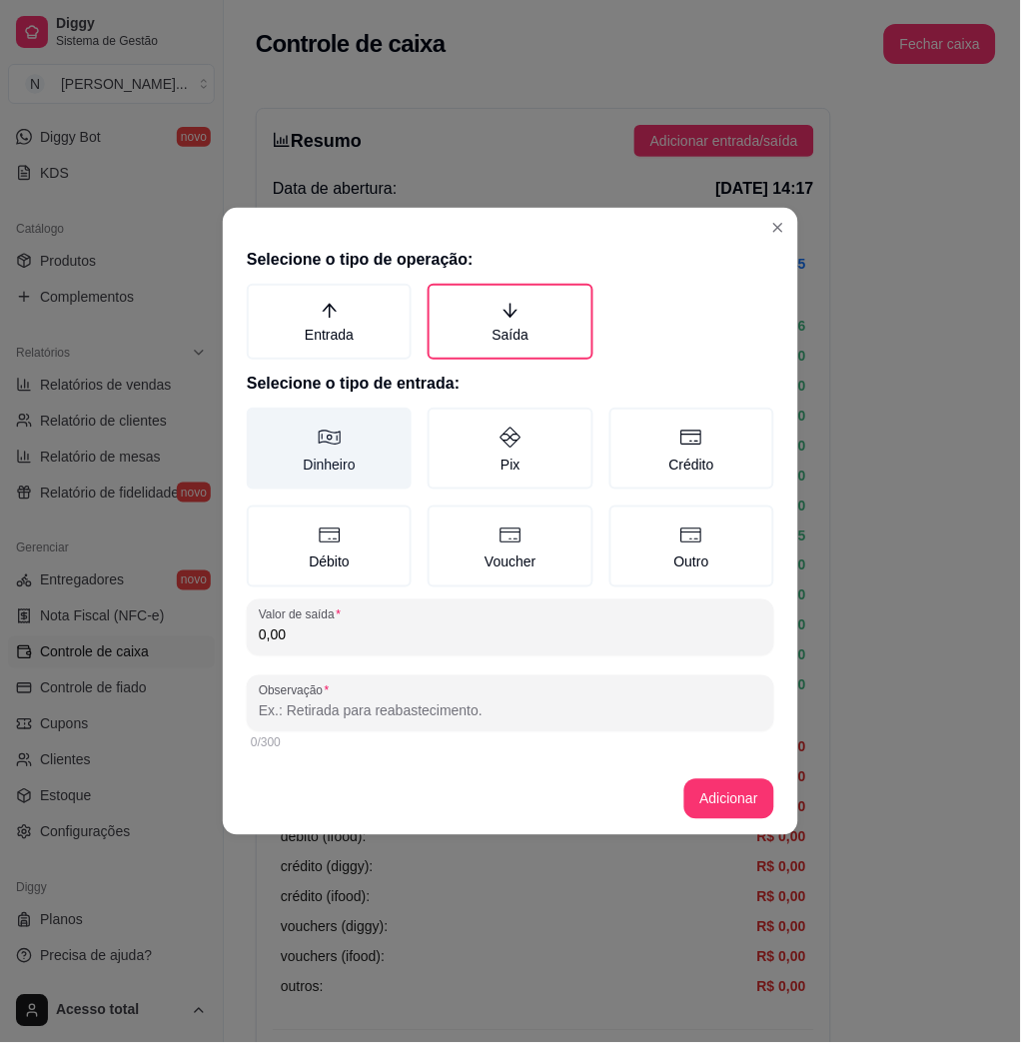
click at [380, 462] on label "Dinheiro" at bounding box center [329, 449] width 165 height 82
click at [262, 423] on button "Dinheiro" at bounding box center [254, 415] width 16 height 16
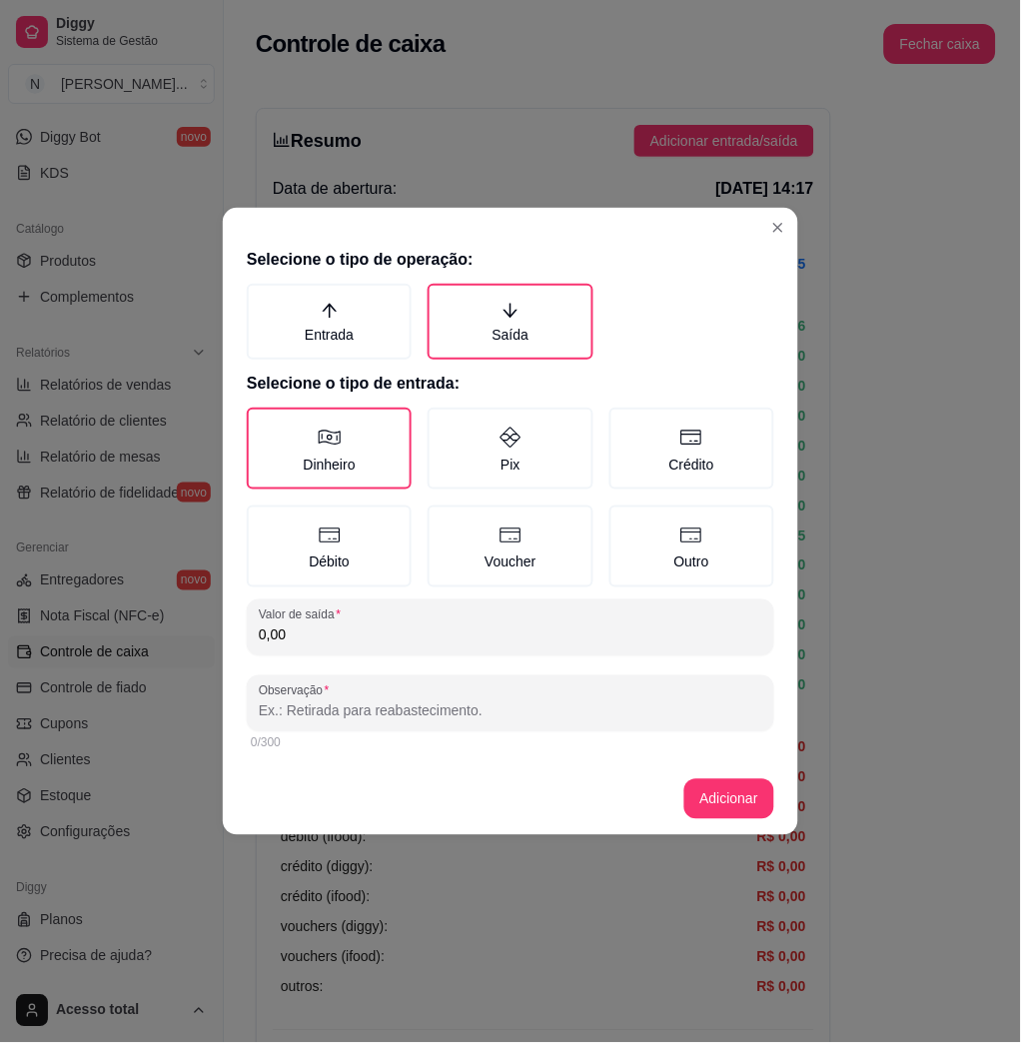
click at [454, 637] on input "0,00" at bounding box center [511, 636] width 504 height 20
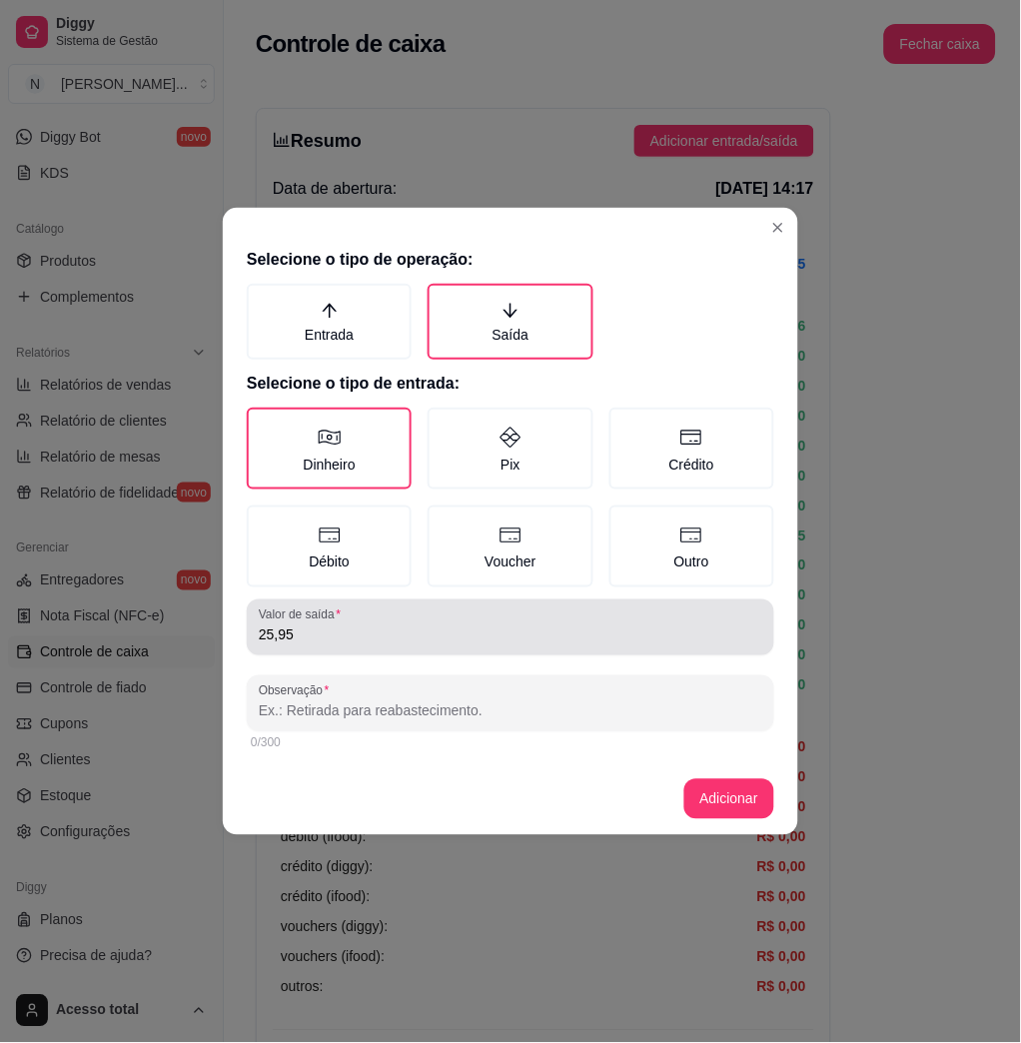
click at [451, 608] on div "25,95" at bounding box center [511, 628] width 504 height 40
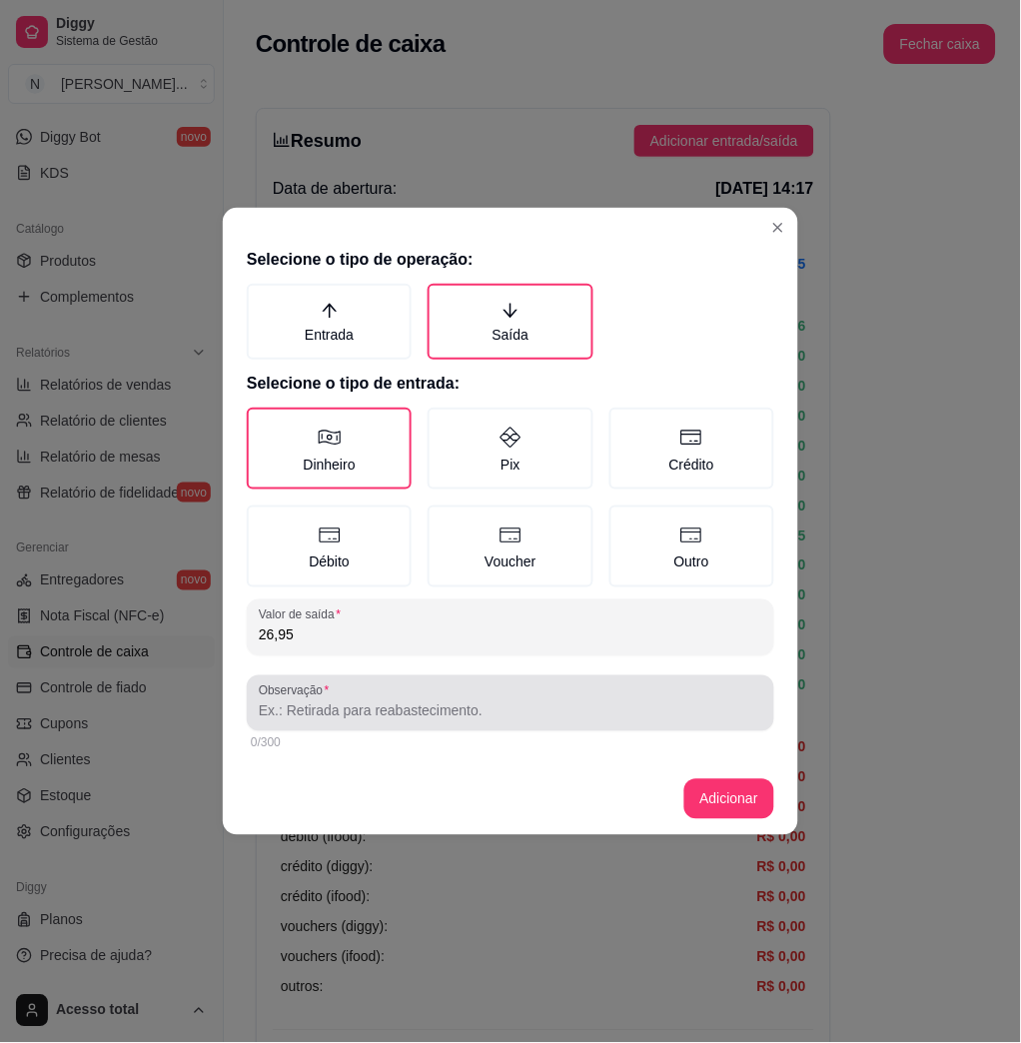
type input "26,95"
click at [402, 711] on input "Observação" at bounding box center [511, 711] width 504 height 20
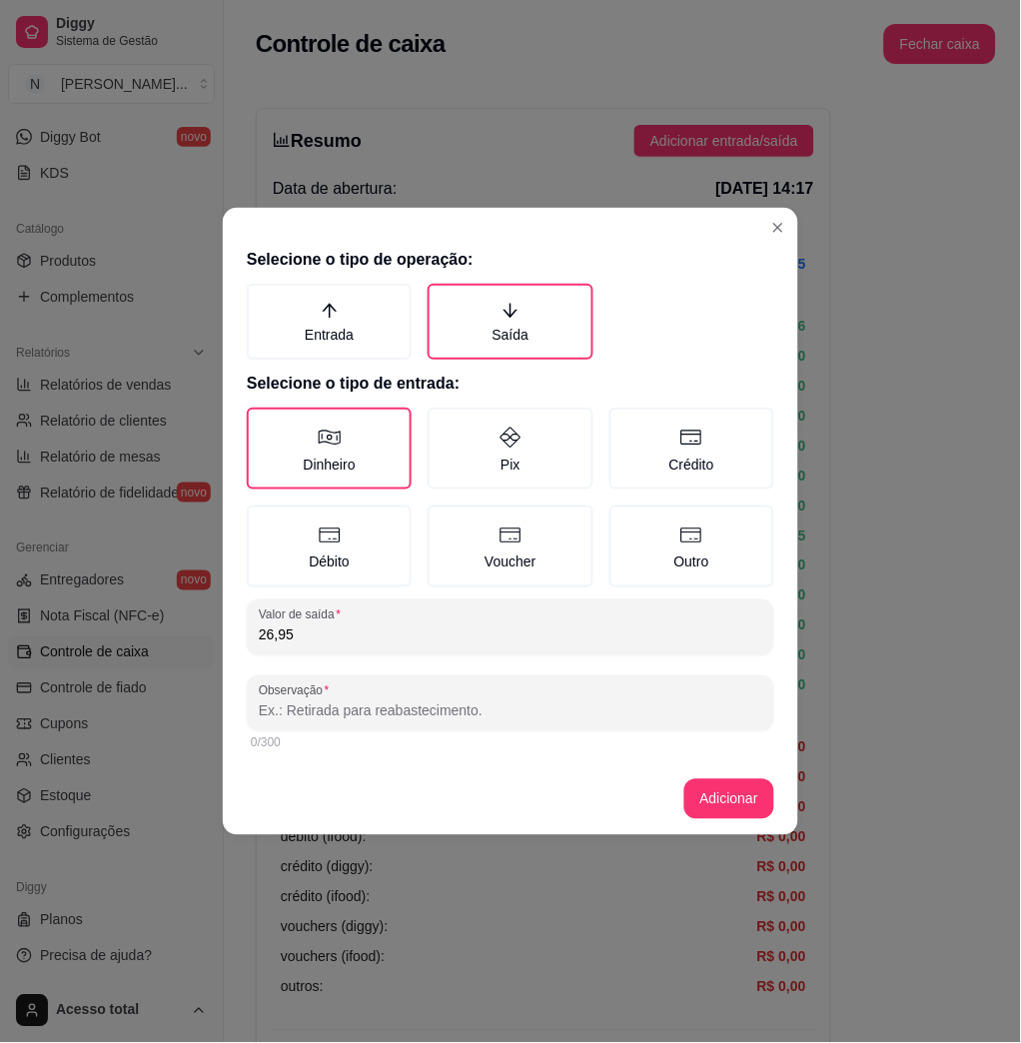
type input "b"
type input "mercado"
click at [346, 792] on footer "Adicionar" at bounding box center [511, 799] width 576 height 72
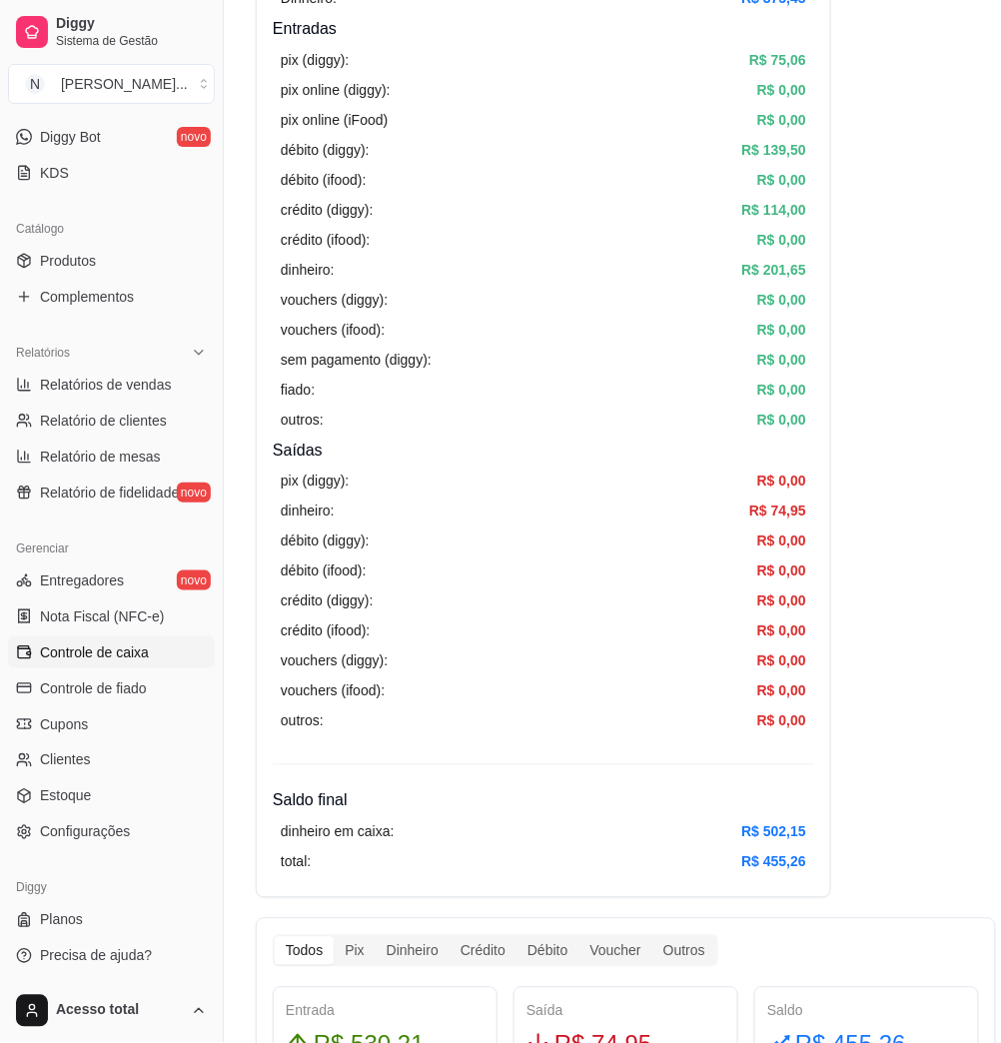
scroll to position [666, 0]
